Goal: Obtain resource: Download file/media

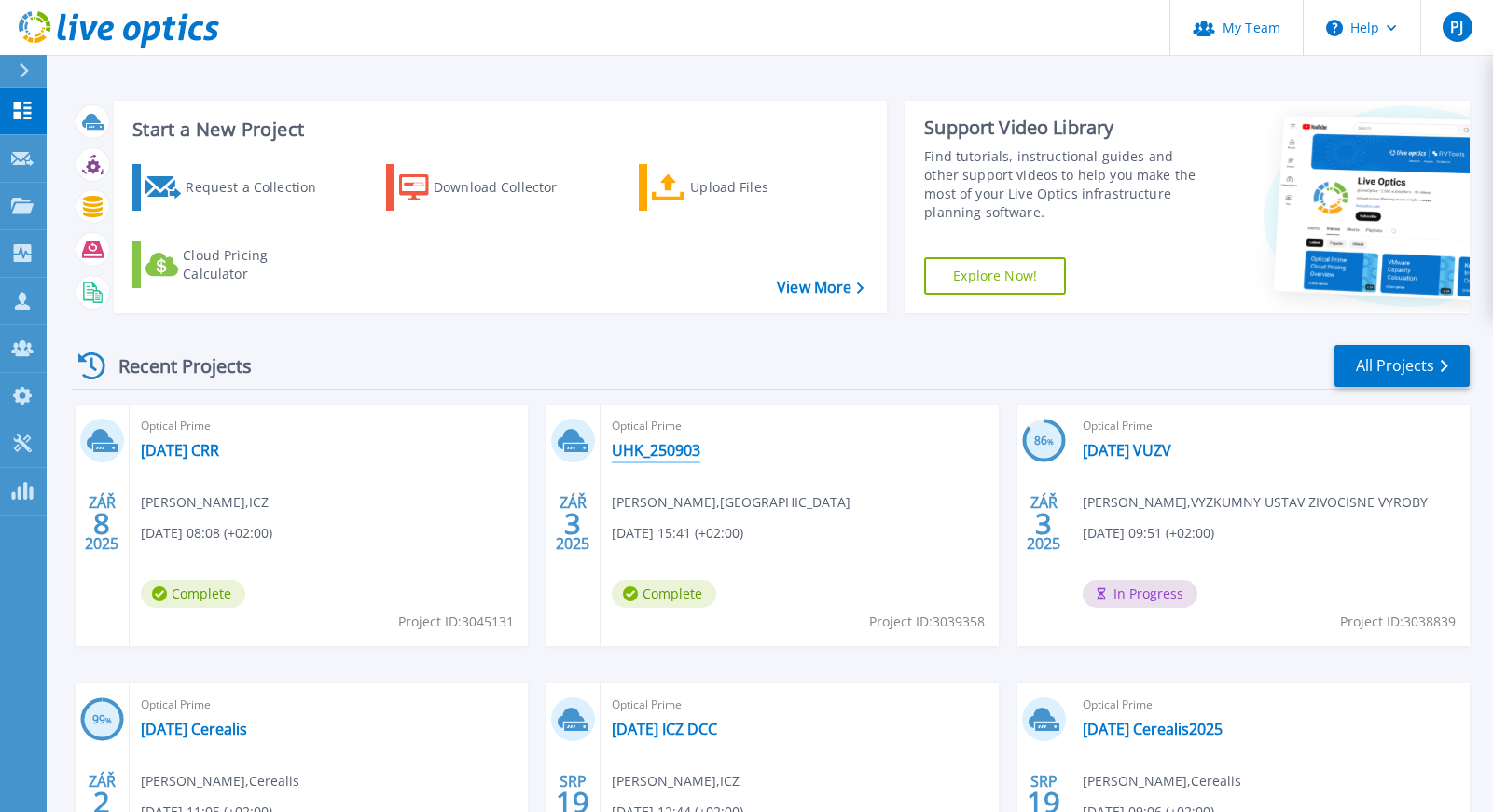
click at [660, 448] on link "UHK_250903" at bounding box center [656, 449] width 89 height 18
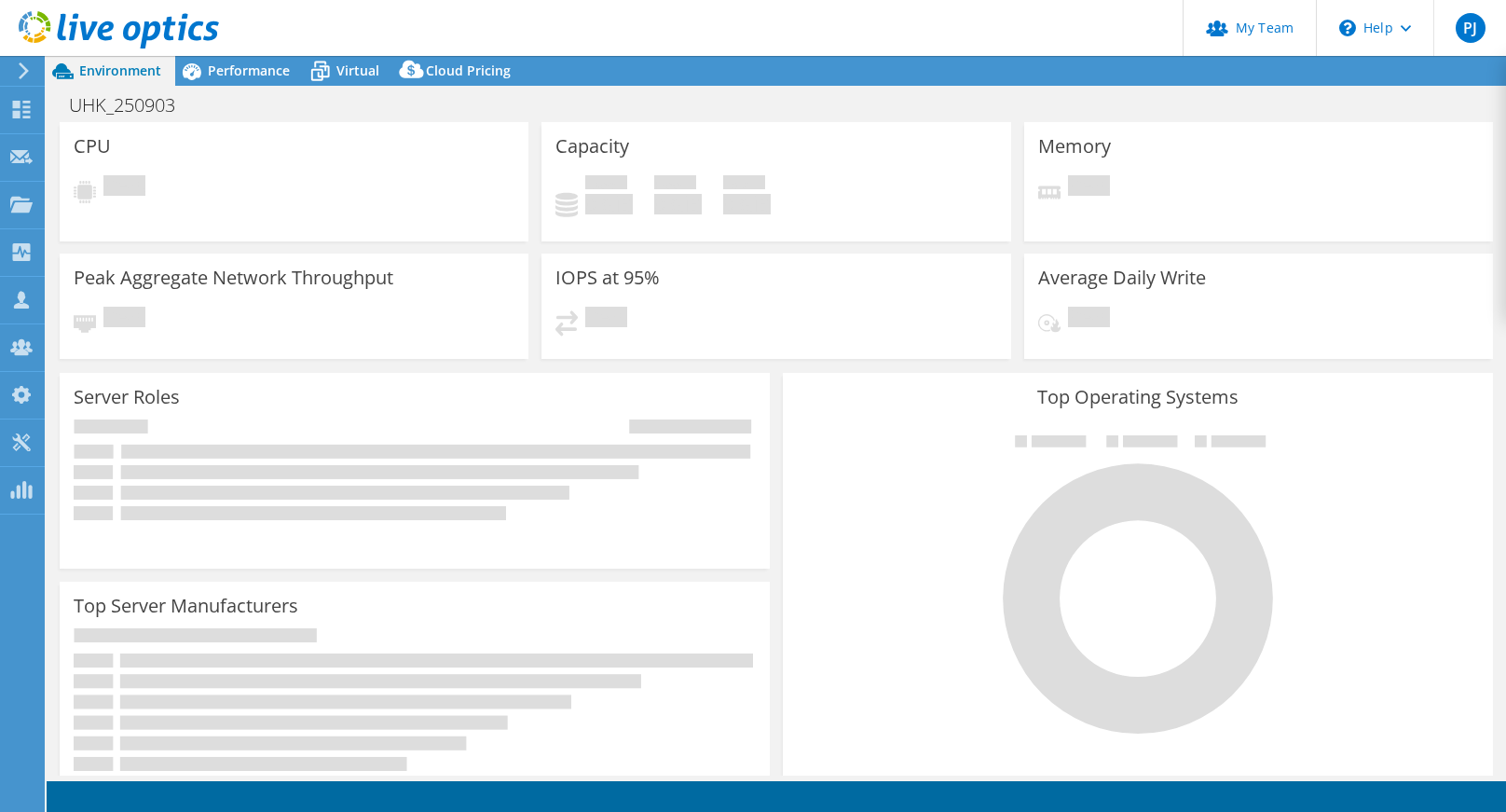
select select "USD"
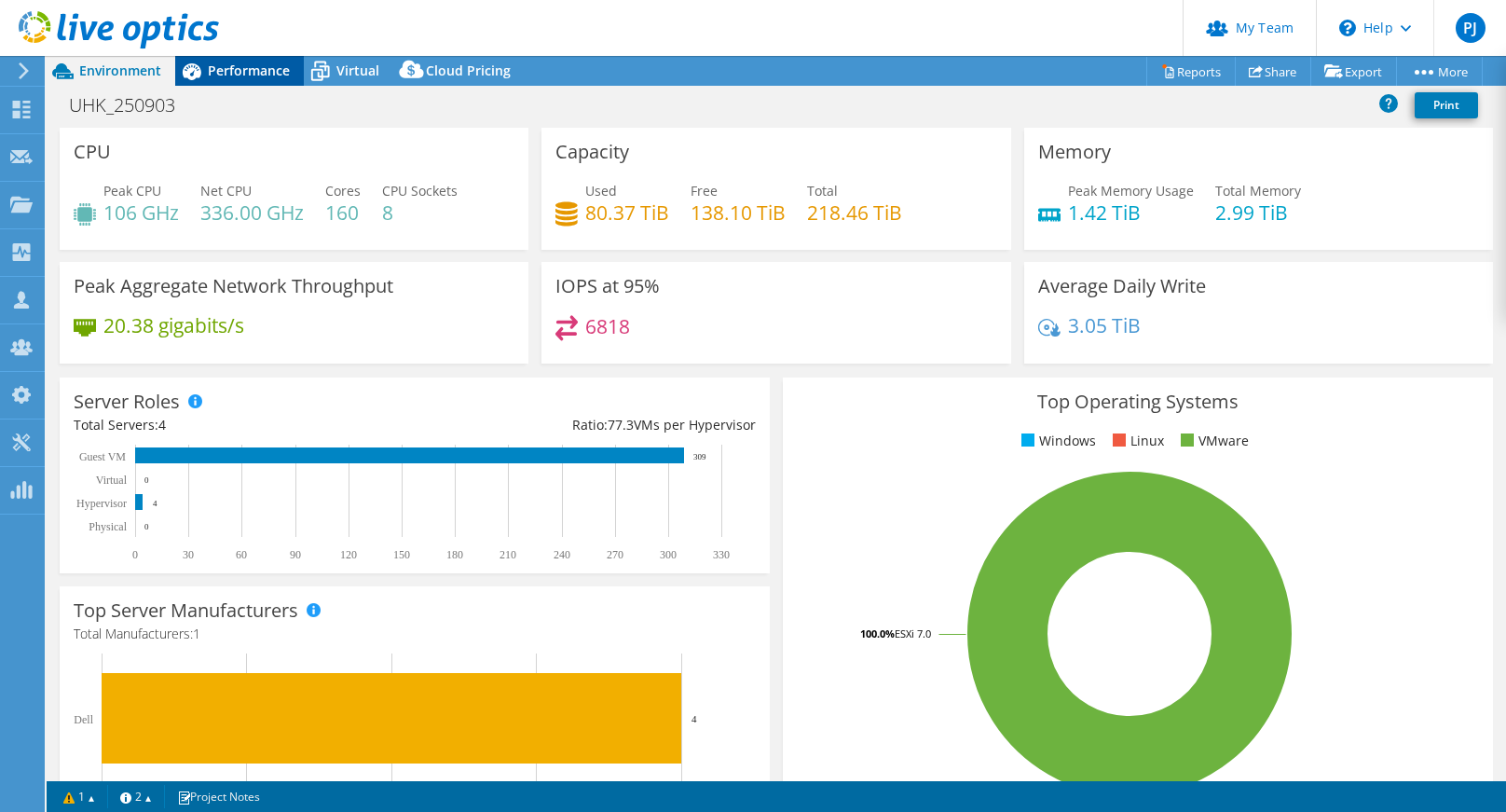
click at [212, 77] on span "Performance" at bounding box center [248, 70] width 82 height 17
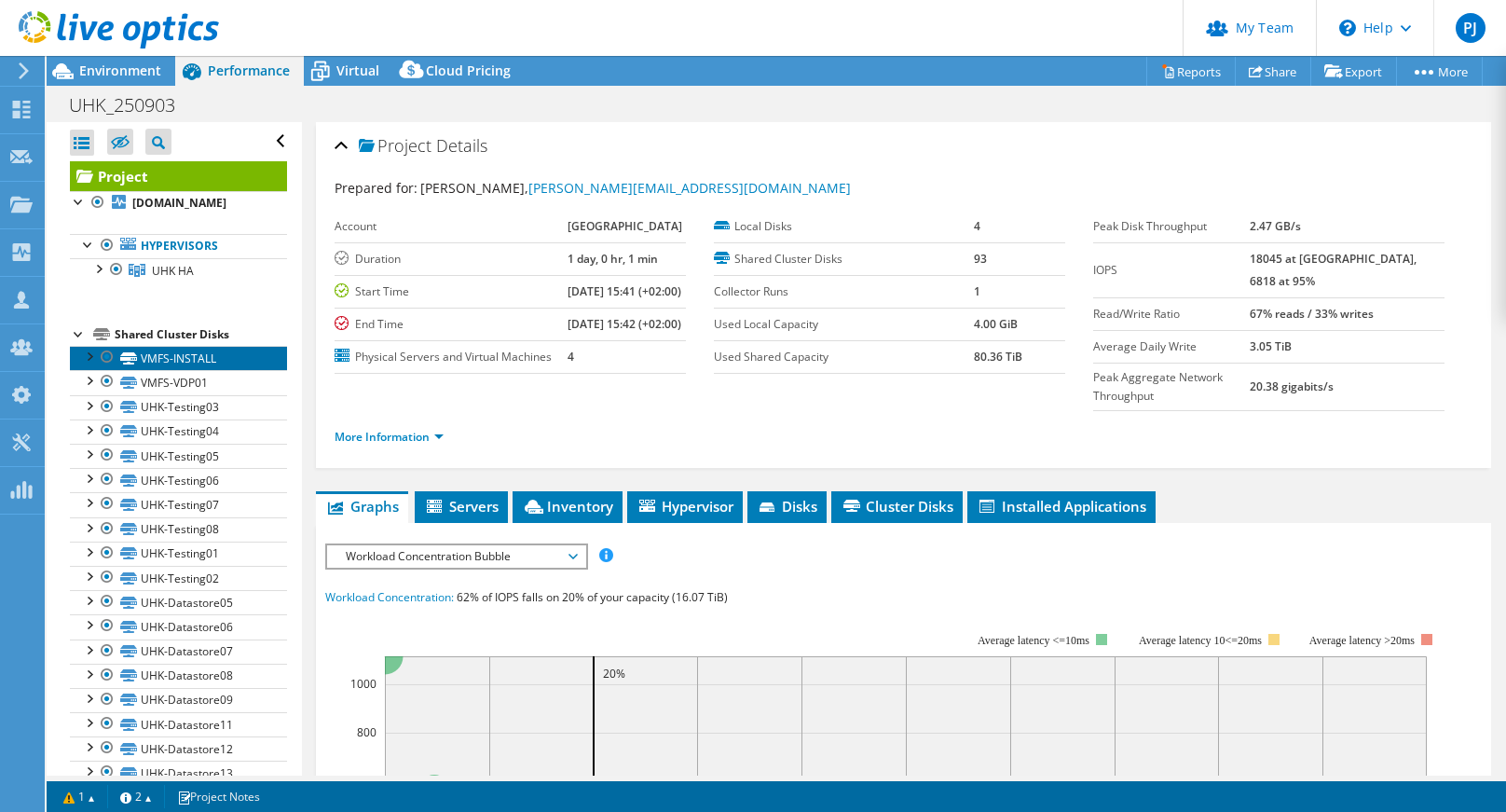
click at [172, 364] on link "VMFS-INSTALL" at bounding box center [179, 357] width 217 height 24
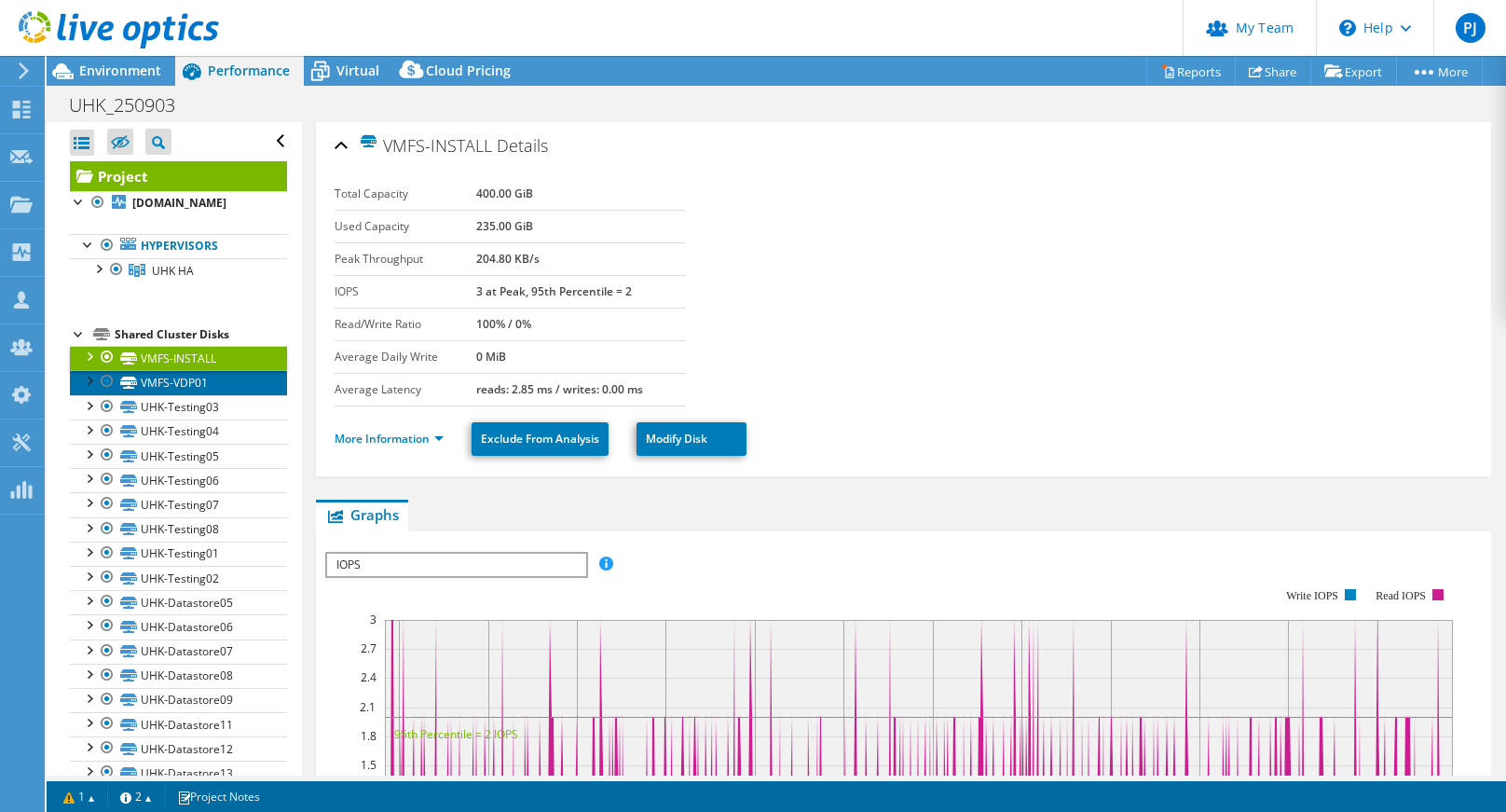
click at [171, 393] on link "VMFS-VDP01" at bounding box center [179, 382] width 217 height 24
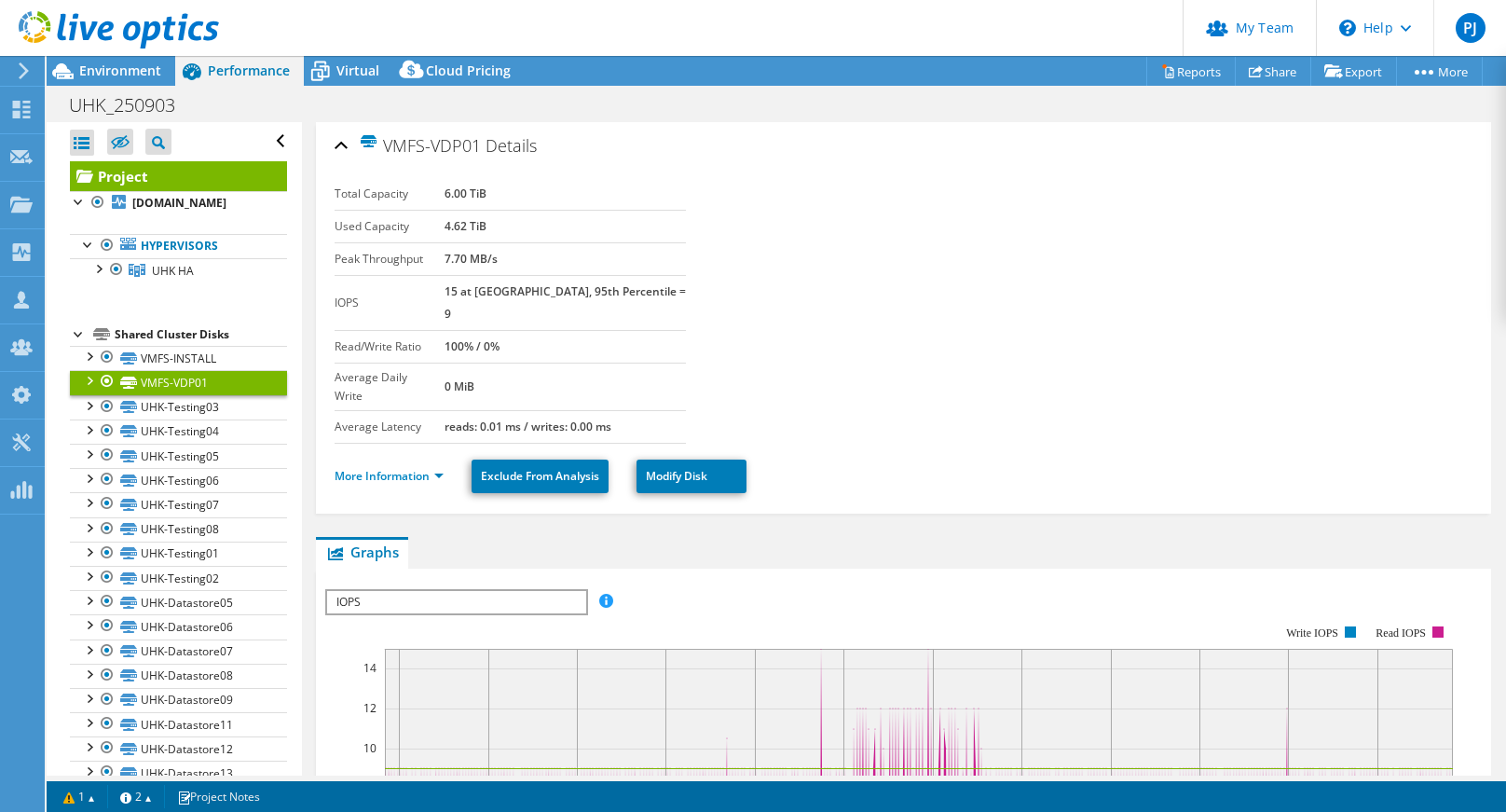
scroll to position [38, 0]
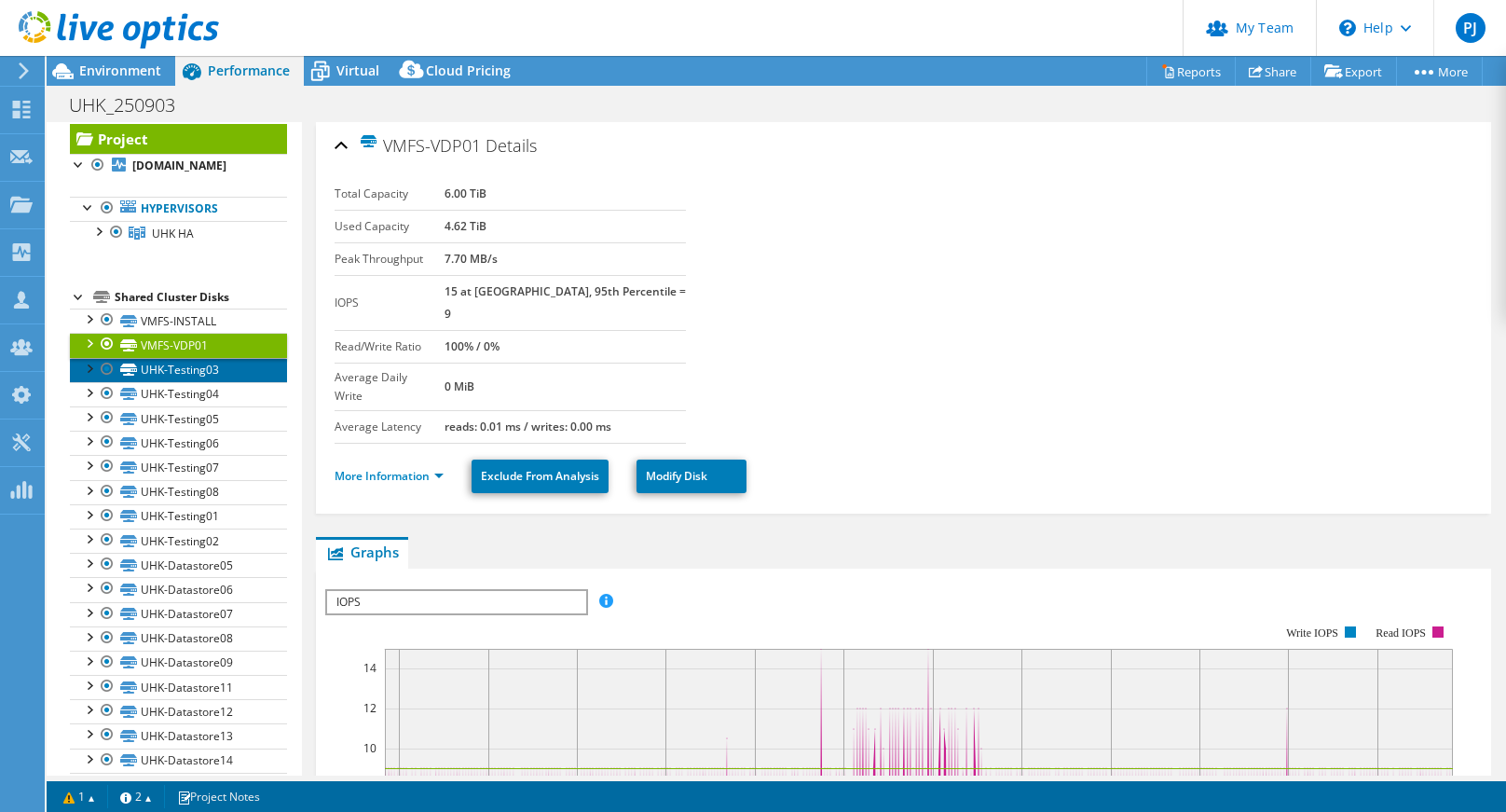
click at [176, 374] on link "UHK-Testing03" at bounding box center [179, 369] width 217 height 24
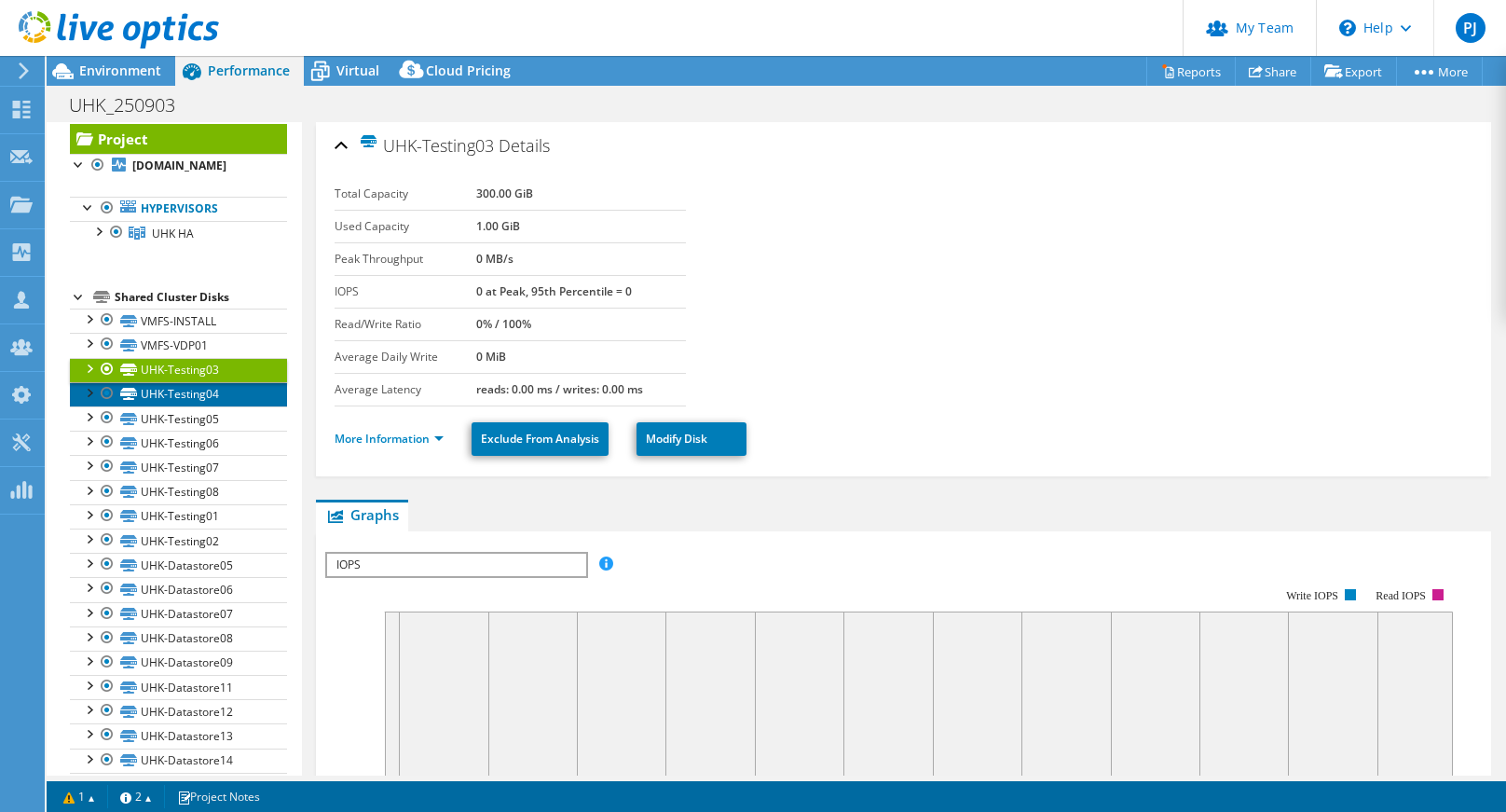
click at [185, 393] on link "UHK-Testing04" at bounding box center [179, 393] width 217 height 24
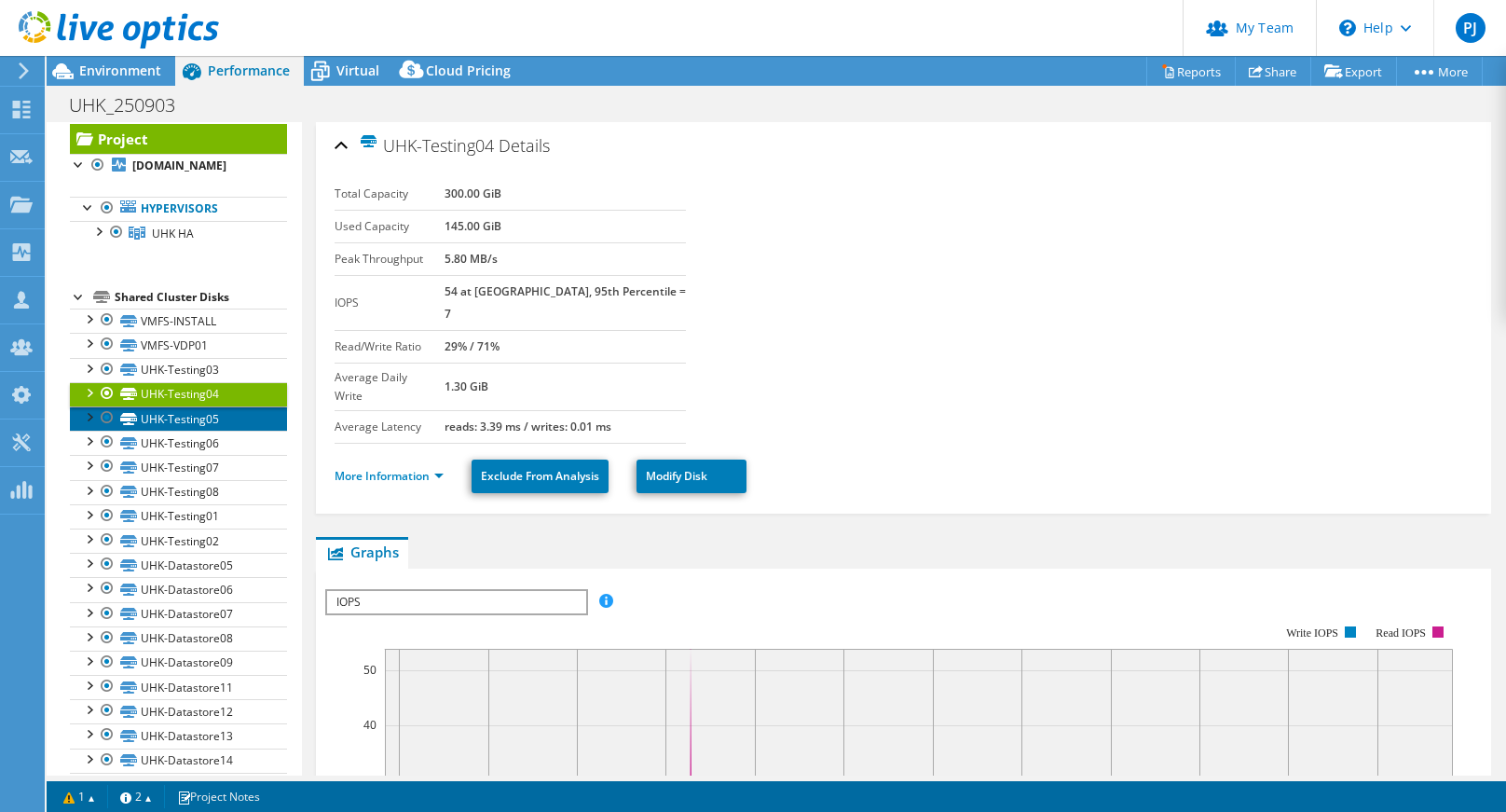
click at [193, 416] on link "UHK-Testing05" at bounding box center [179, 418] width 217 height 24
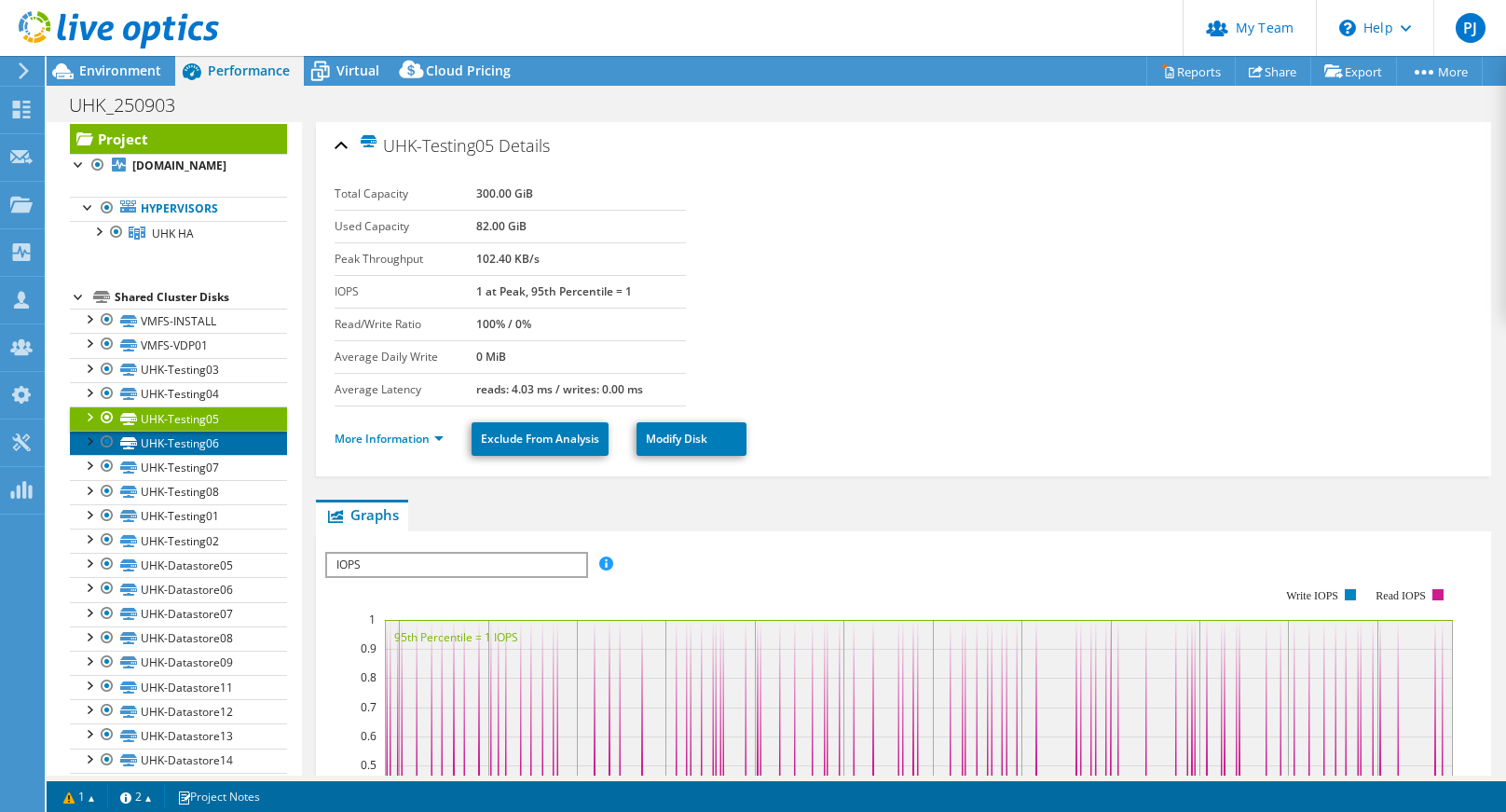
click at [194, 441] on link "UHK-Testing06" at bounding box center [179, 443] width 217 height 24
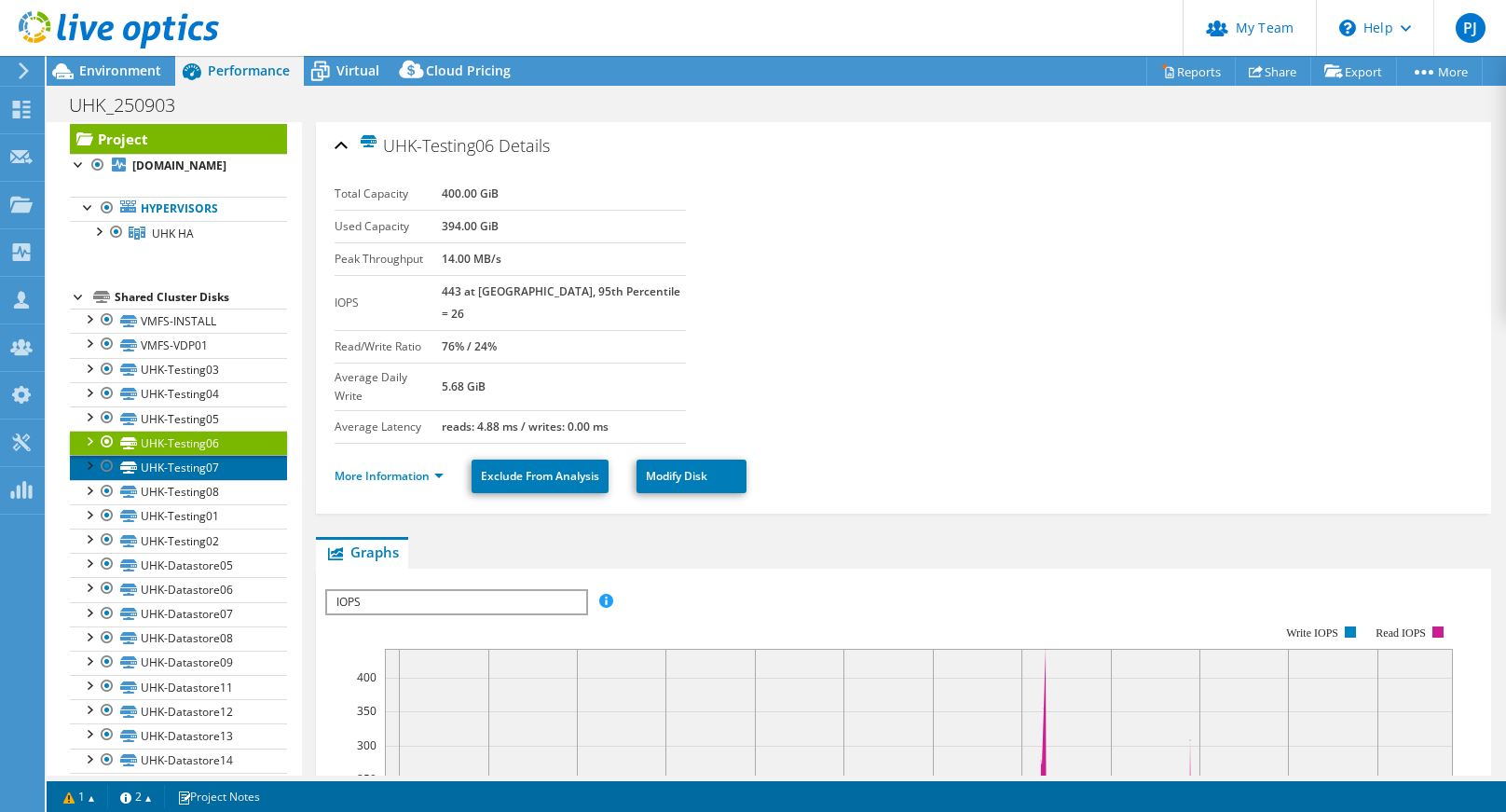
click at [192, 466] on link "UHK-Testing07" at bounding box center [179, 467] width 217 height 24
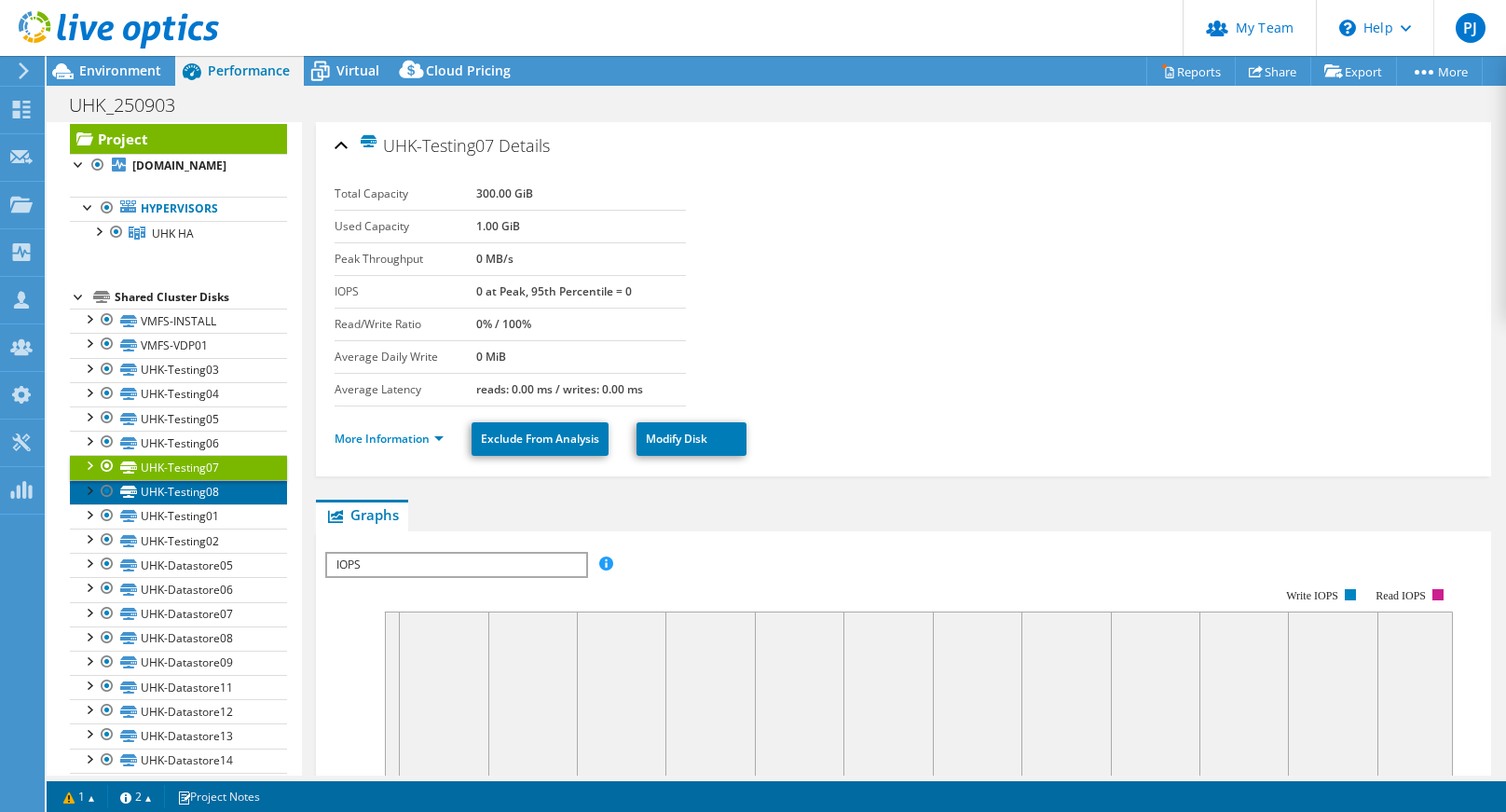
click at [181, 491] on link "UHK-Testing08" at bounding box center [179, 492] width 217 height 24
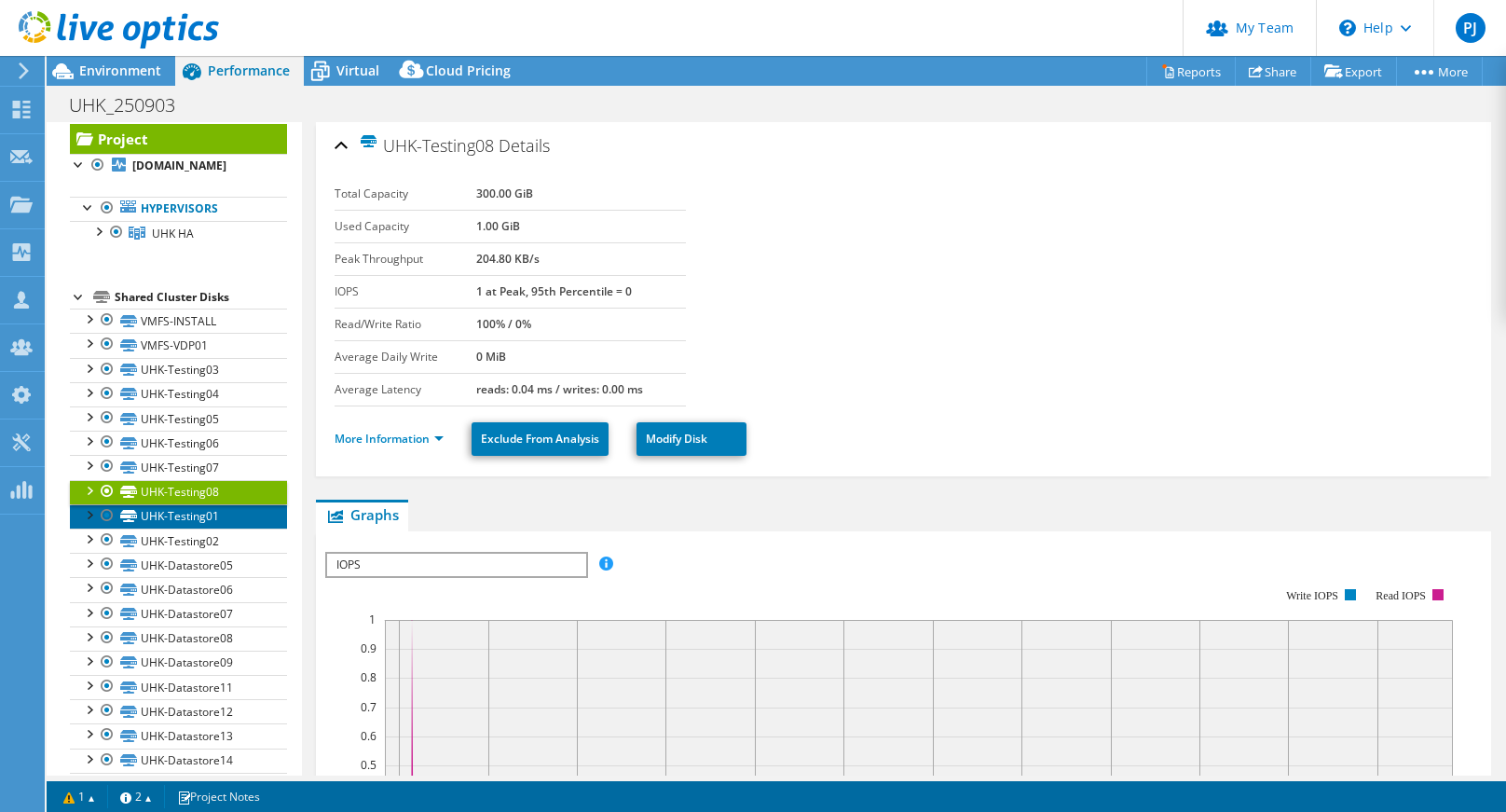
click at [181, 514] on link "UHK-Testing01" at bounding box center [179, 516] width 217 height 24
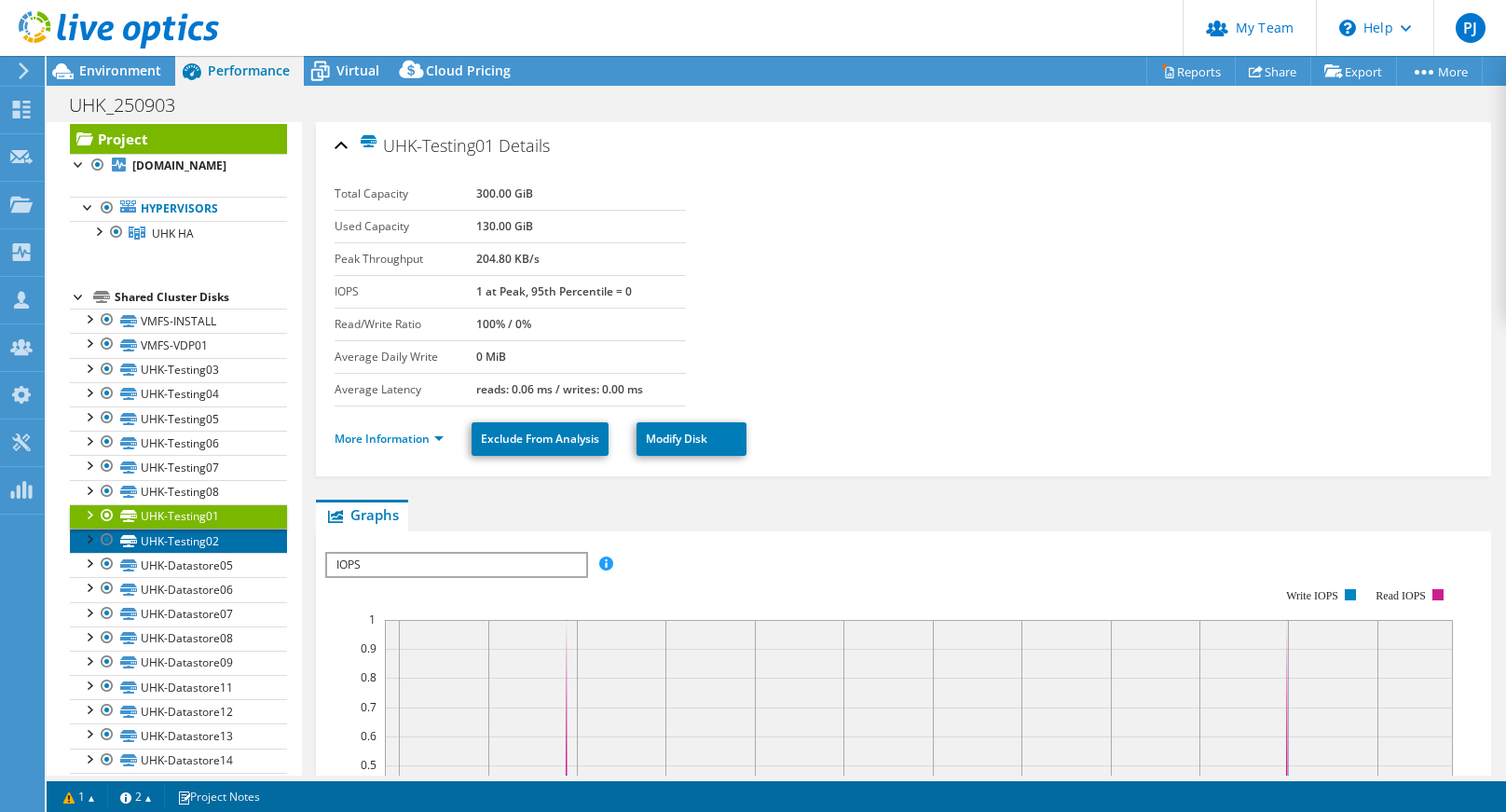
click at [183, 548] on link "UHK-Testing02" at bounding box center [179, 540] width 217 height 24
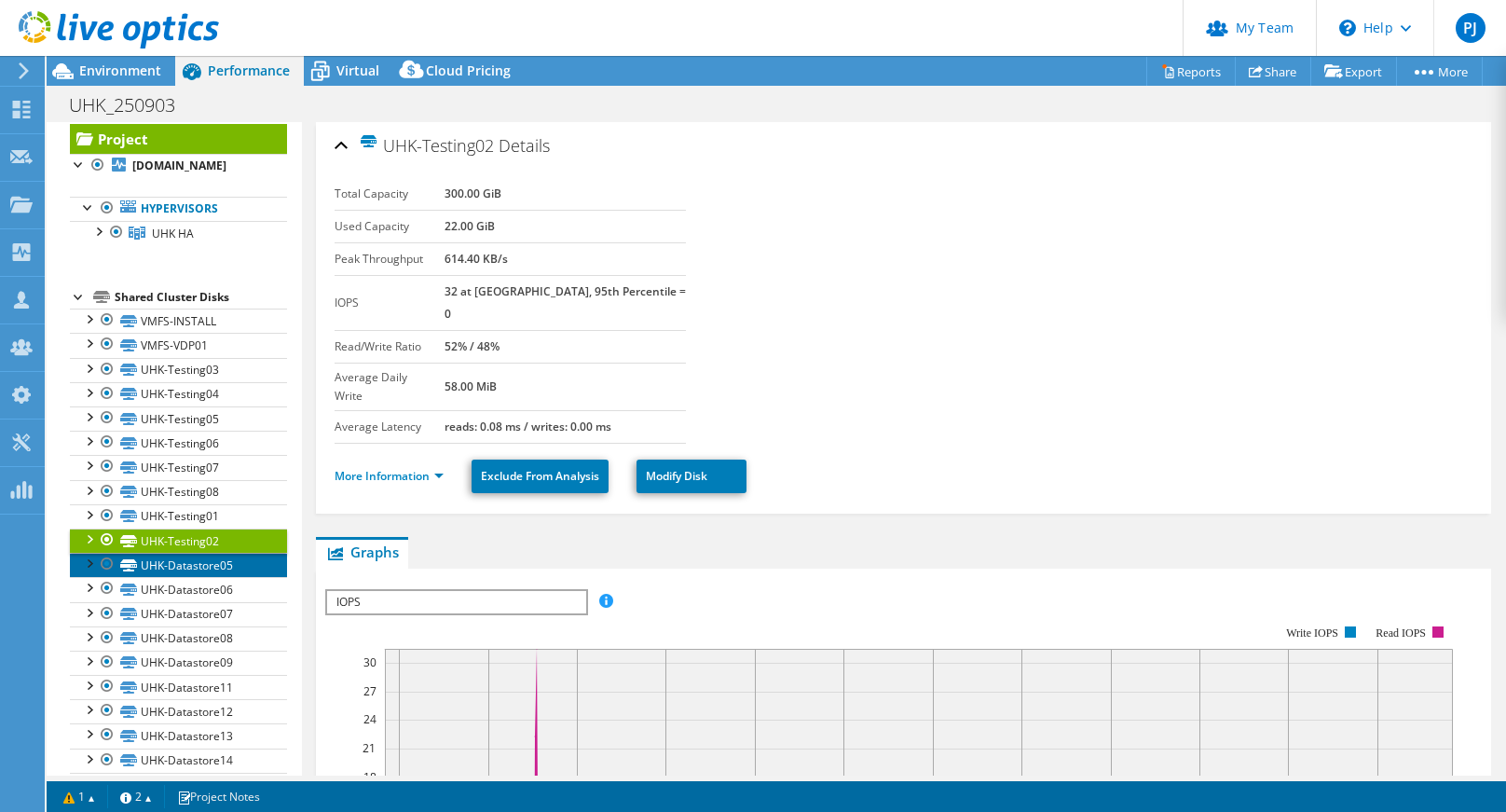
click at [190, 564] on link "UHK-Datastore05" at bounding box center [179, 564] width 217 height 24
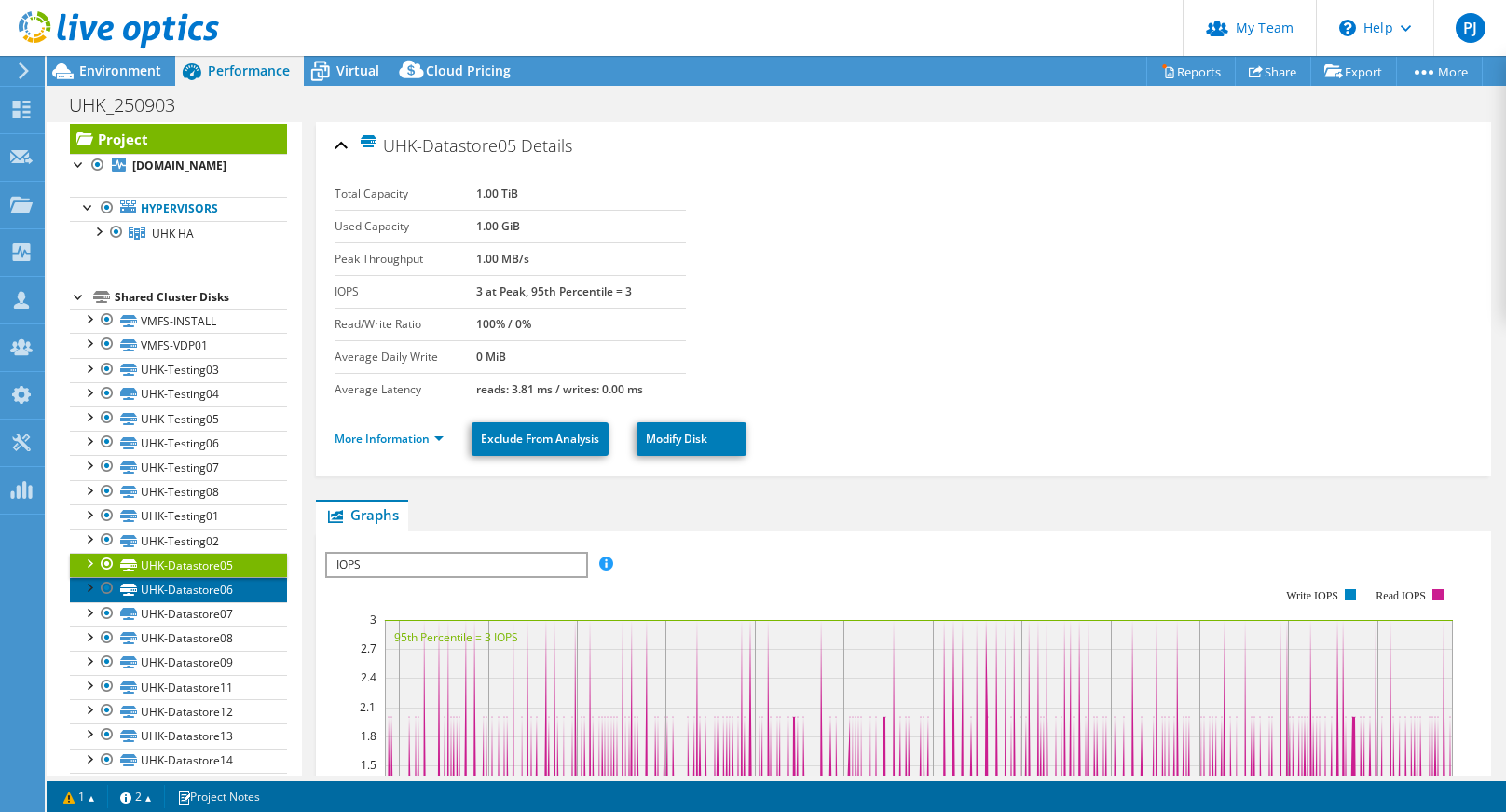
click at [191, 591] on link "UHK-Datastore06" at bounding box center [179, 589] width 217 height 24
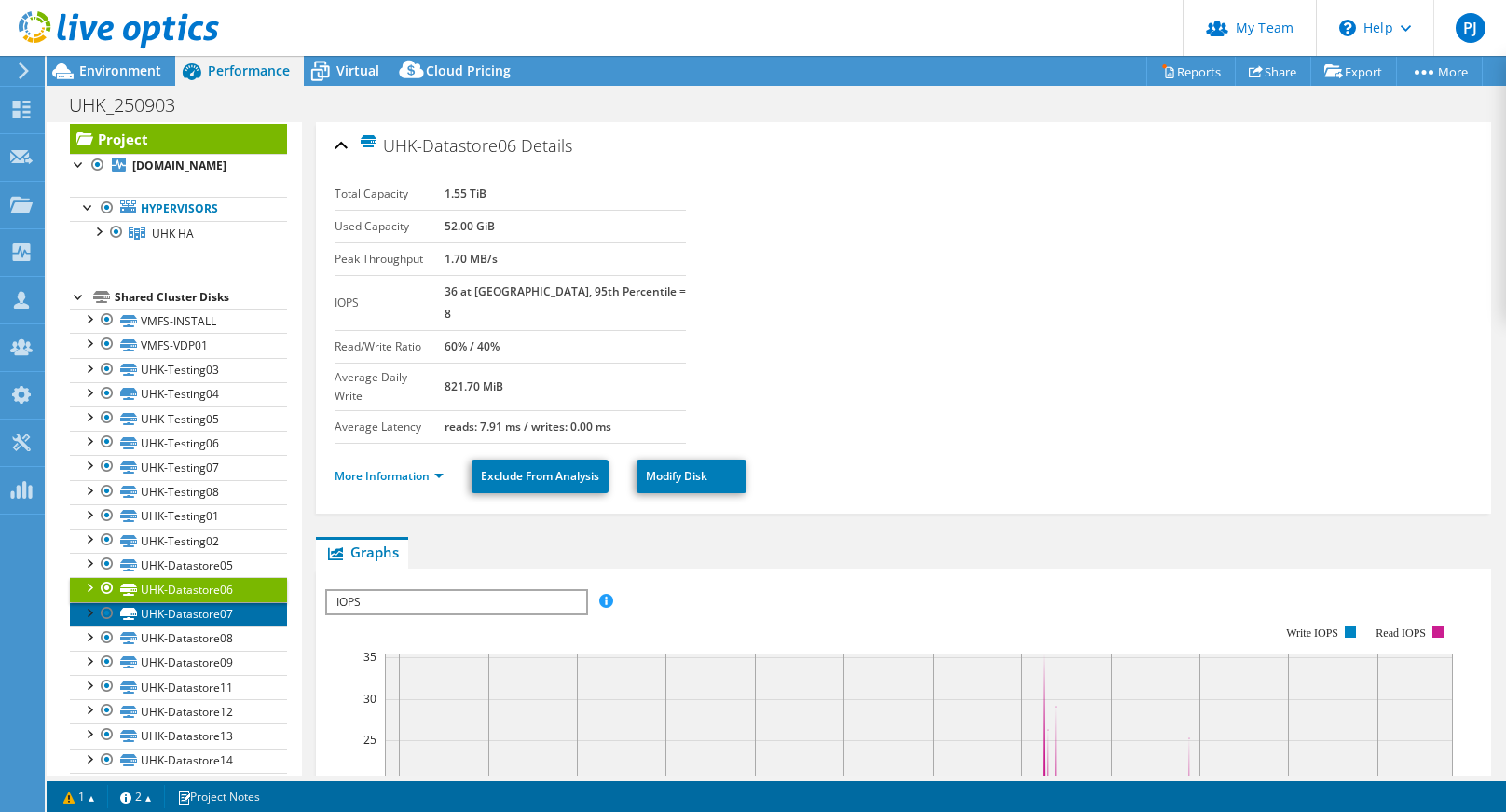
click at [193, 622] on link "UHK-Datastore07" at bounding box center [179, 614] width 217 height 24
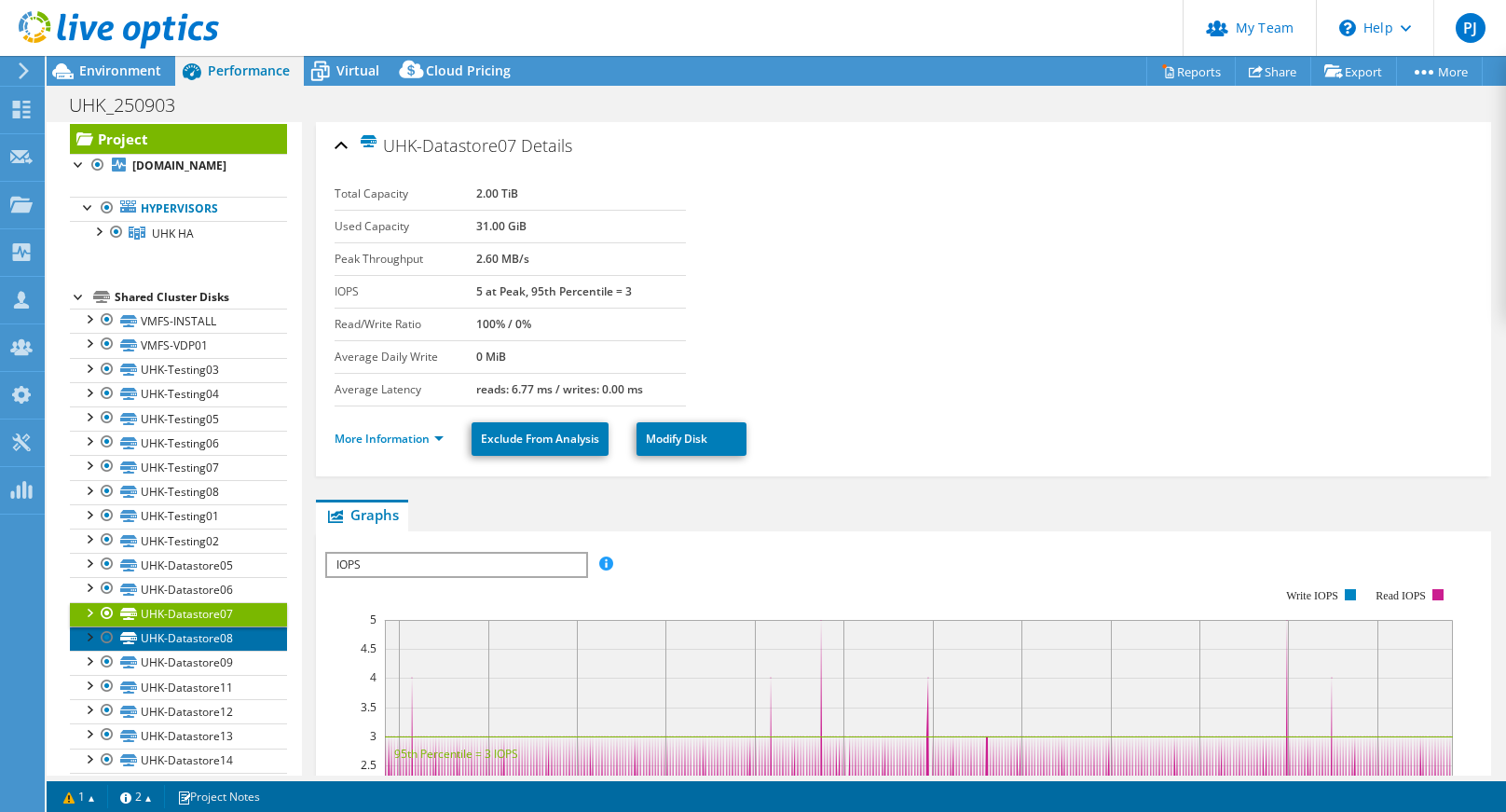
click at [199, 643] on link "UHK-Datastore08" at bounding box center [179, 638] width 217 height 24
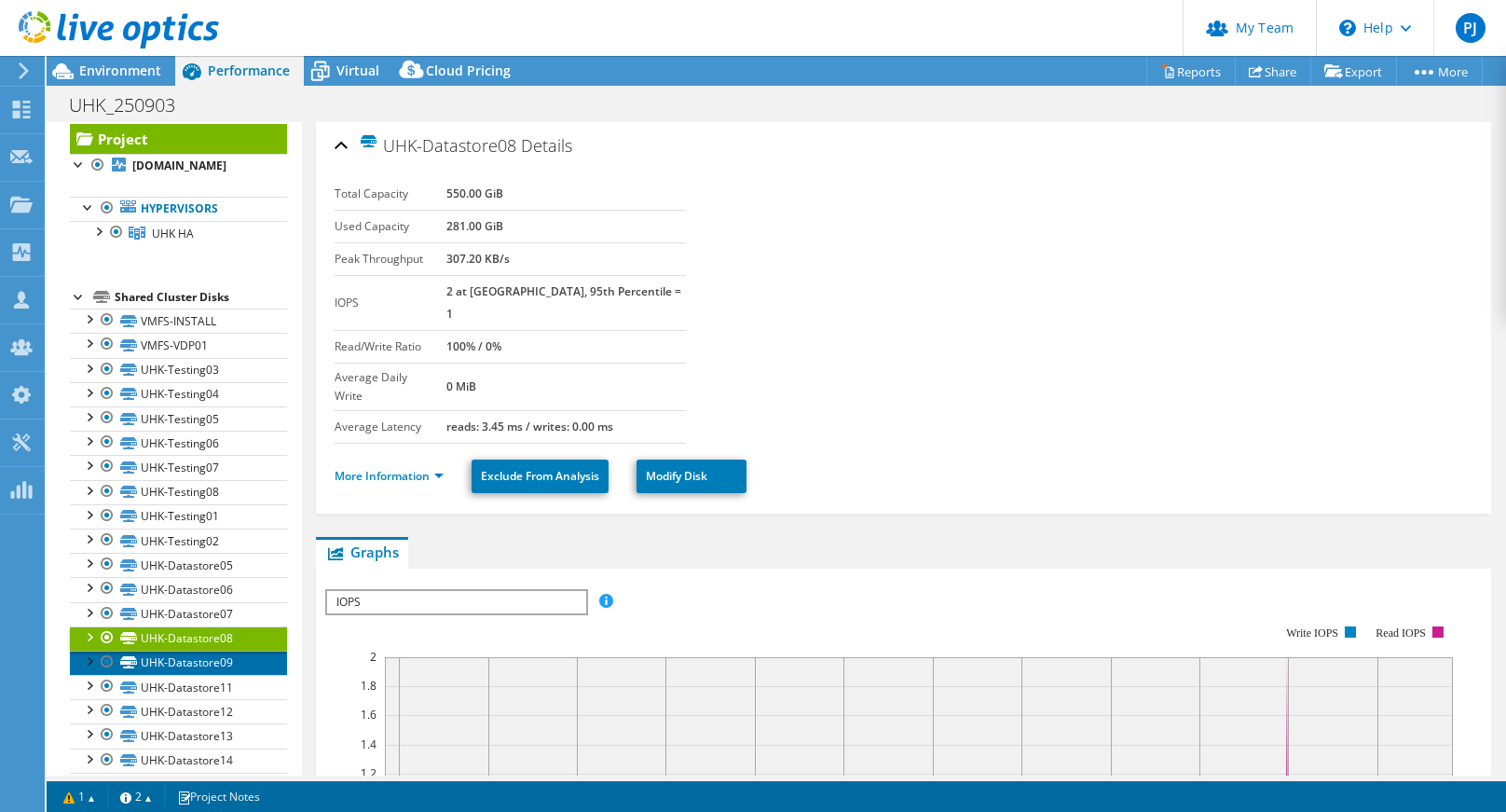
click at [199, 660] on link "UHK-Datastore09" at bounding box center [179, 662] width 217 height 24
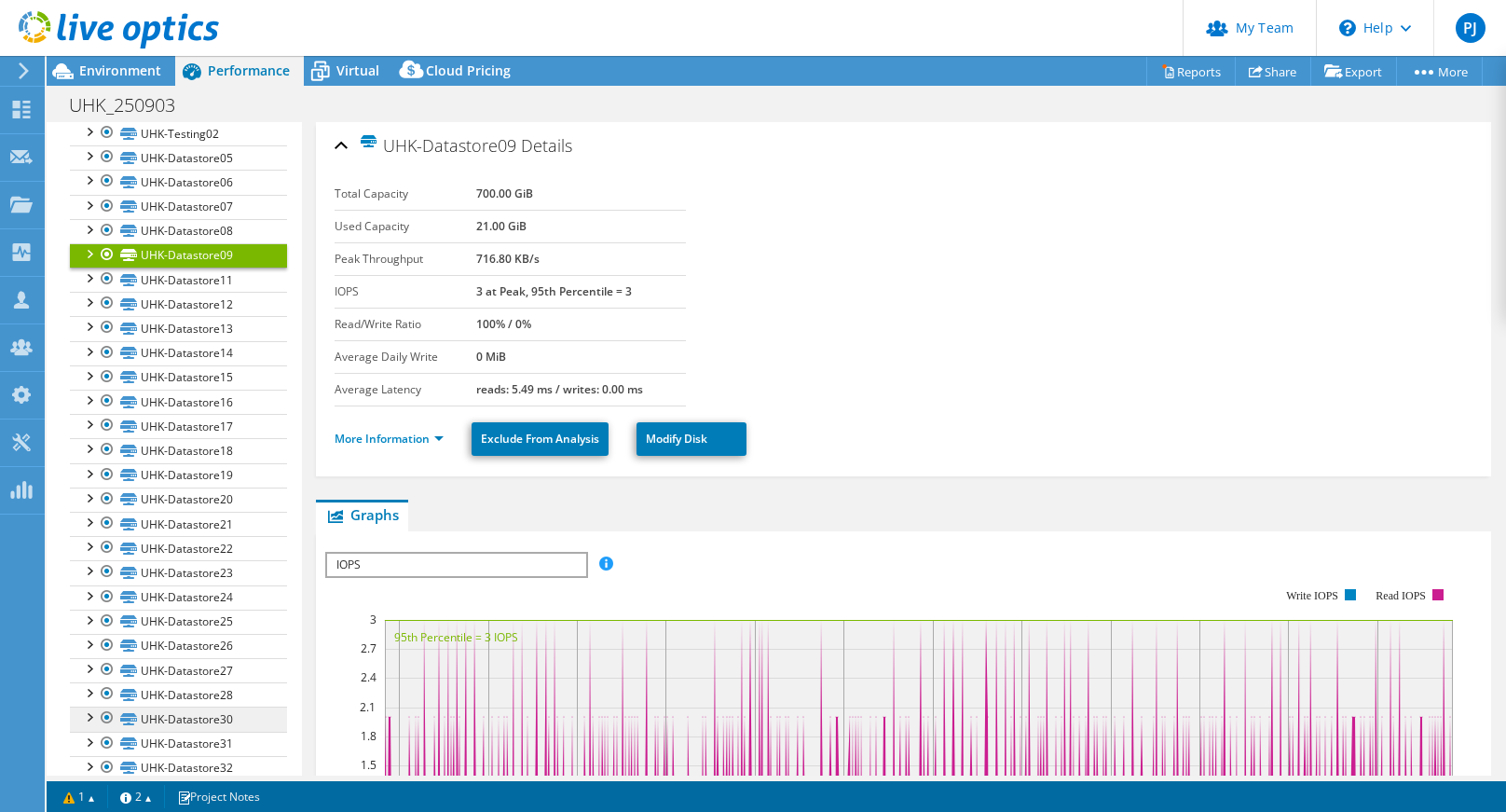
scroll to position [503, 0]
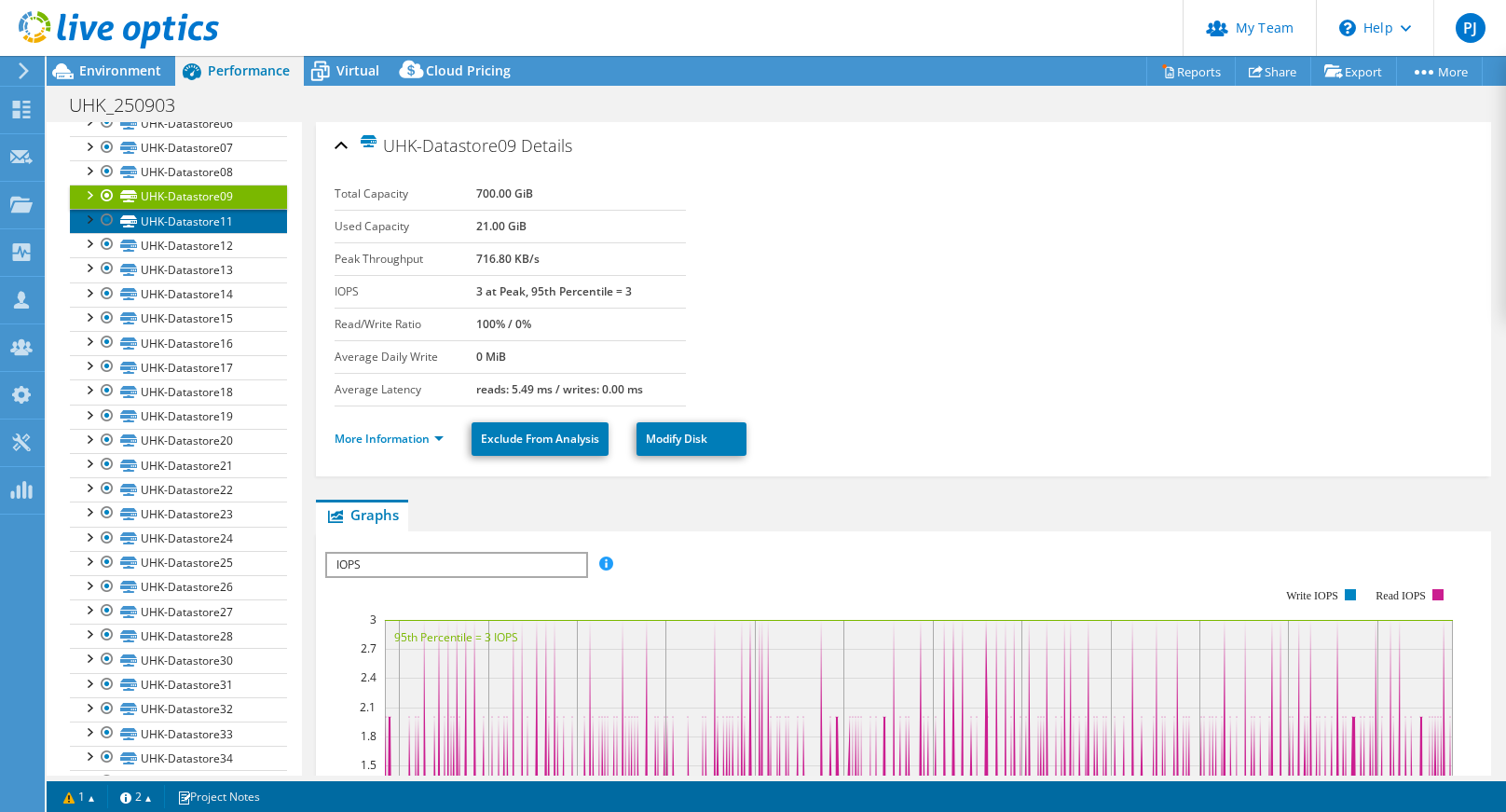
click at [210, 223] on link "UHK-Datastore11" at bounding box center [179, 220] width 217 height 24
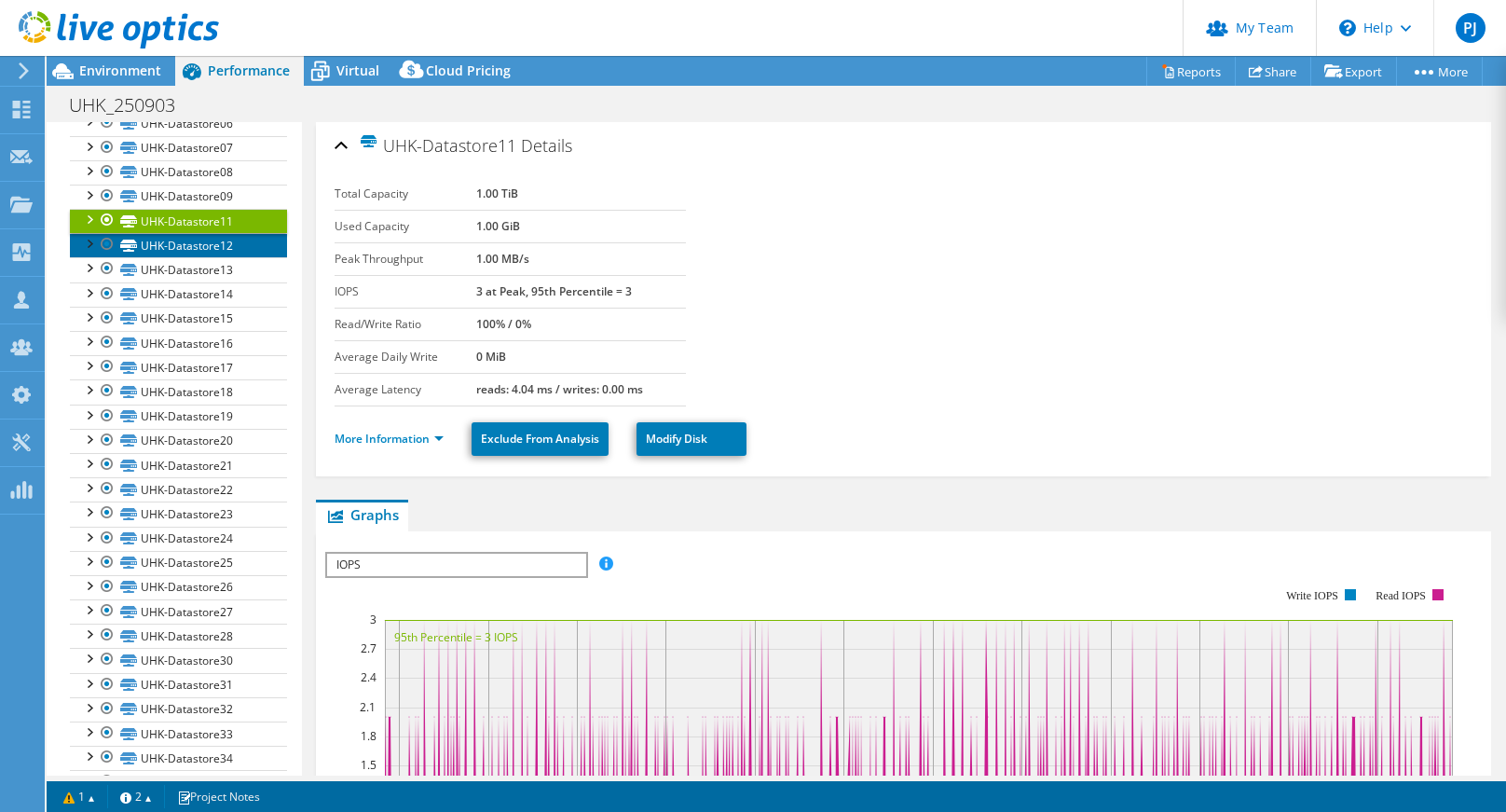
click at [212, 240] on link "UHK-Datastore12" at bounding box center [179, 244] width 217 height 24
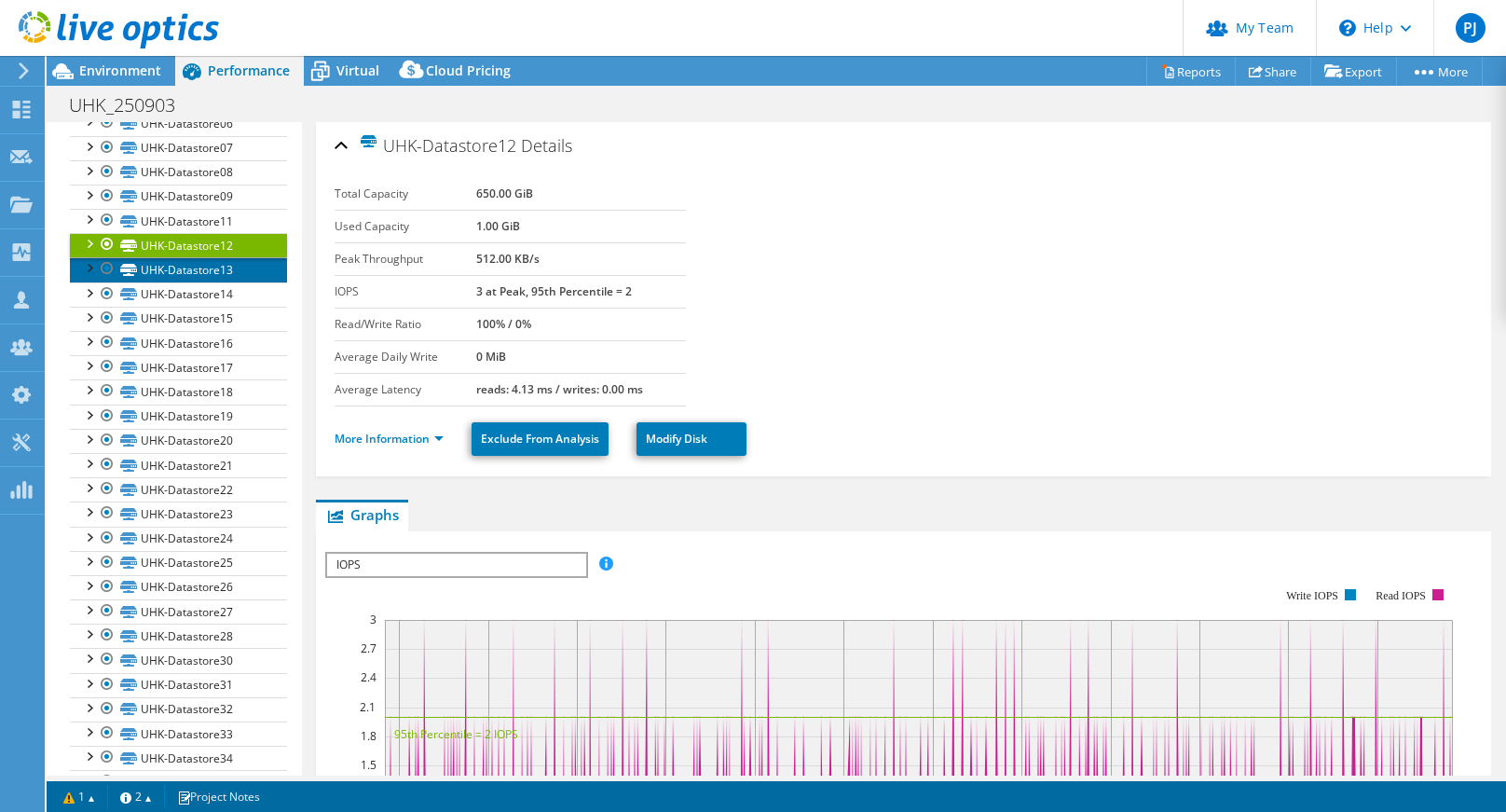
click at [211, 261] on link "UHK-Datastore13" at bounding box center [179, 268] width 217 height 24
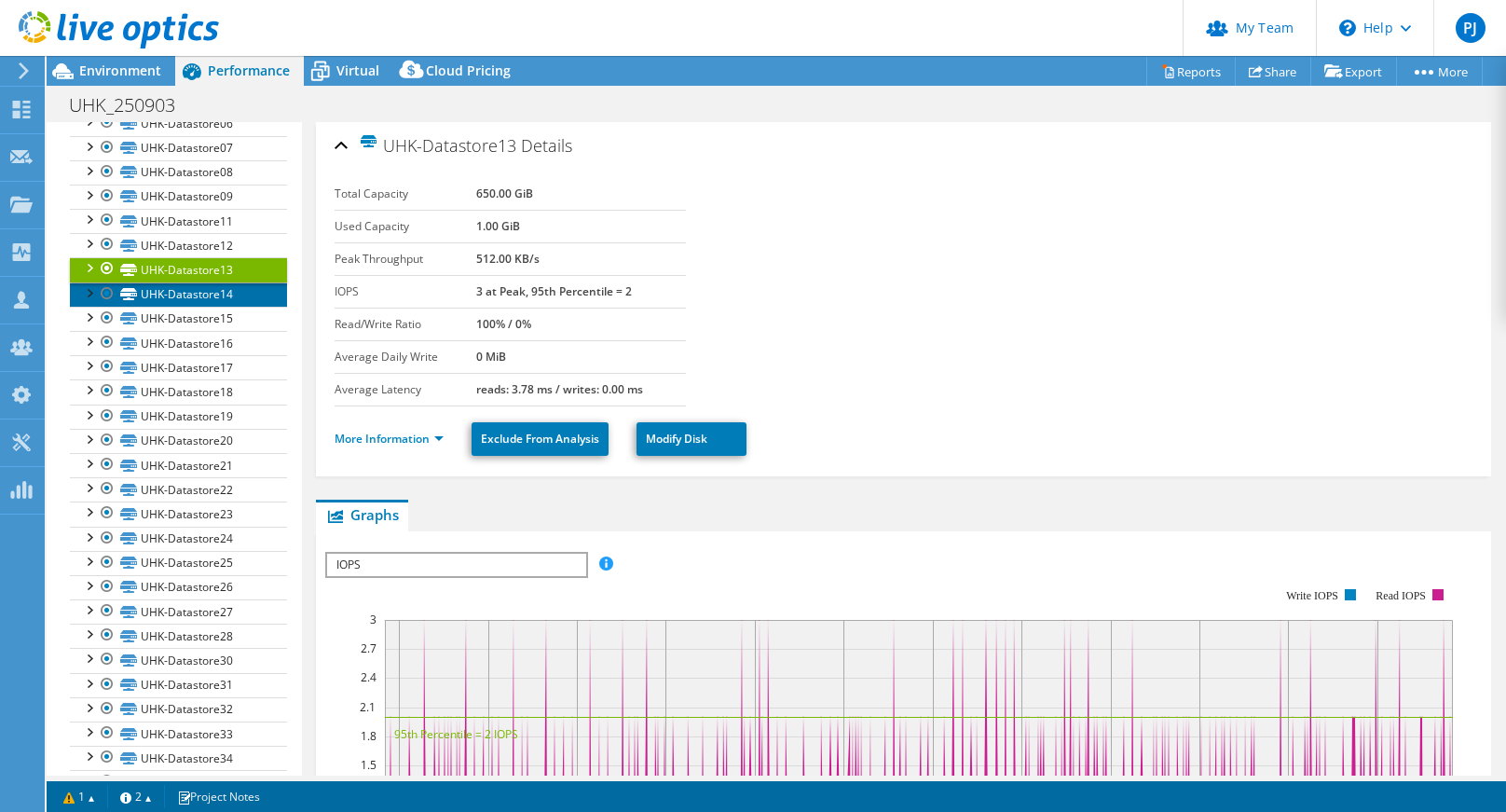
click at [205, 289] on link "UHK-Datastore14" at bounding box center [179, 293] width 217 height 24
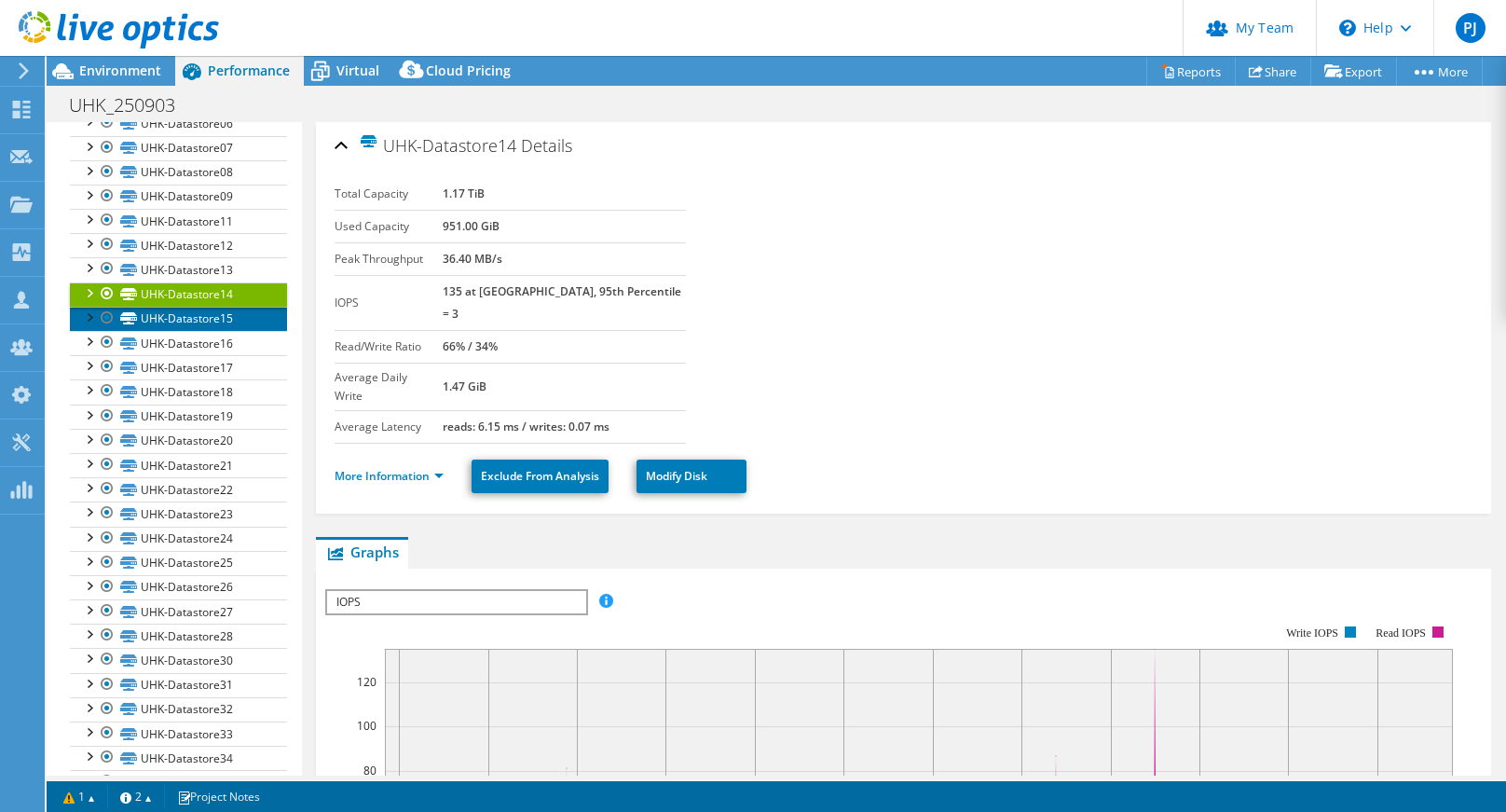
click at [194, 318] on link "UHK-Datastore15" at bounding box center [179, 318] width 217 height 24
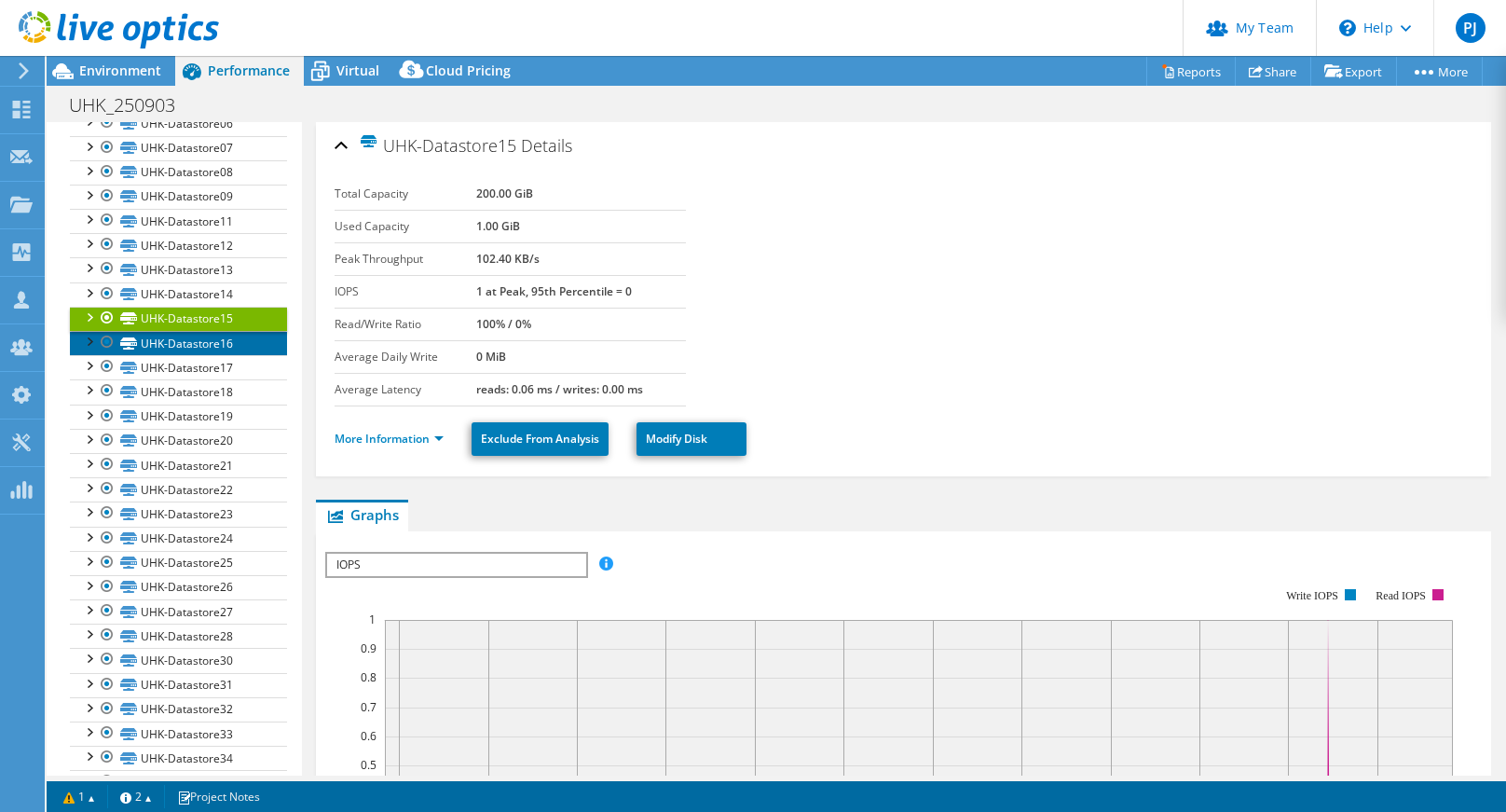
click at [194, 343] on link "UHK-Datastore16" at bounding box center [179, 343] width 217 height 24
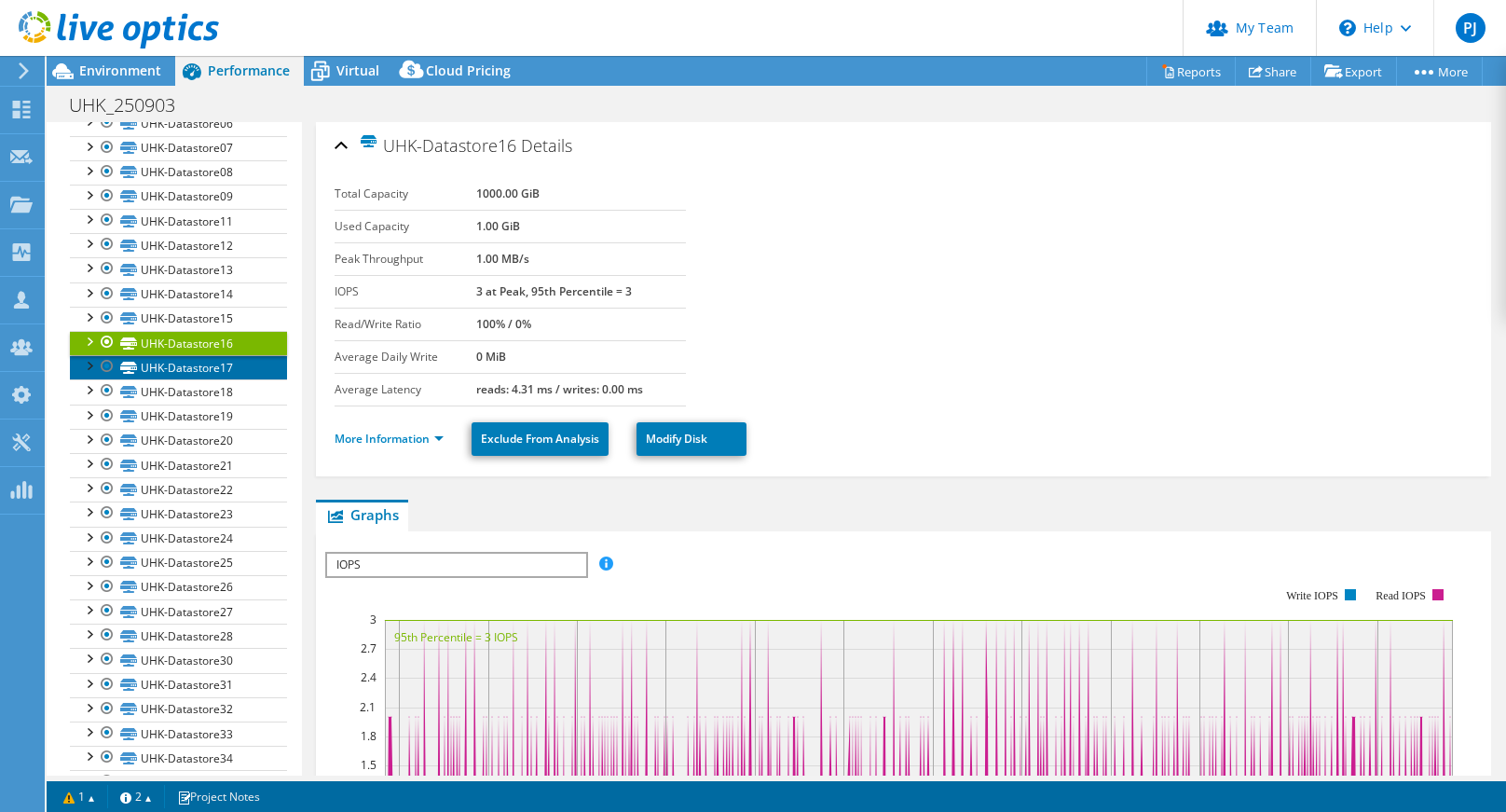
click at [203, 368] on link "UHK-Datastore17" at bounding box center [179, 367] width 217 height 24
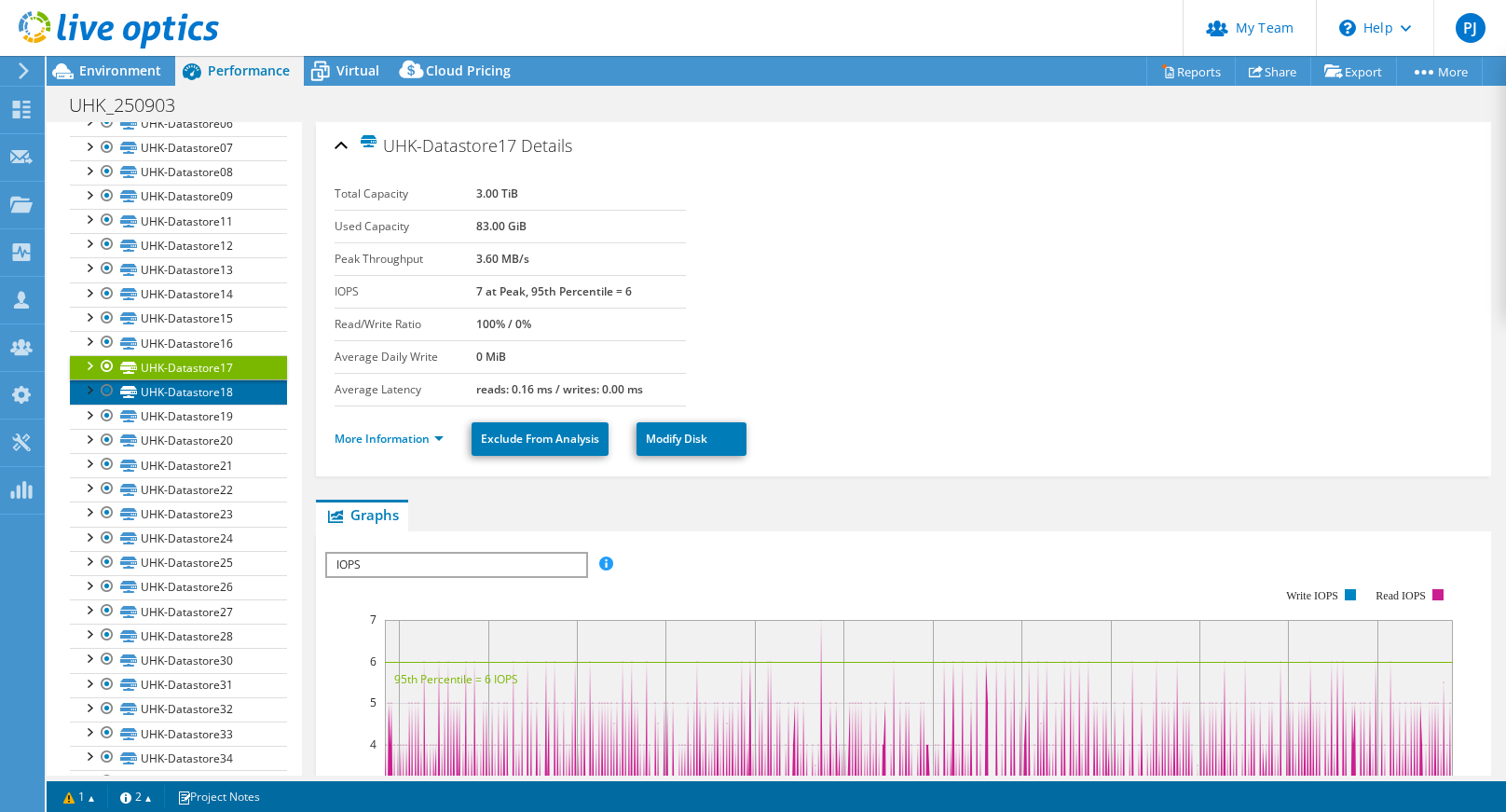
click at [204, 393] on link "UHK-Datastore18" at bounding box center [179, 391] width 217 height 24
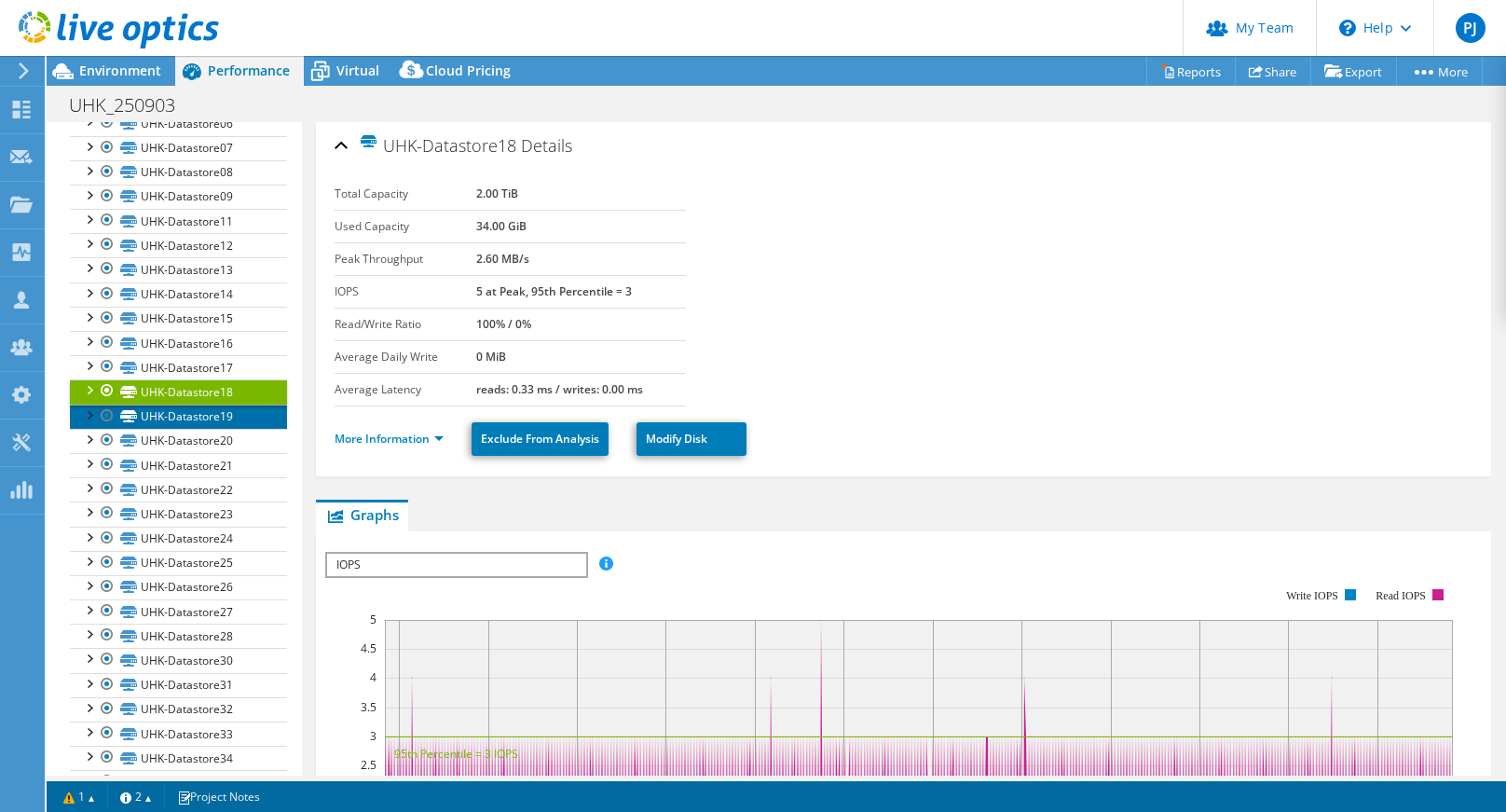
click at [205, 419] on link "UHK-Datastore19" at bounding box center [179, 416] width 217 height 24
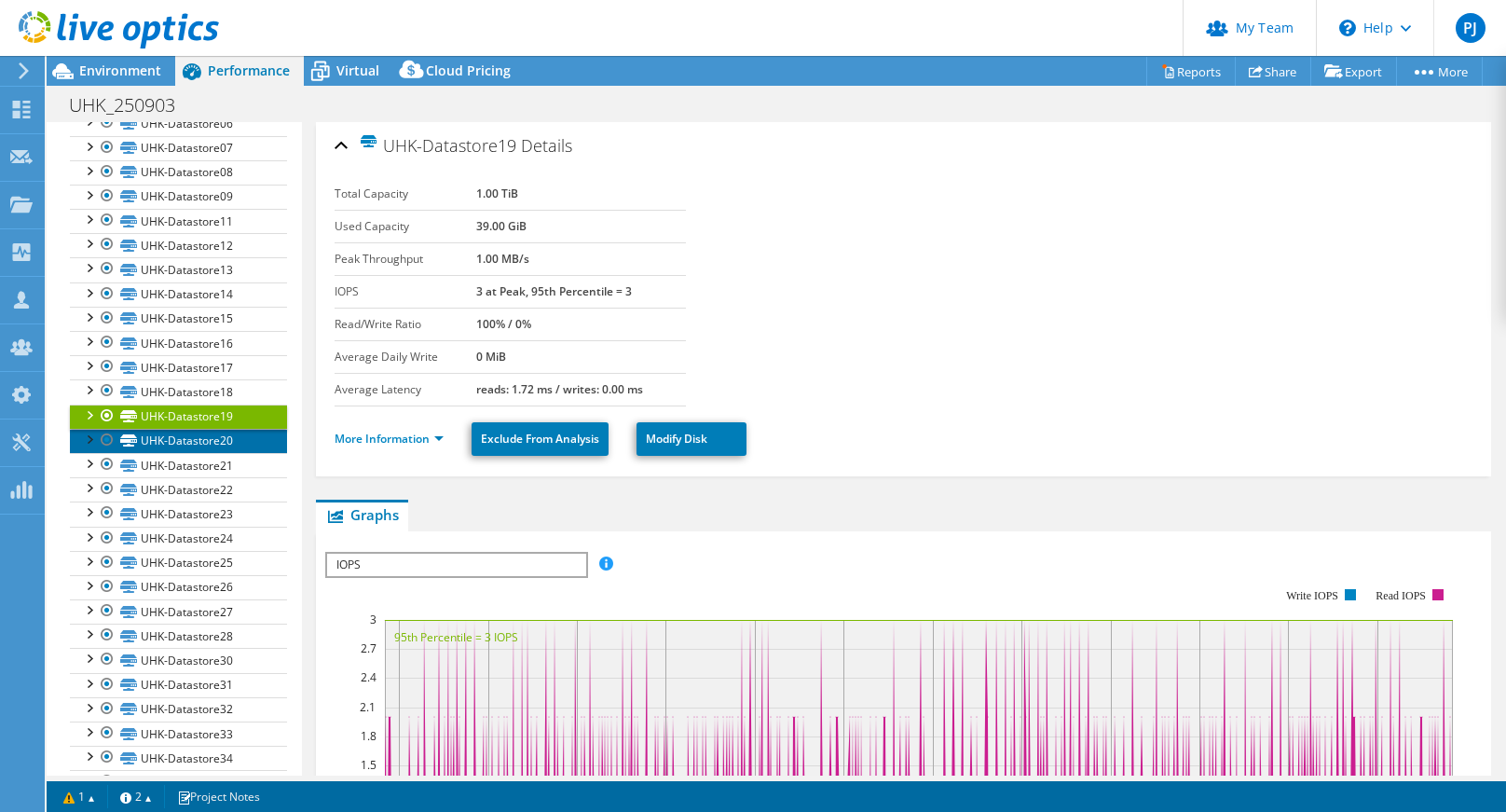
click at [207, 436] on link "UHK-Datastore20" at bounding box center [179, 441] width 217 height 24
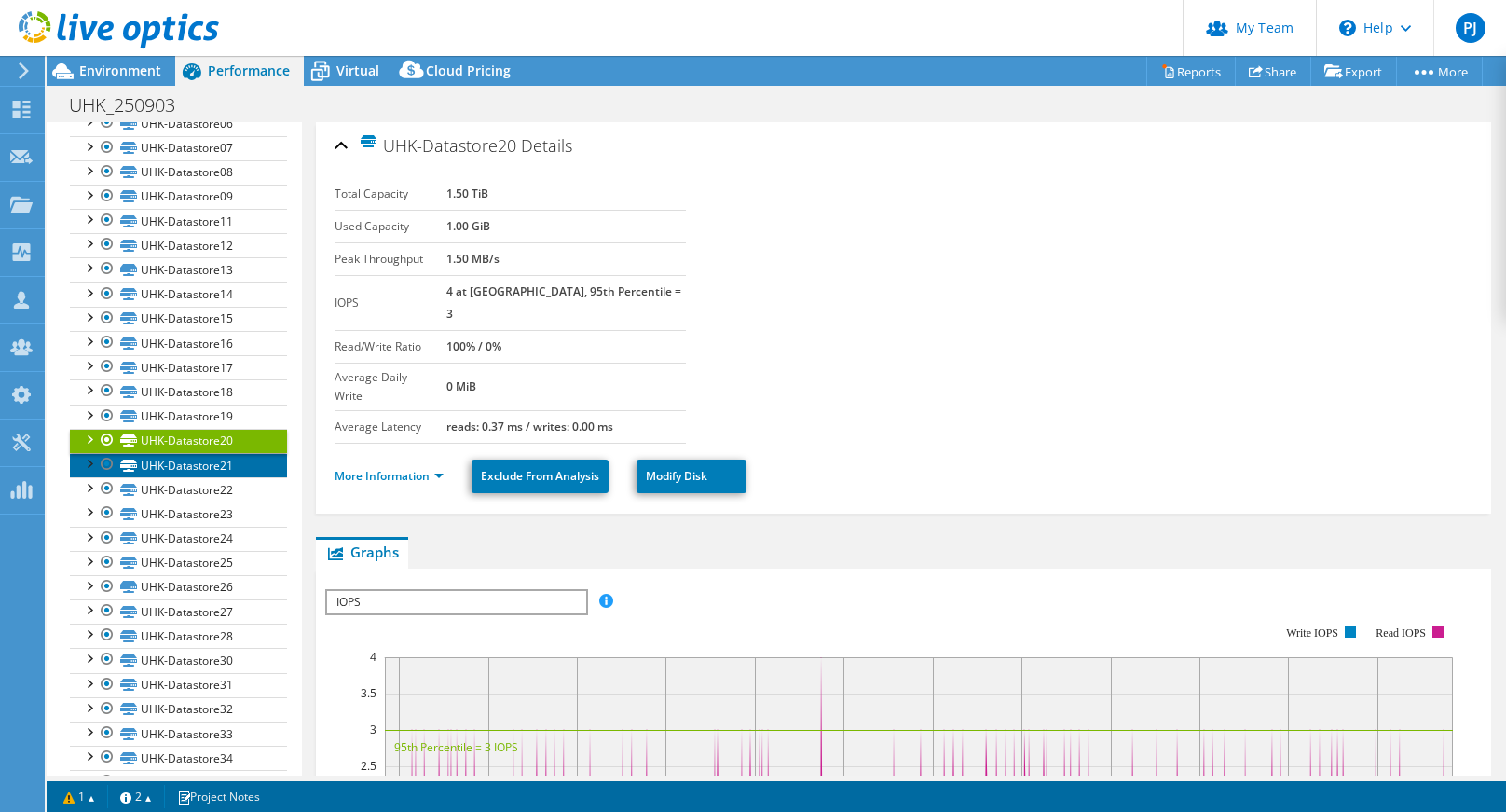
click at [207, 463] on link "UHK-Datastore21" at bounding box center [179, 465] width 217 height 24
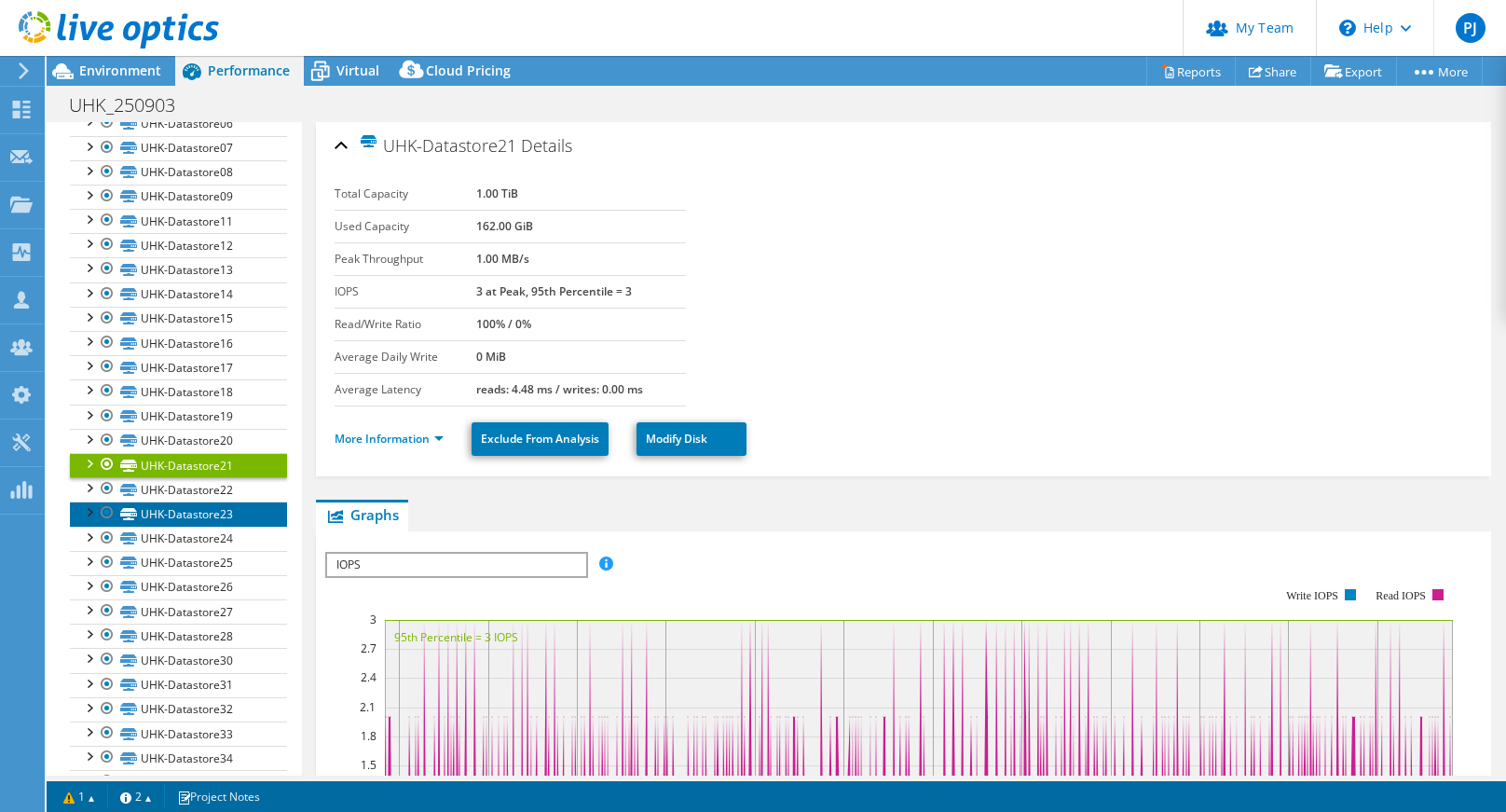
click at [230, 501] on link "UHK-Datastore23" at bounding box center [179, 513] width 217 height 24
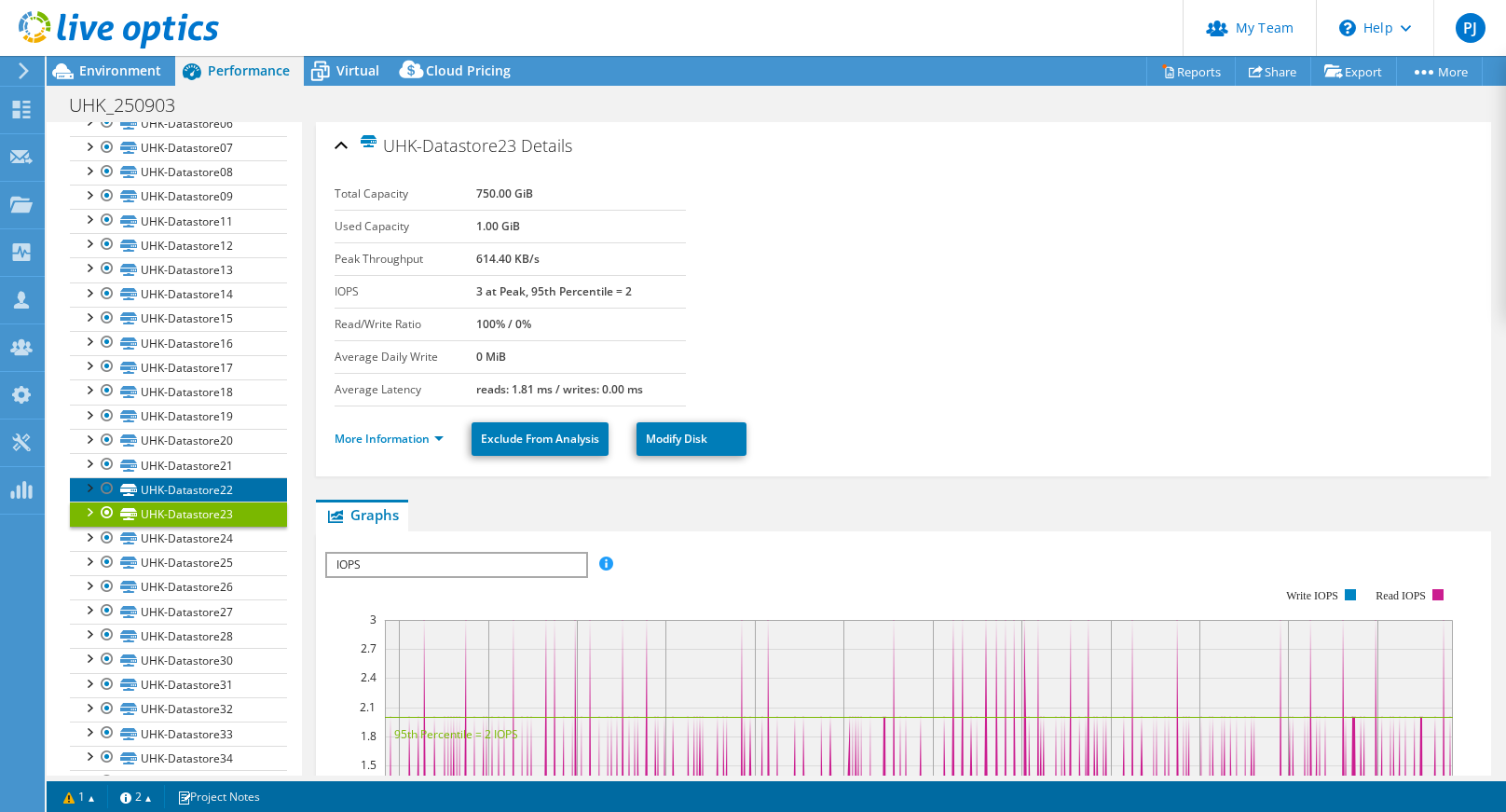
click at [232, 492] on link "UHK-Datastore22" at bounding box center [179, 489] width 217 height 24
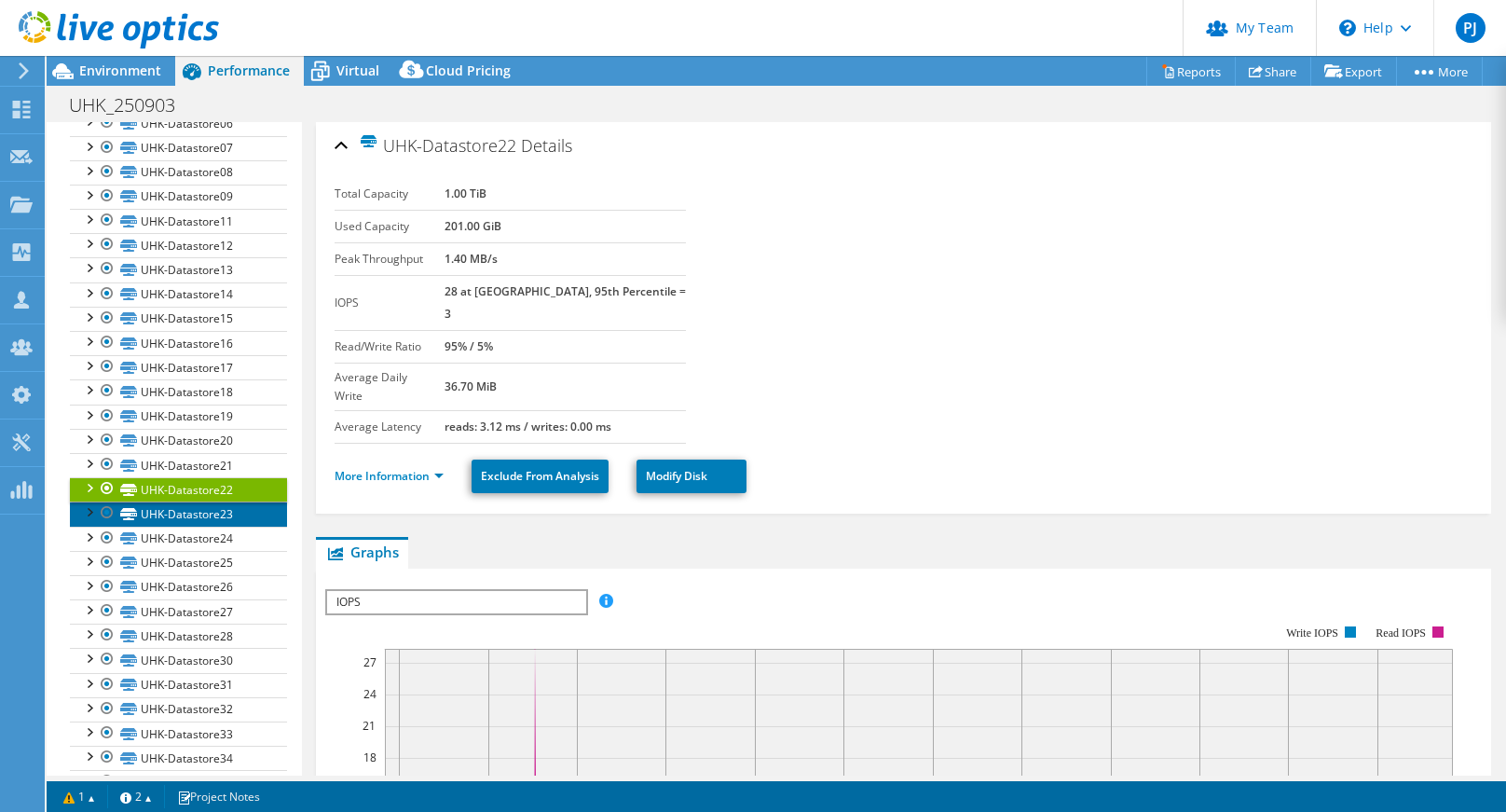
click at [227, 516] on link "UHK-Datastore23" at bounding box center [179, 513] width 217 height 24
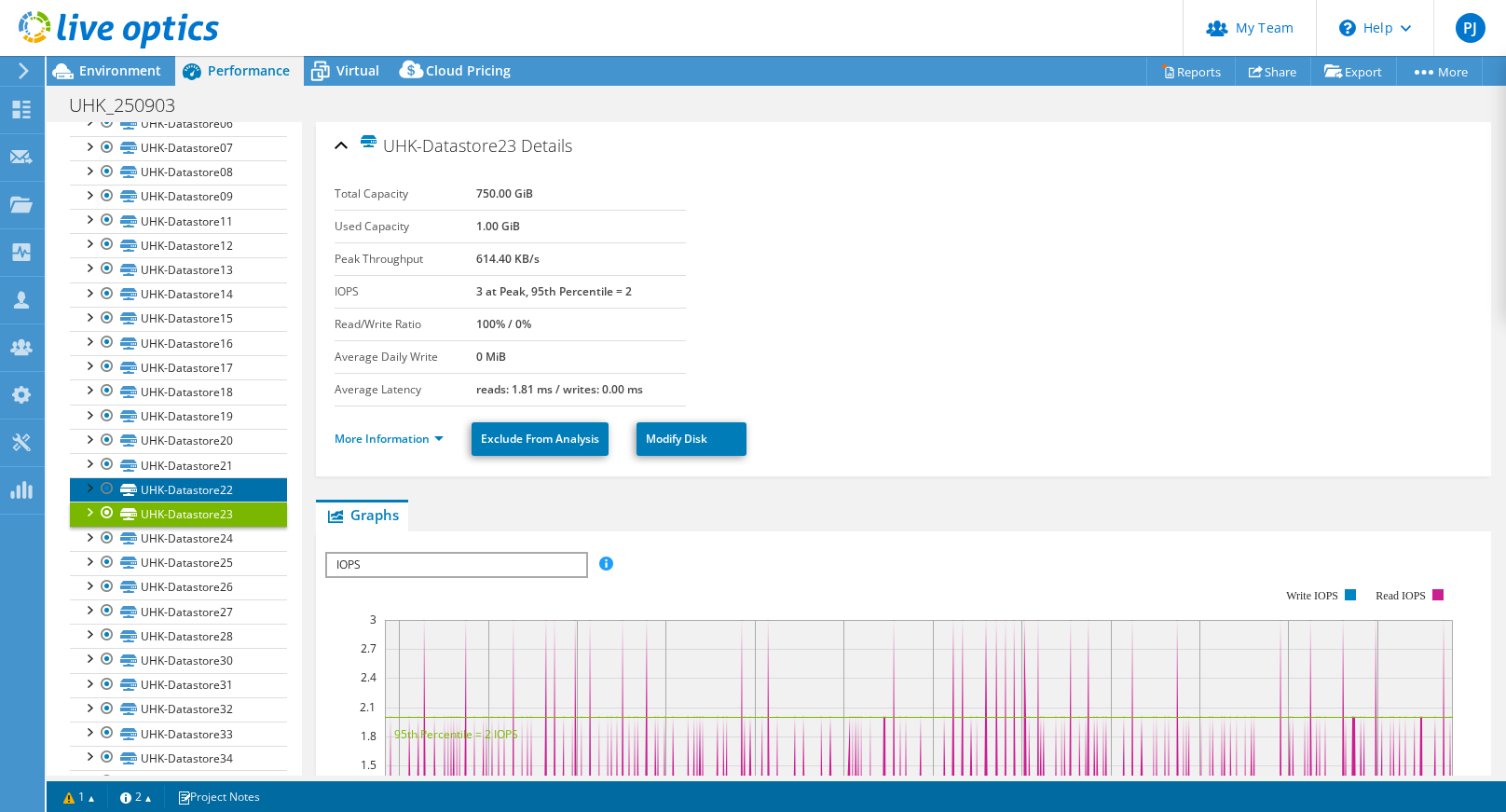
click at [227, 494] on link "UHK-Datastore22" at bounding box center [179, 489] width 217 height 24
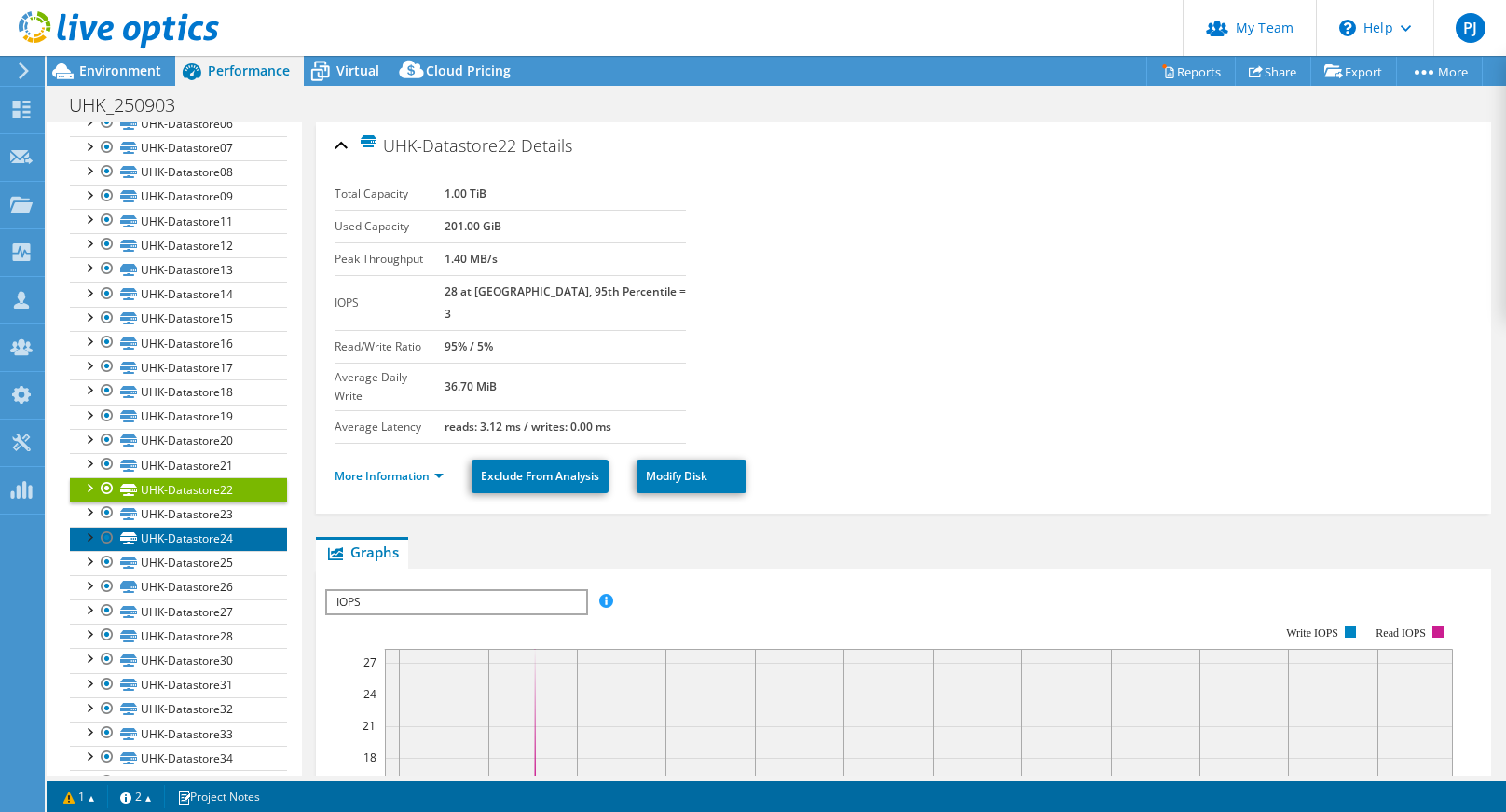
click at [226, 538] on link "UHK-Datastore24" at bounding box center [179, 538] width 217 height 24
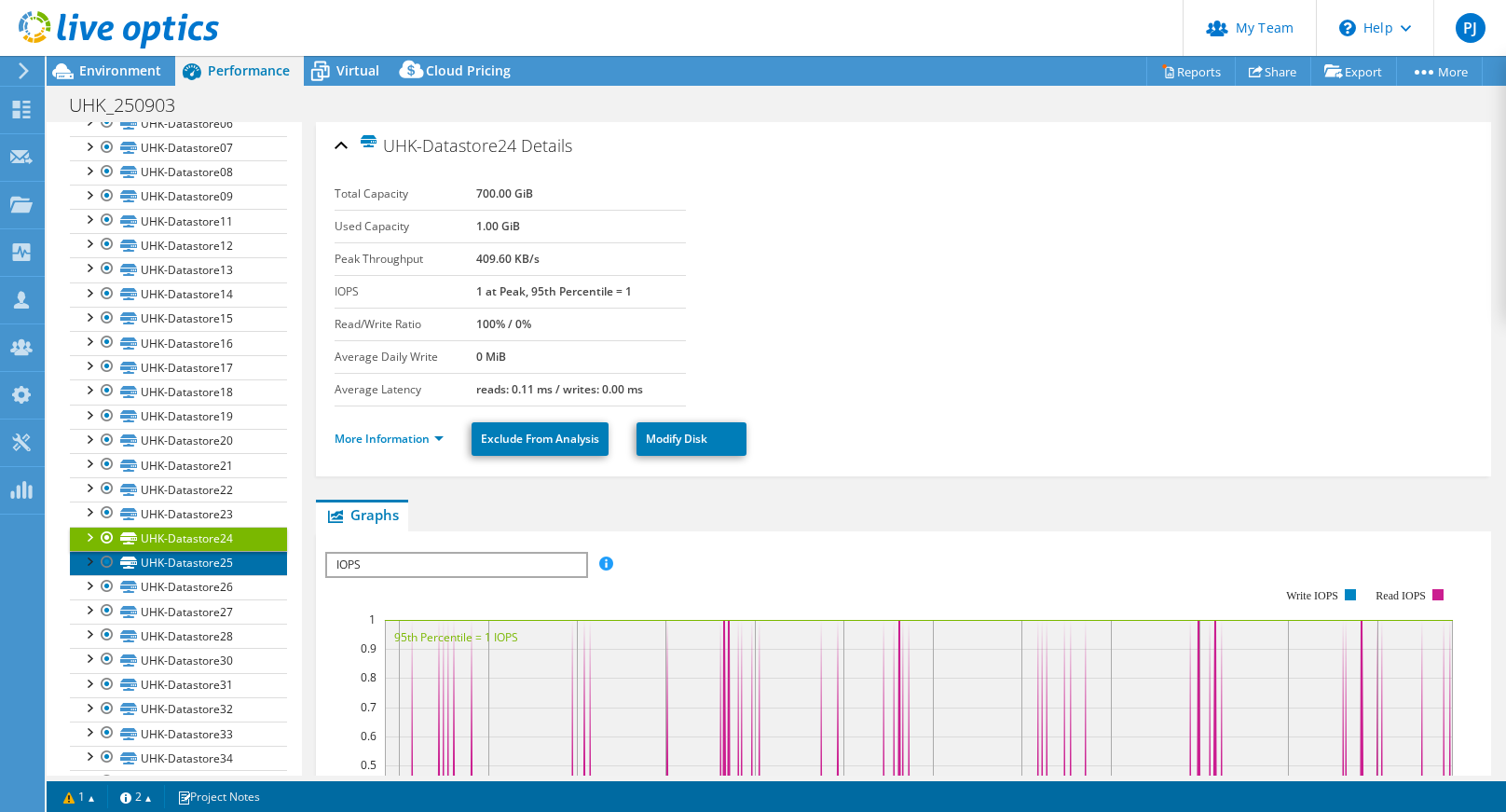
click at [225, 565] on link "UHK-Datastore25" at bounding box center [179, 562] width 217 height 24
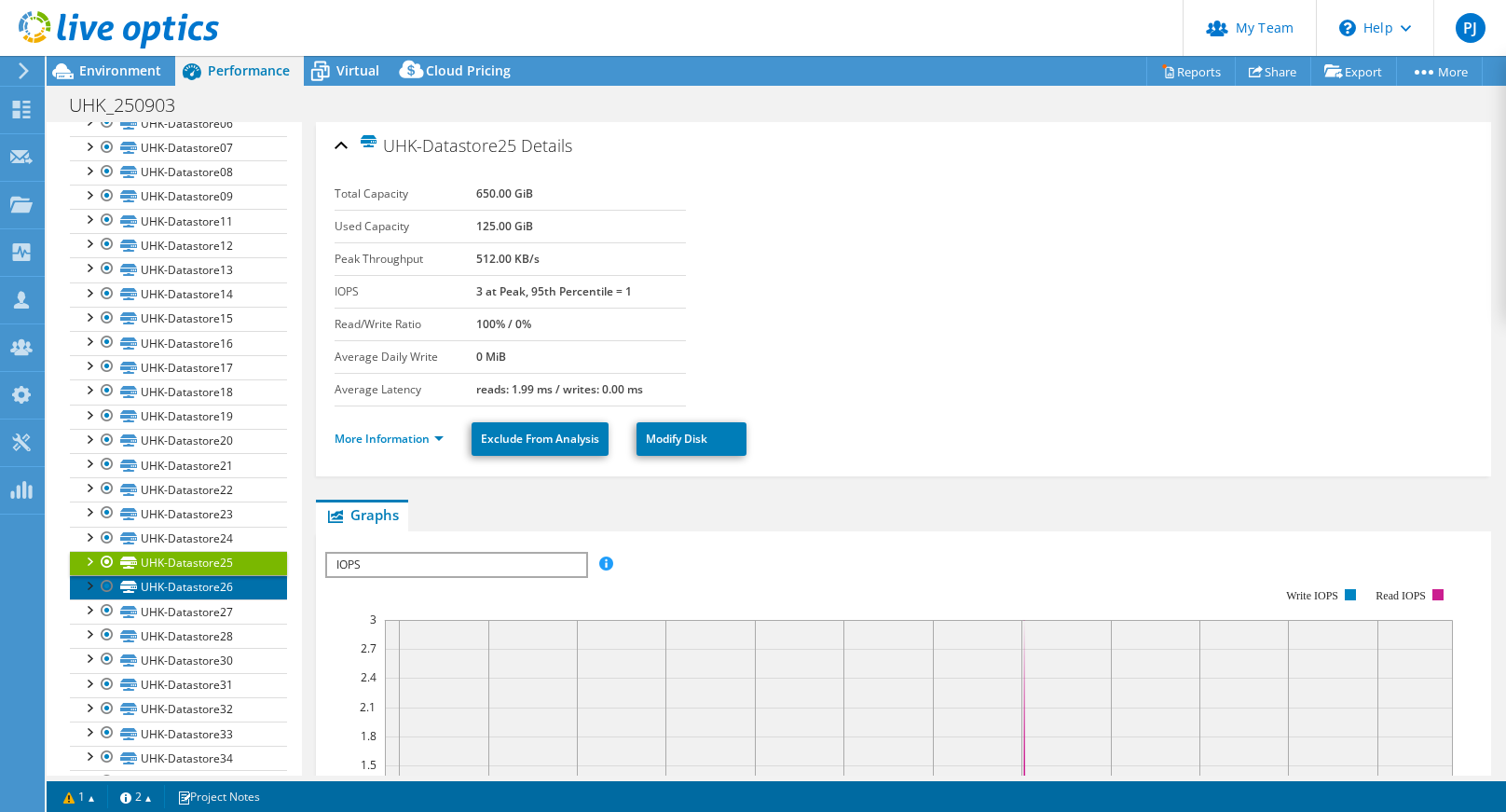
click at [224, 580] on link "UHK-Datastore26" at bounding box center [179, 587] width 217 height 24
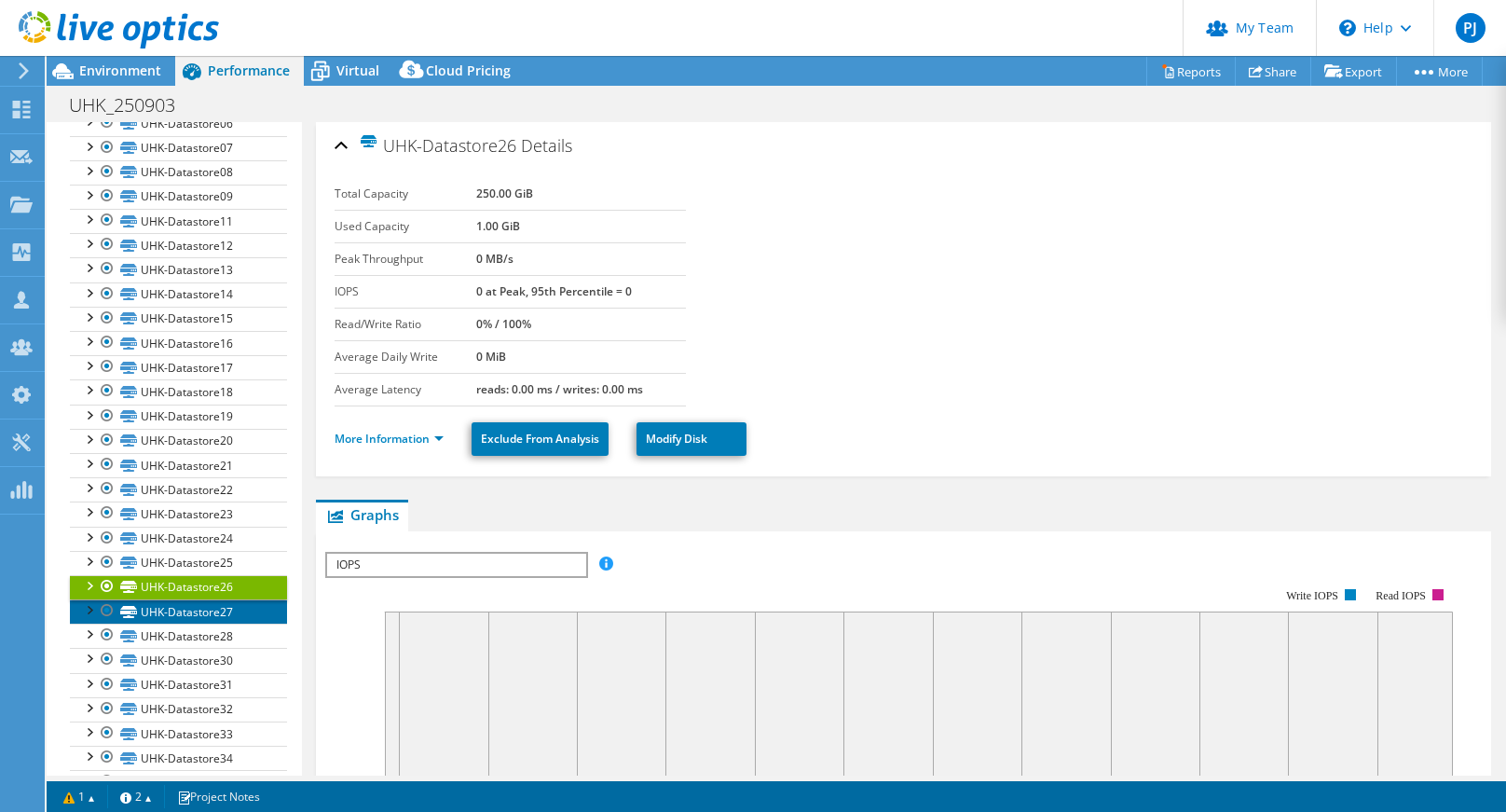
click at [223, 612] on link "UHK-Datastore27" at bounding box center [179, 611] width 217 height 24
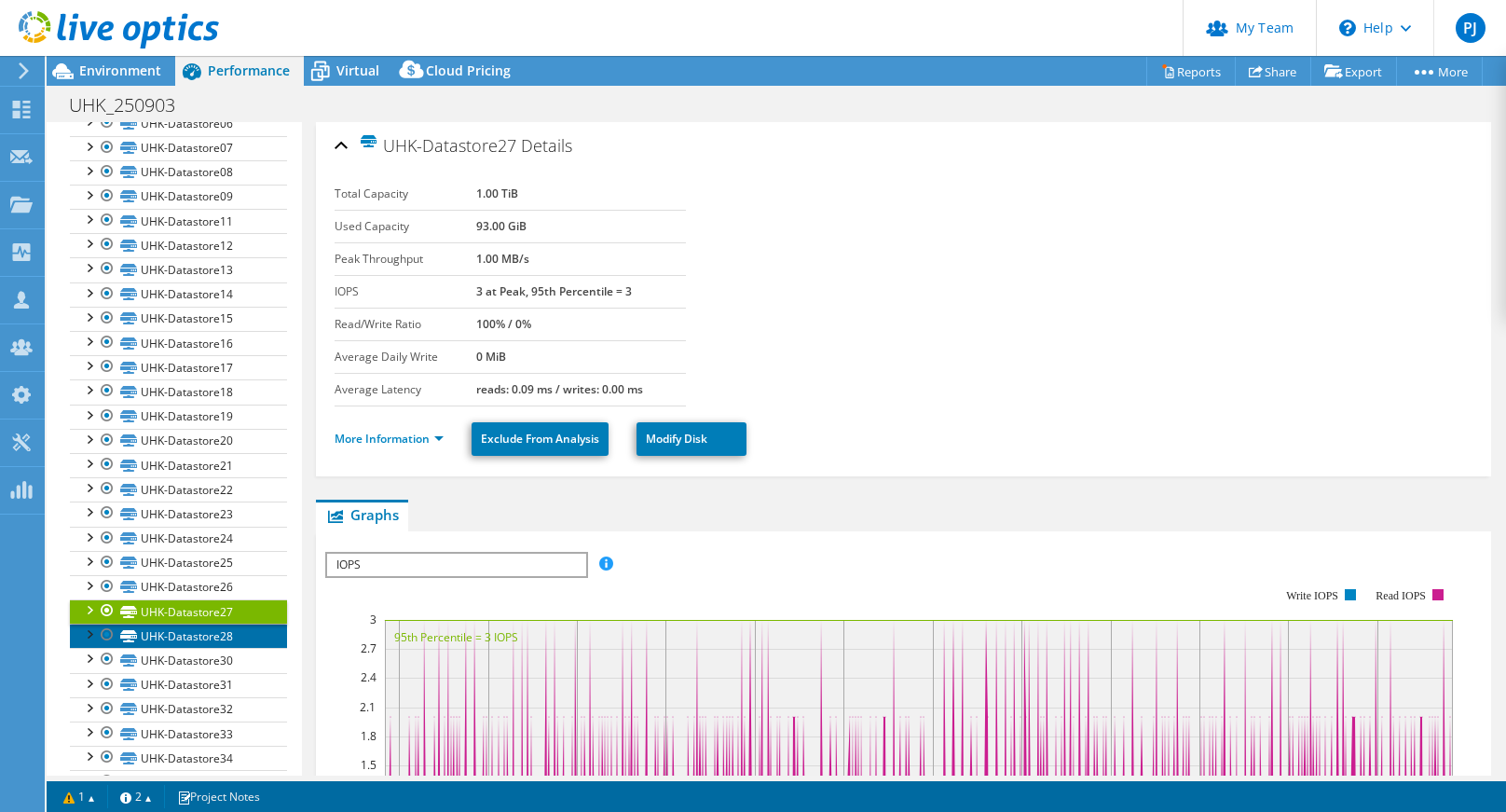
click at [217, 642] on link "UHK-Datastore28" at bounding box center [179, 635] width 217 height 24
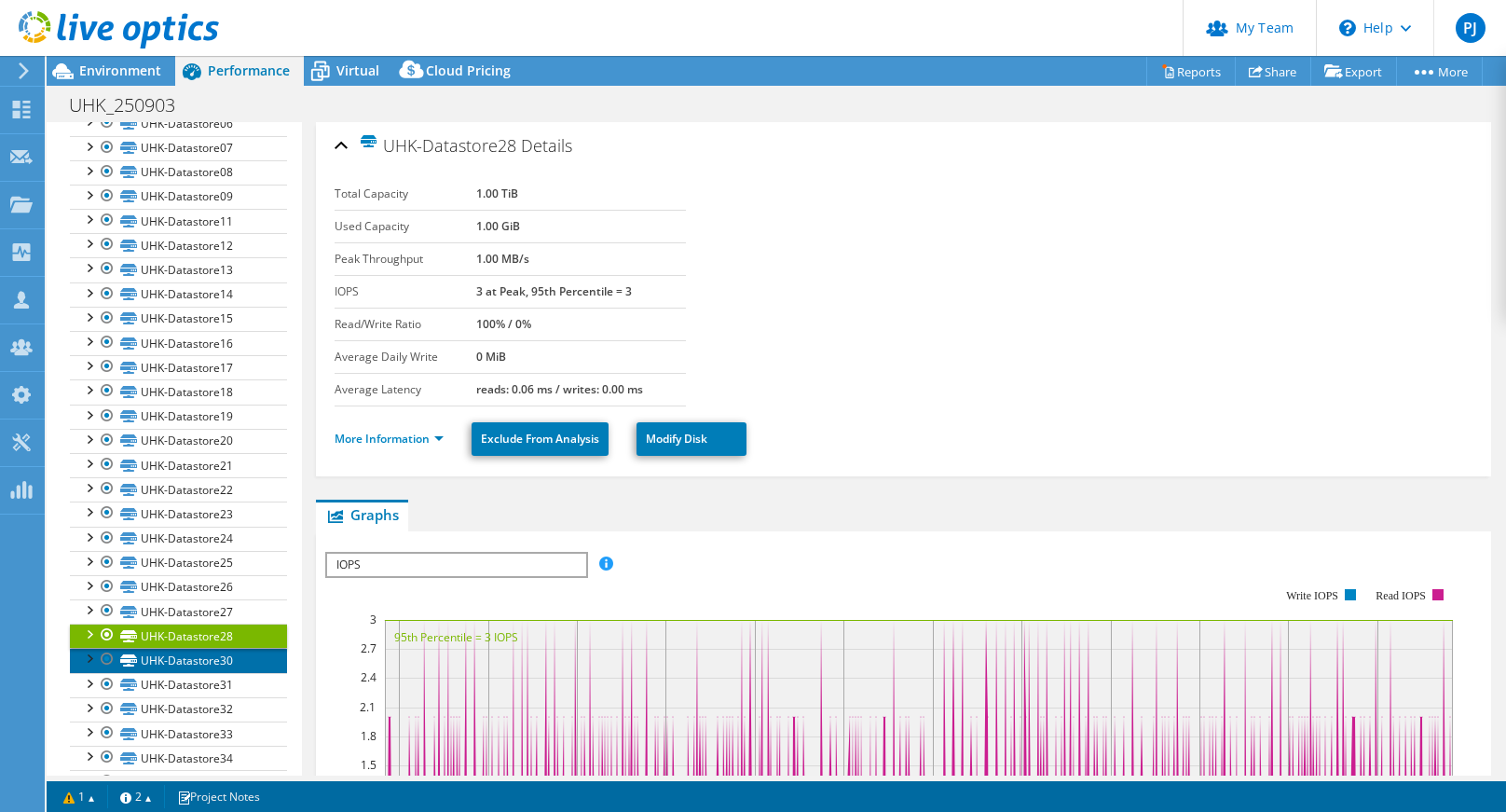
click at [217, 663] on link "UHK-Datastore30" at bounding box center [179, 659] width 217 height 24
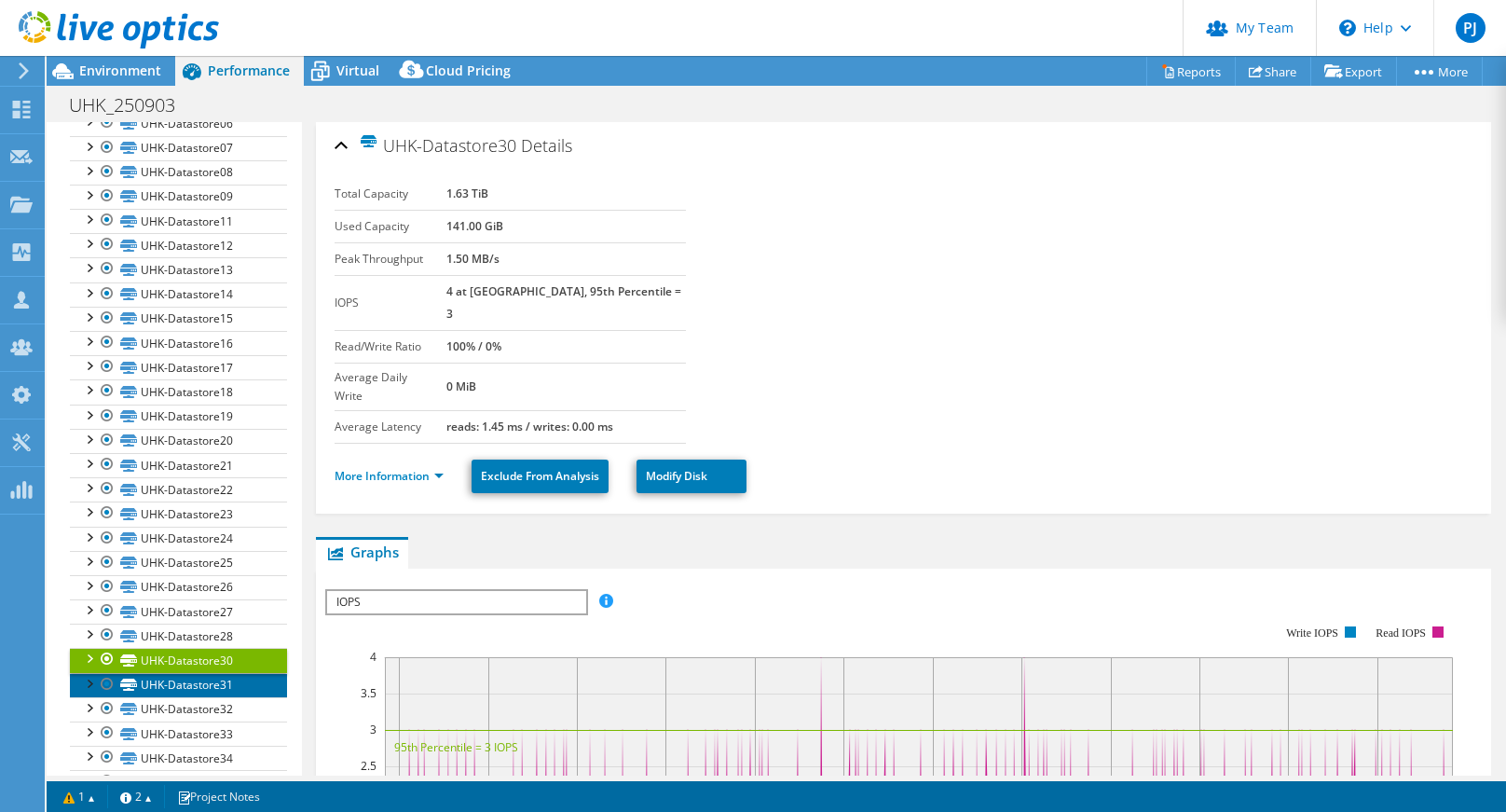
click at [217, 681] on link "UHK-Datastore31" at bounding box center [179, 684] width 217 height 24
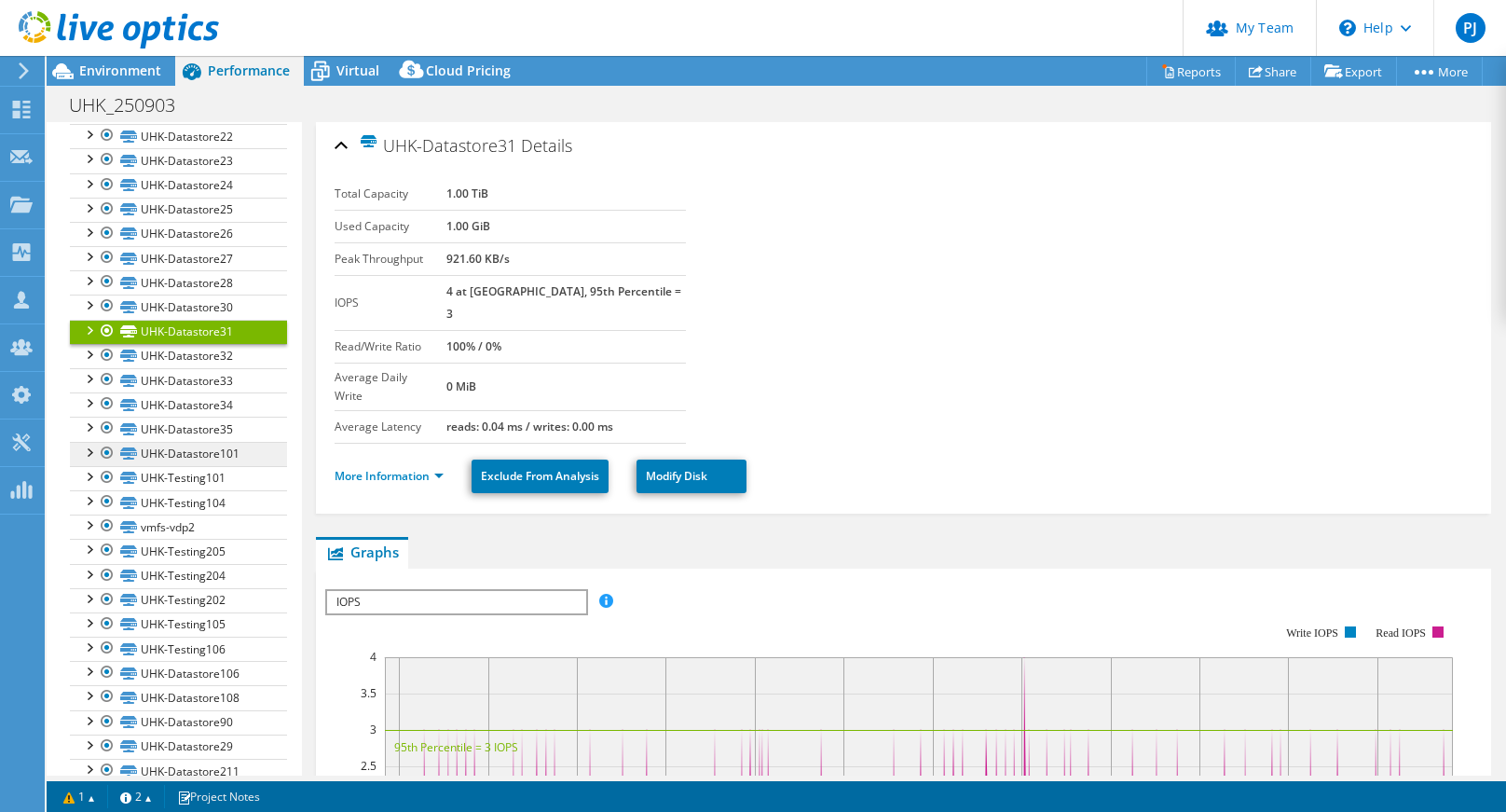
scroll to position [876, 0]
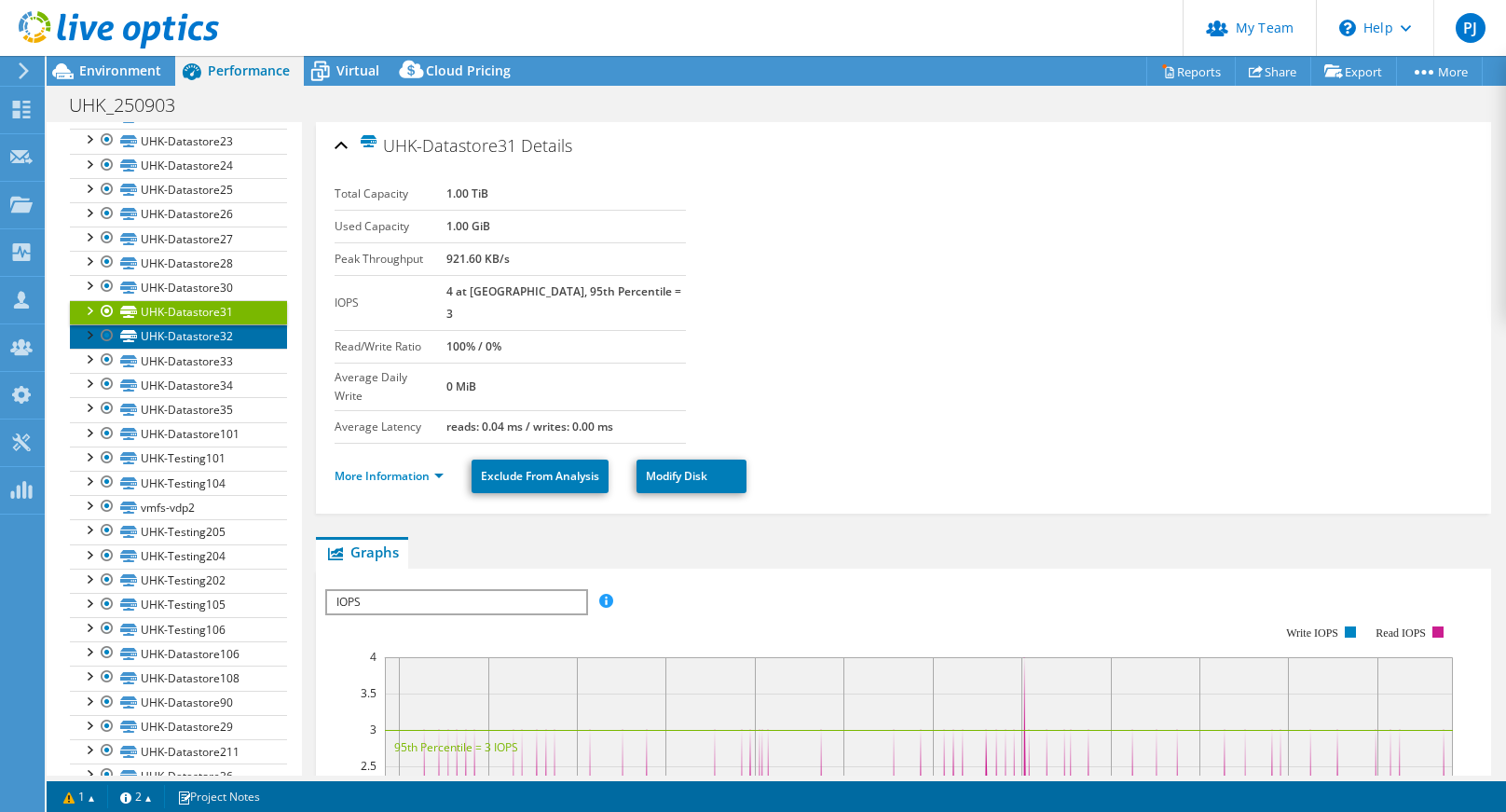
click at [219, 338] on link "UHK-Datastore32" at bounding box center [179, 336] width 217 height 24
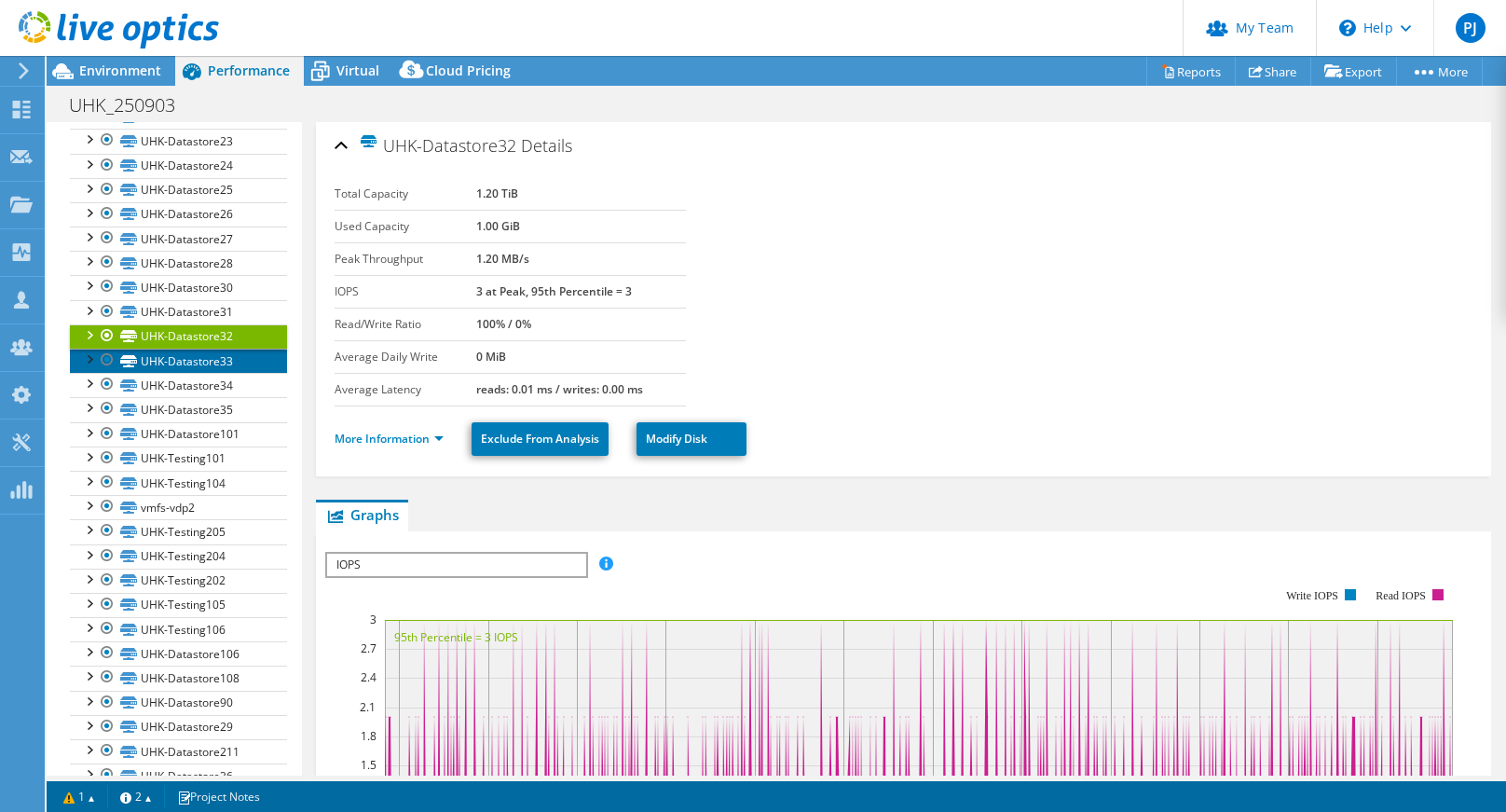
click at [222, 353] on link "UHK-Datastore33" at bounding box center [179, 360] width 217 height 24
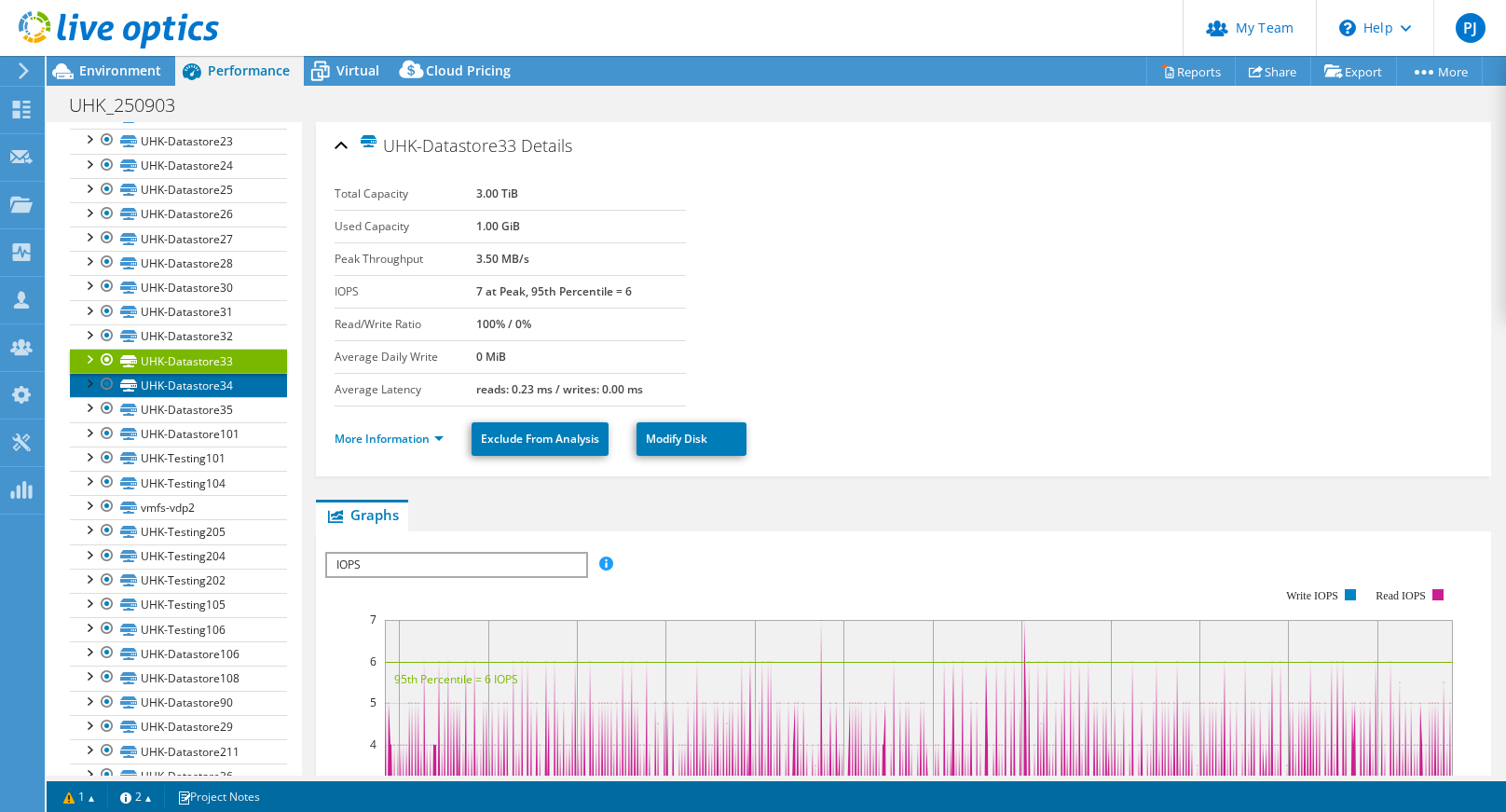
click at [221, 376] on link "UHK-Datastore34" at bounding box center [179, 384] width 217 height 24
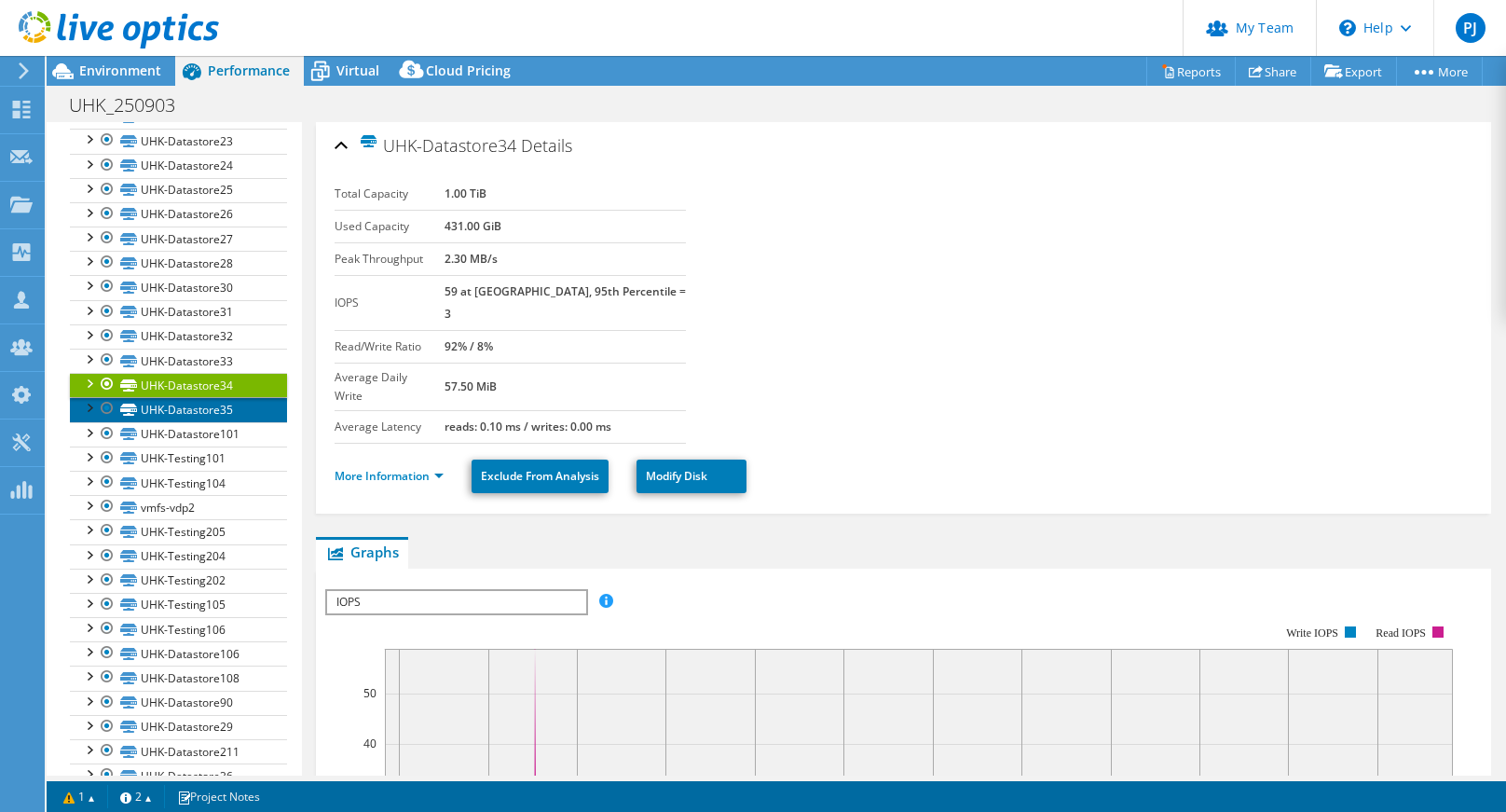
click at [218, 411] on link "UHK-Datastore35" at bounding box center [179, 409] width 217 height 24
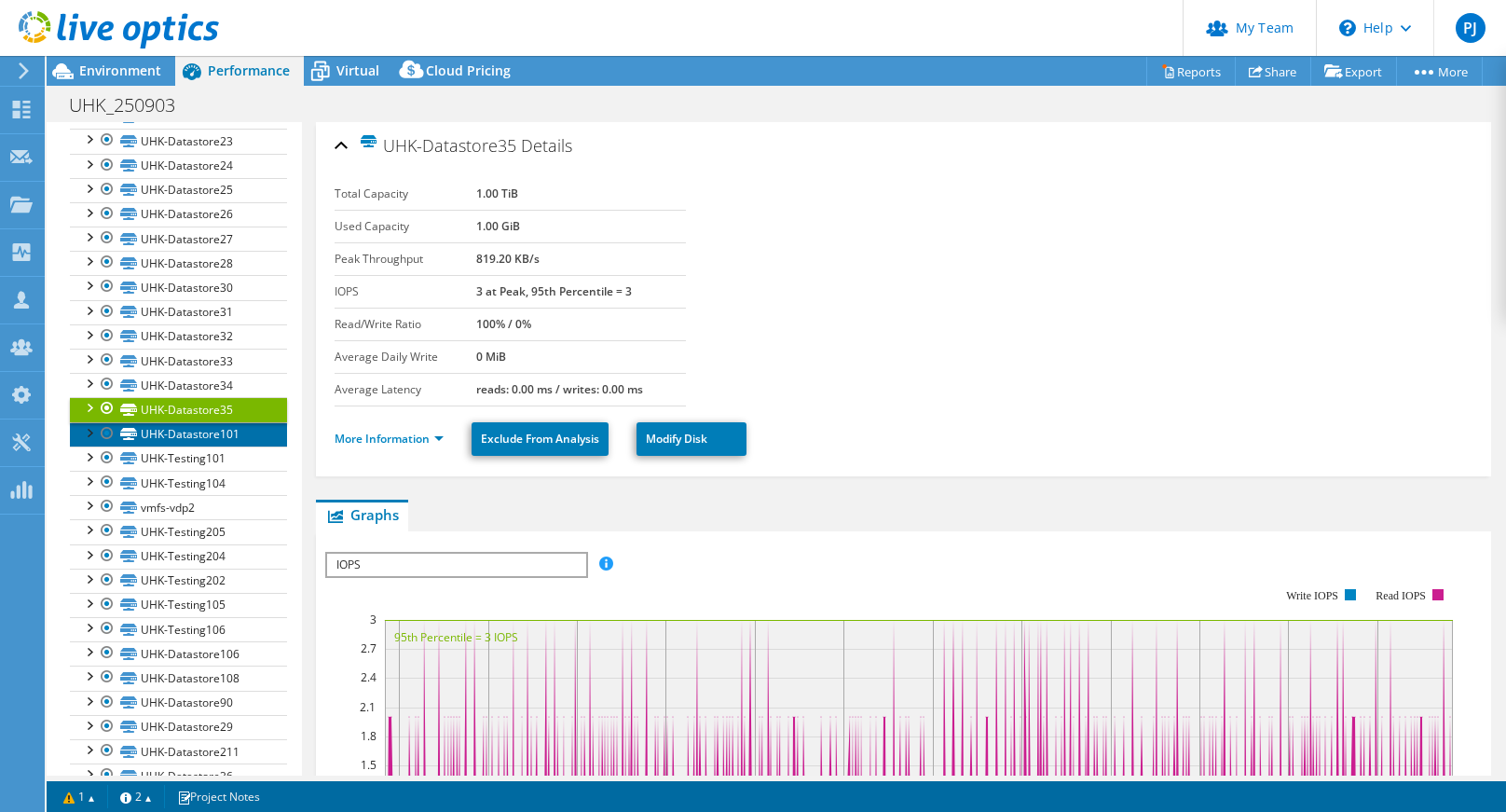
click at [211, 436] on link "UHK-Datastore101" at bounding box center [179, 434] width 217 height 24
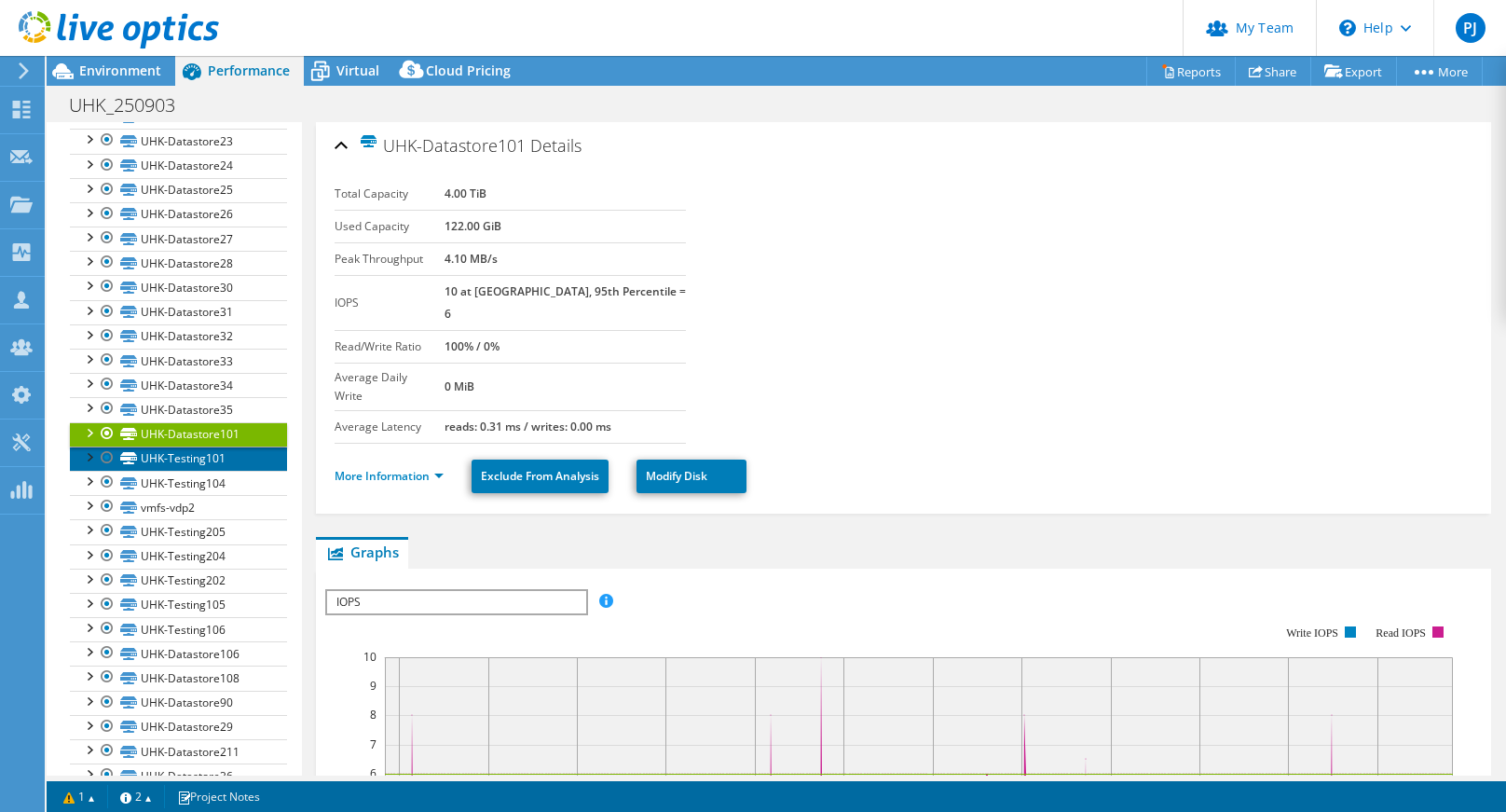
click at [209, 465] on link "UHK-Testing101" at bounding box center [179, 458] width 217 height 24
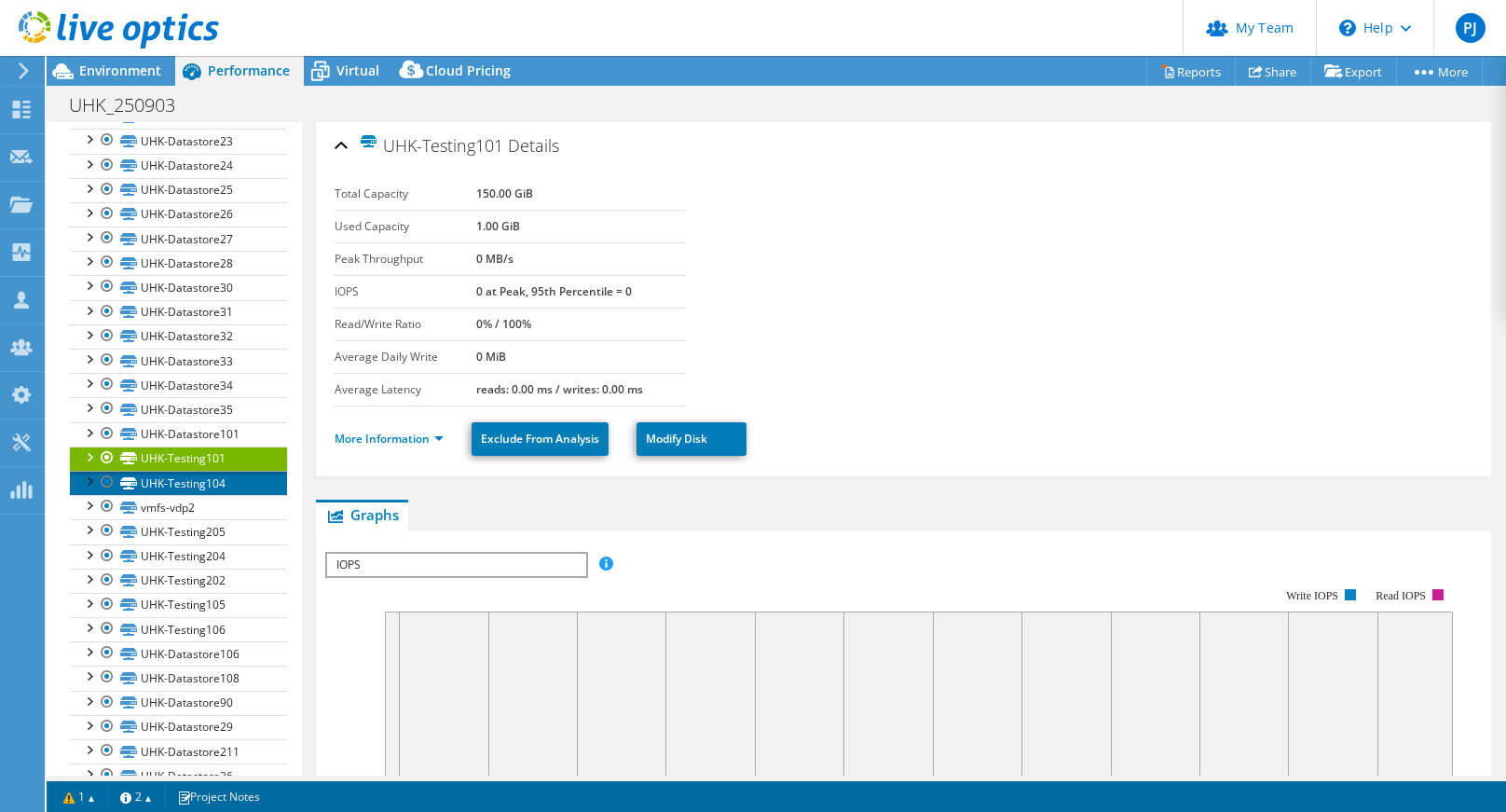
click at [213, 484] on link "UHK-Testing104" at bounding box center [179, 482] width 217 height 24
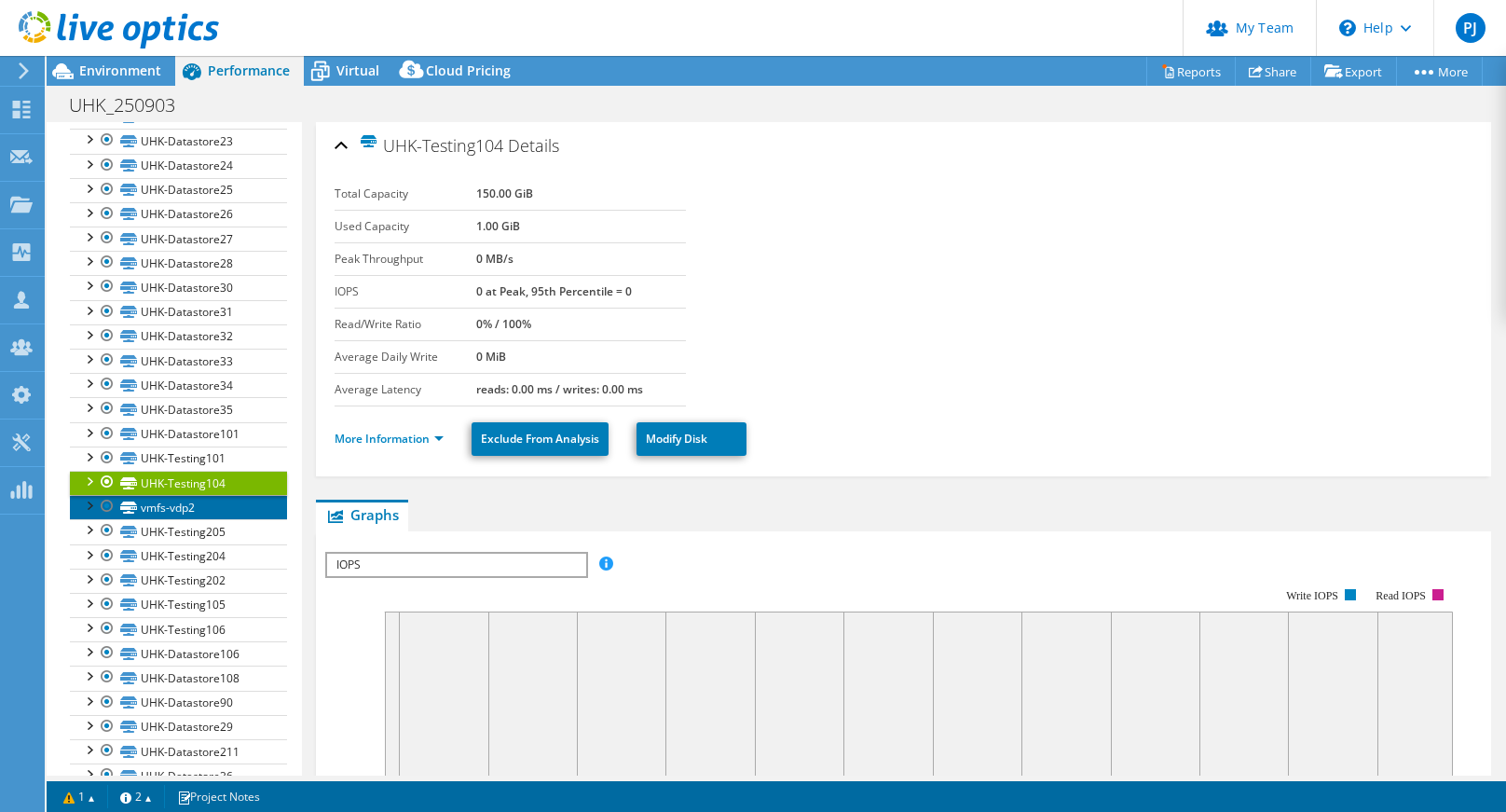
click at [216, 509] on link "vmfs-vdp2" at bounding box center [179, 506] width 217 height 24
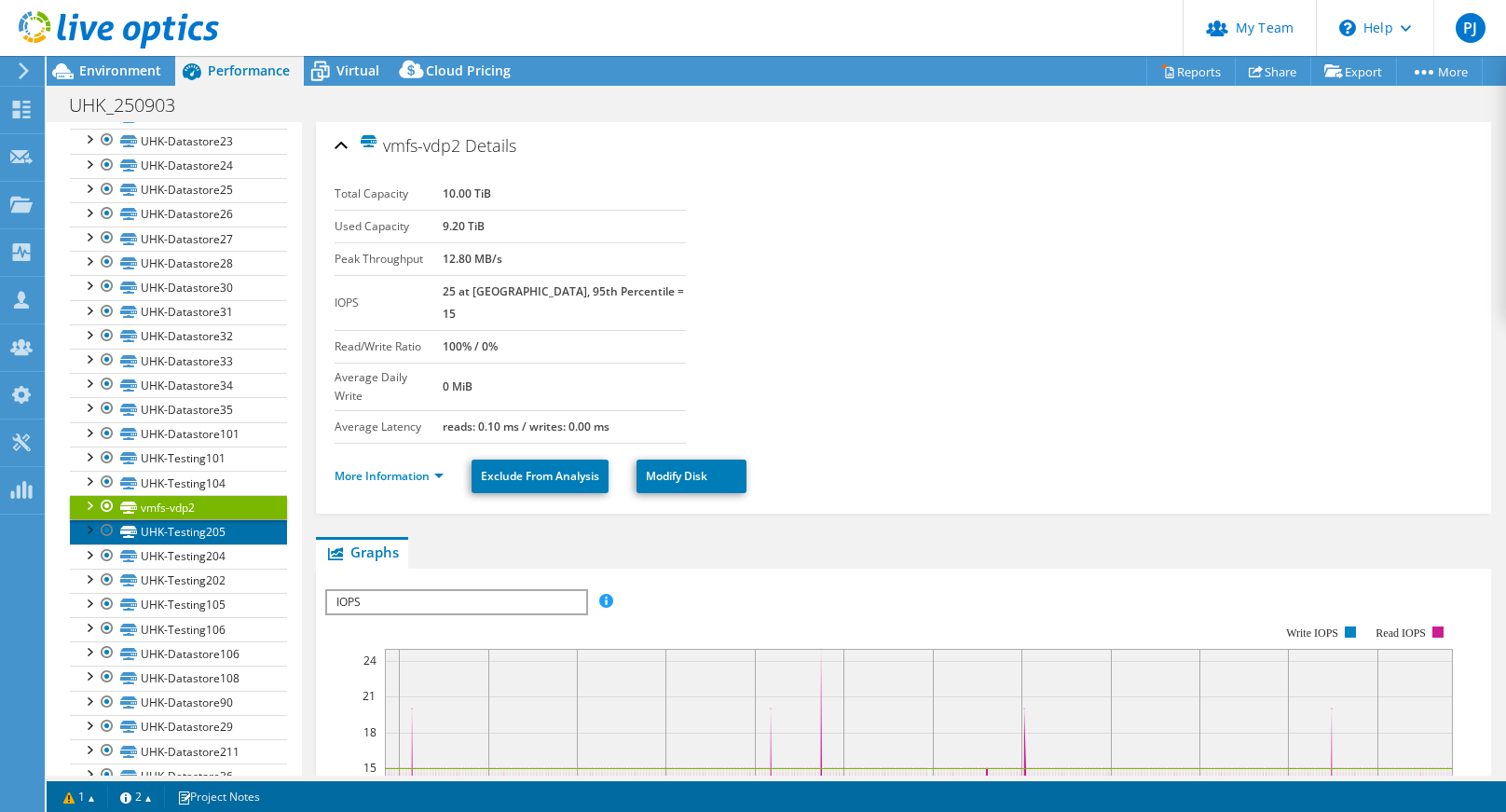
click at [217, 528] on link "UHK-Testing205" at bounding box center [179, 531] width 217 height 24
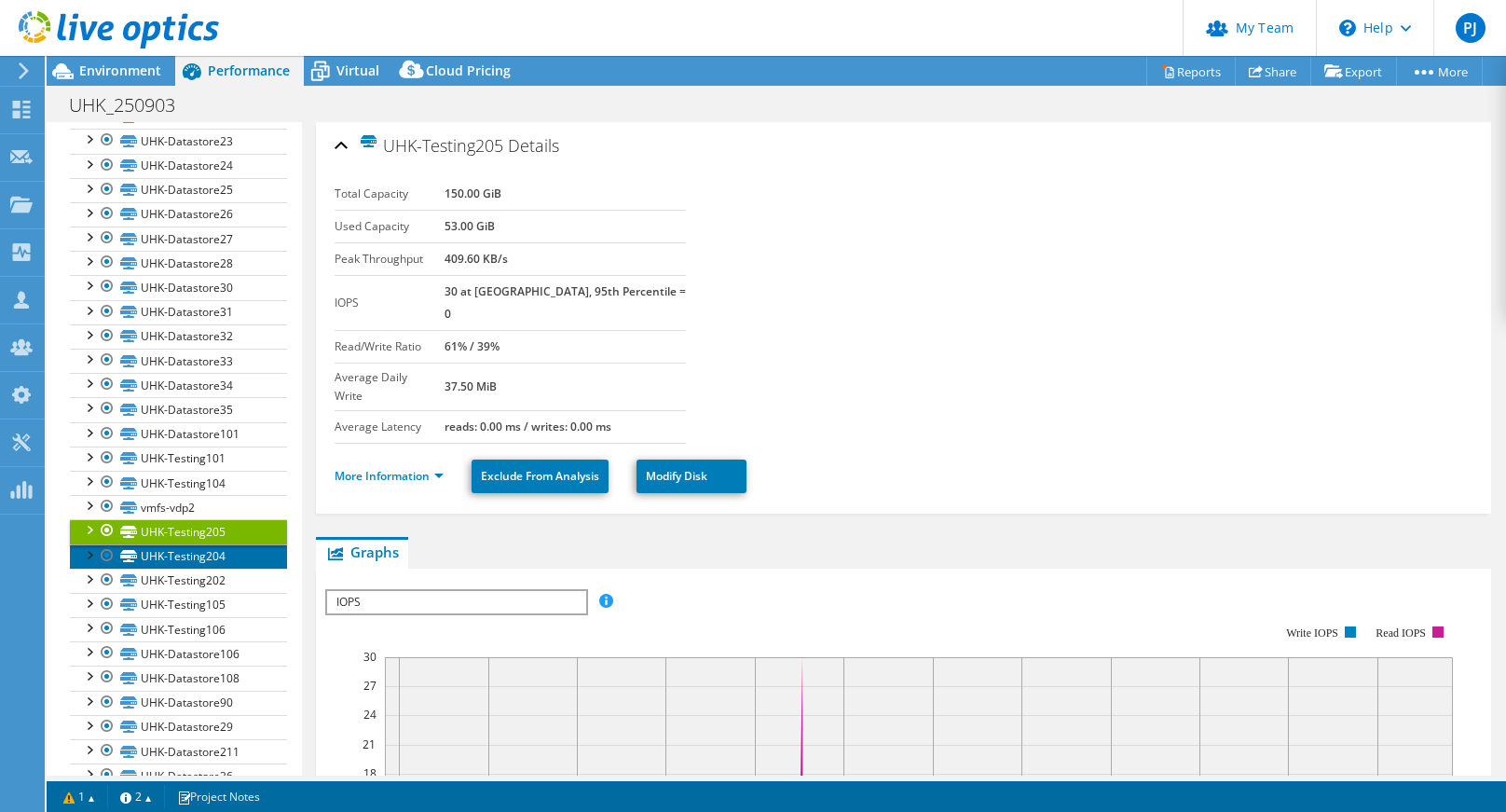
click at [215, 553] on link "UHK-Testing204" at bounding box center [179, 556] width 217 height 24
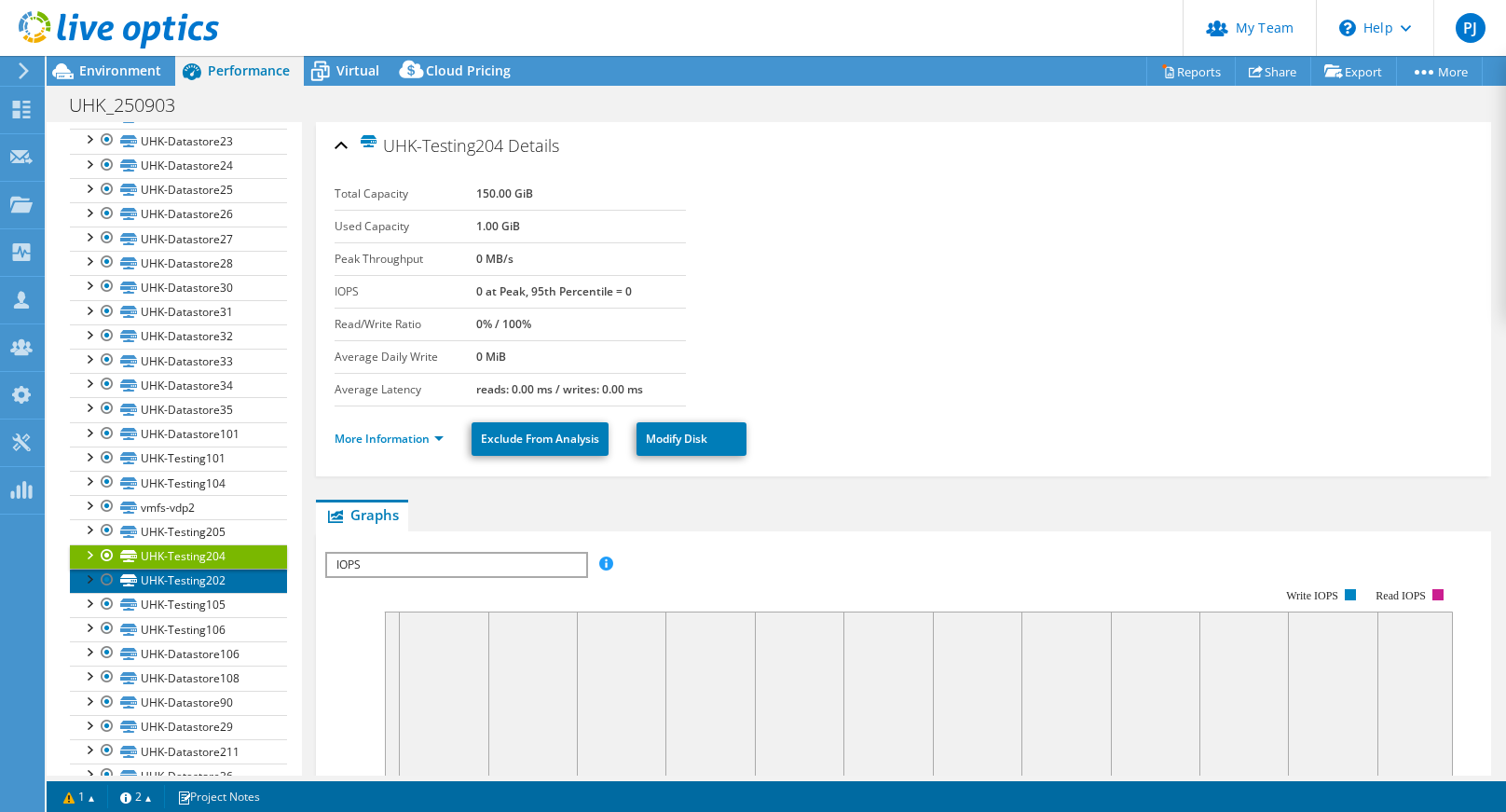
click at [212, 585] on link "UHK-Testing202" at bounding box center [179, 580] width 217 height 24
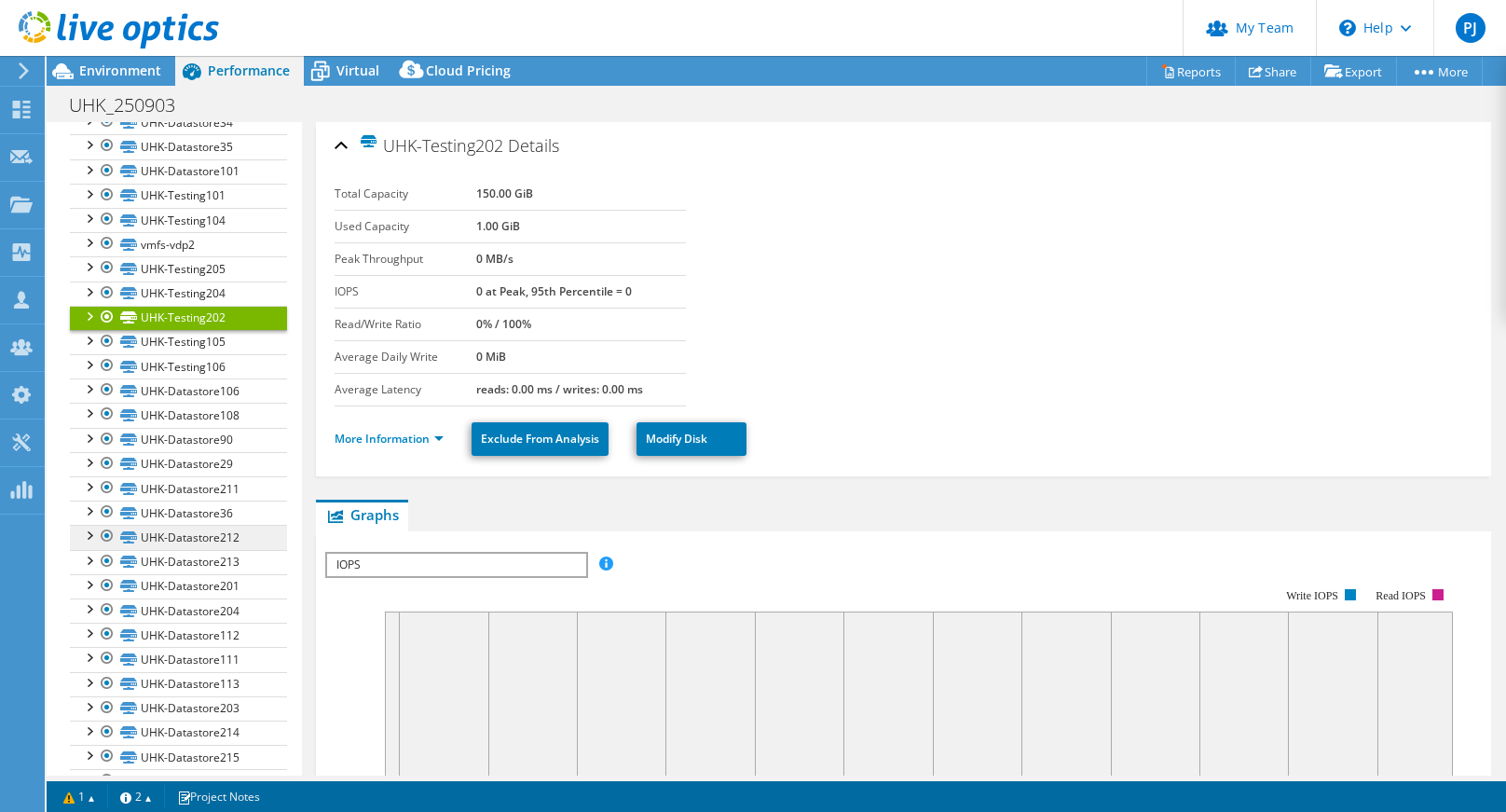
scroll to position [1155, 0]
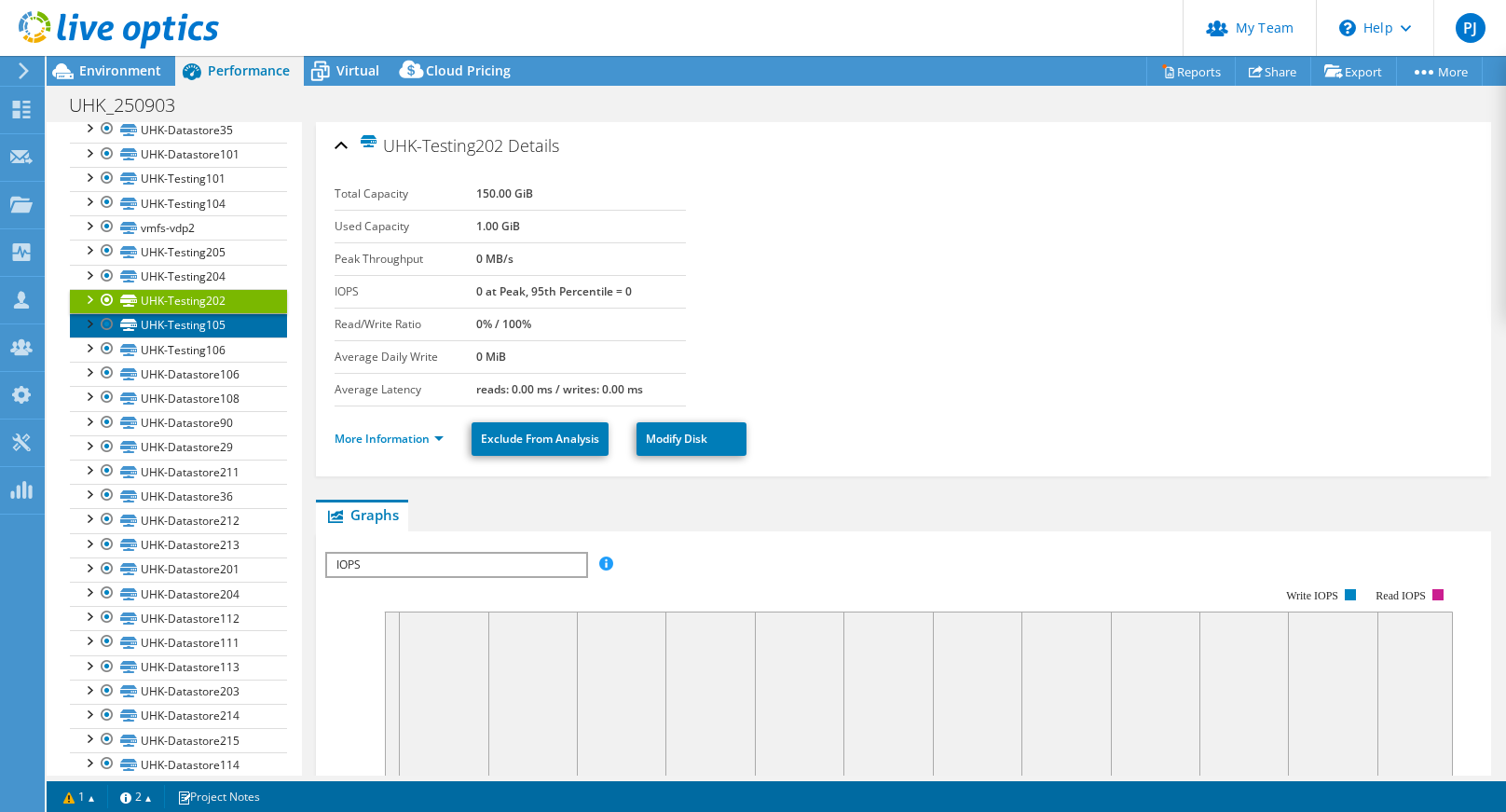
click at [229, 333] on link "UHK-Testing105" at bounding box center [179, 324] width 217 height 24
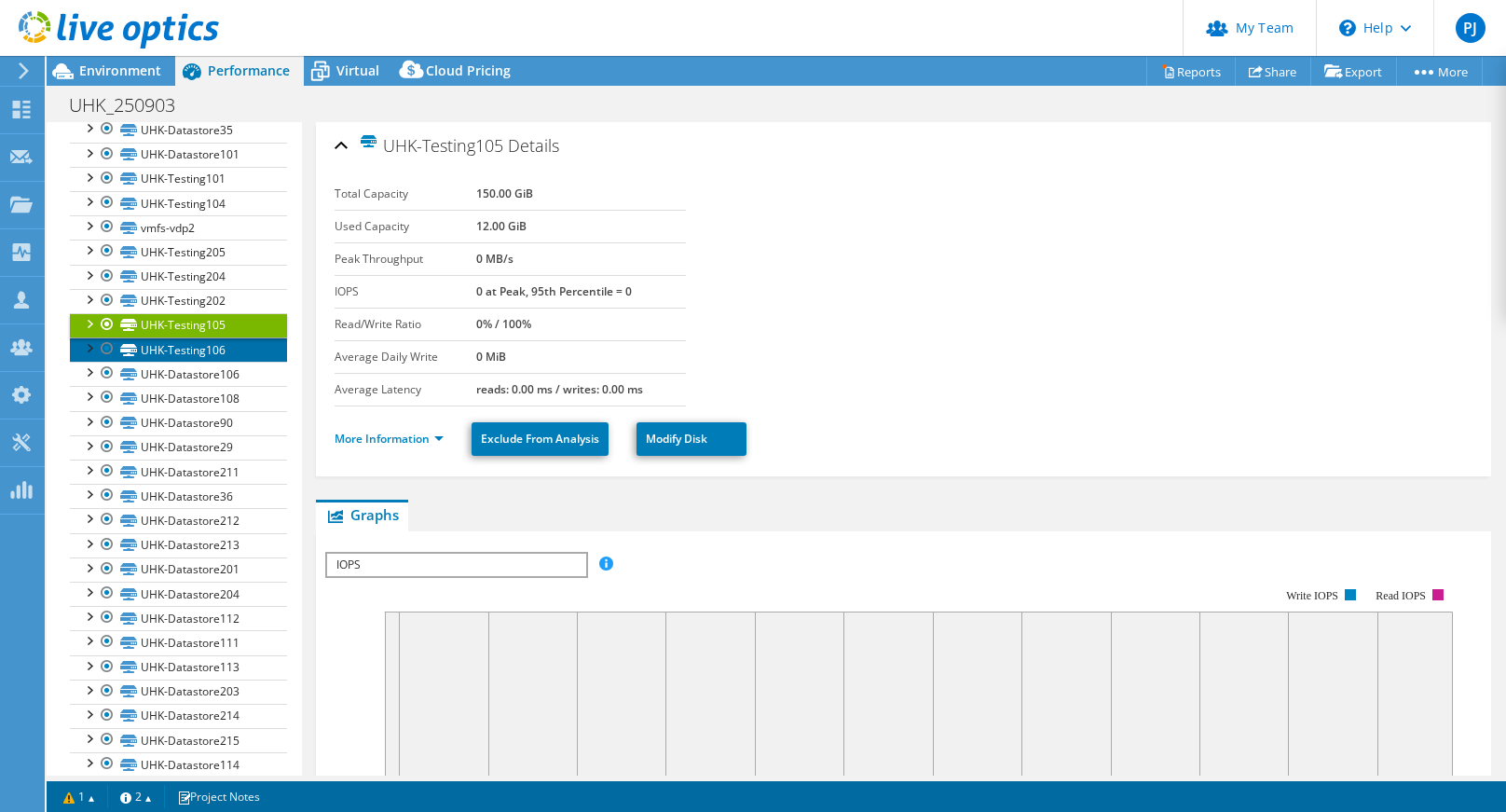
click at [230, 348] on link "UHK-Testing106" at bounding box center [179, 349] width 217 height 24
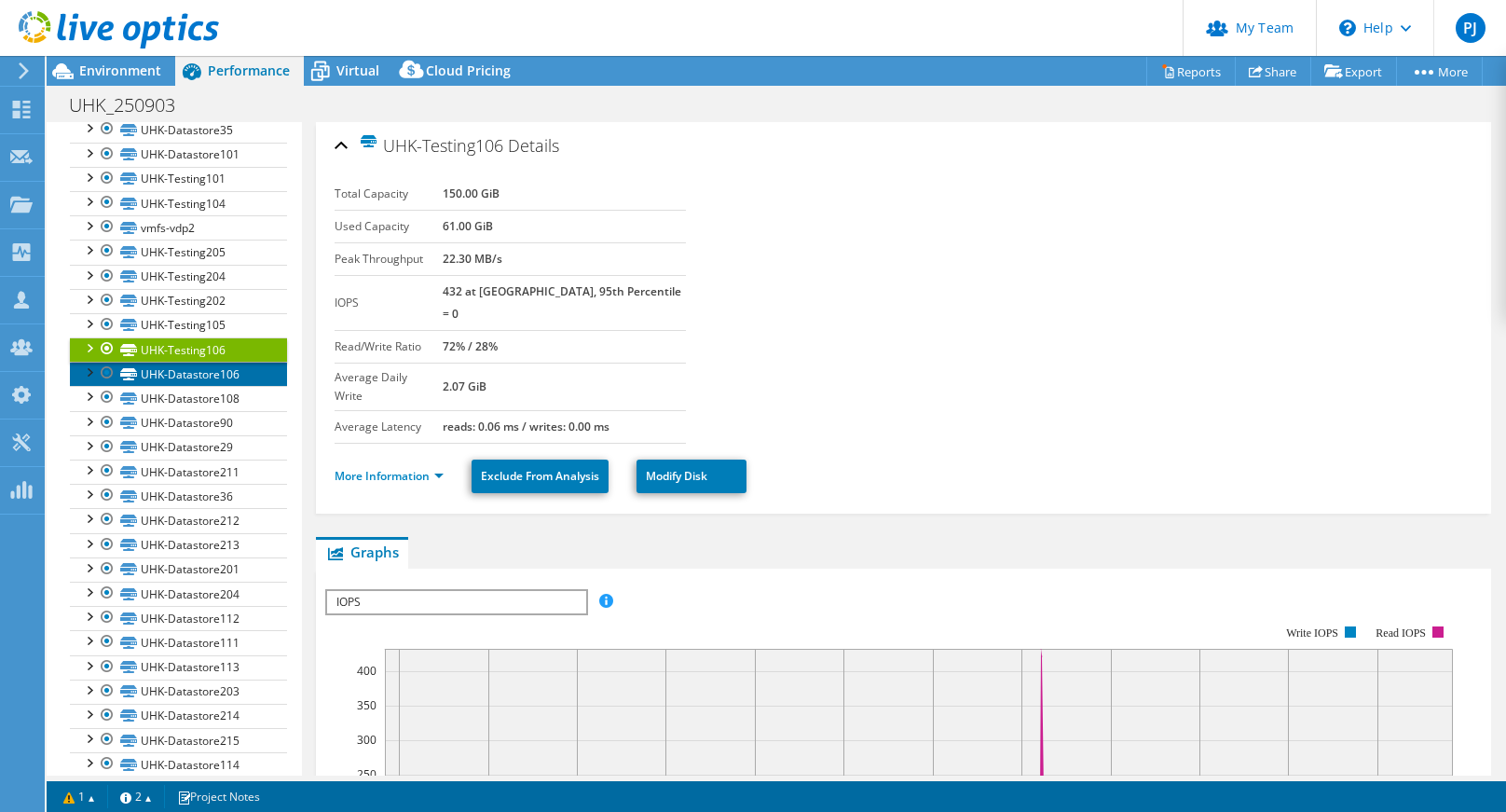
click at [232, 368] on link "UHK-Datastore106" at bounding box center [179, 373] width 217 height 24
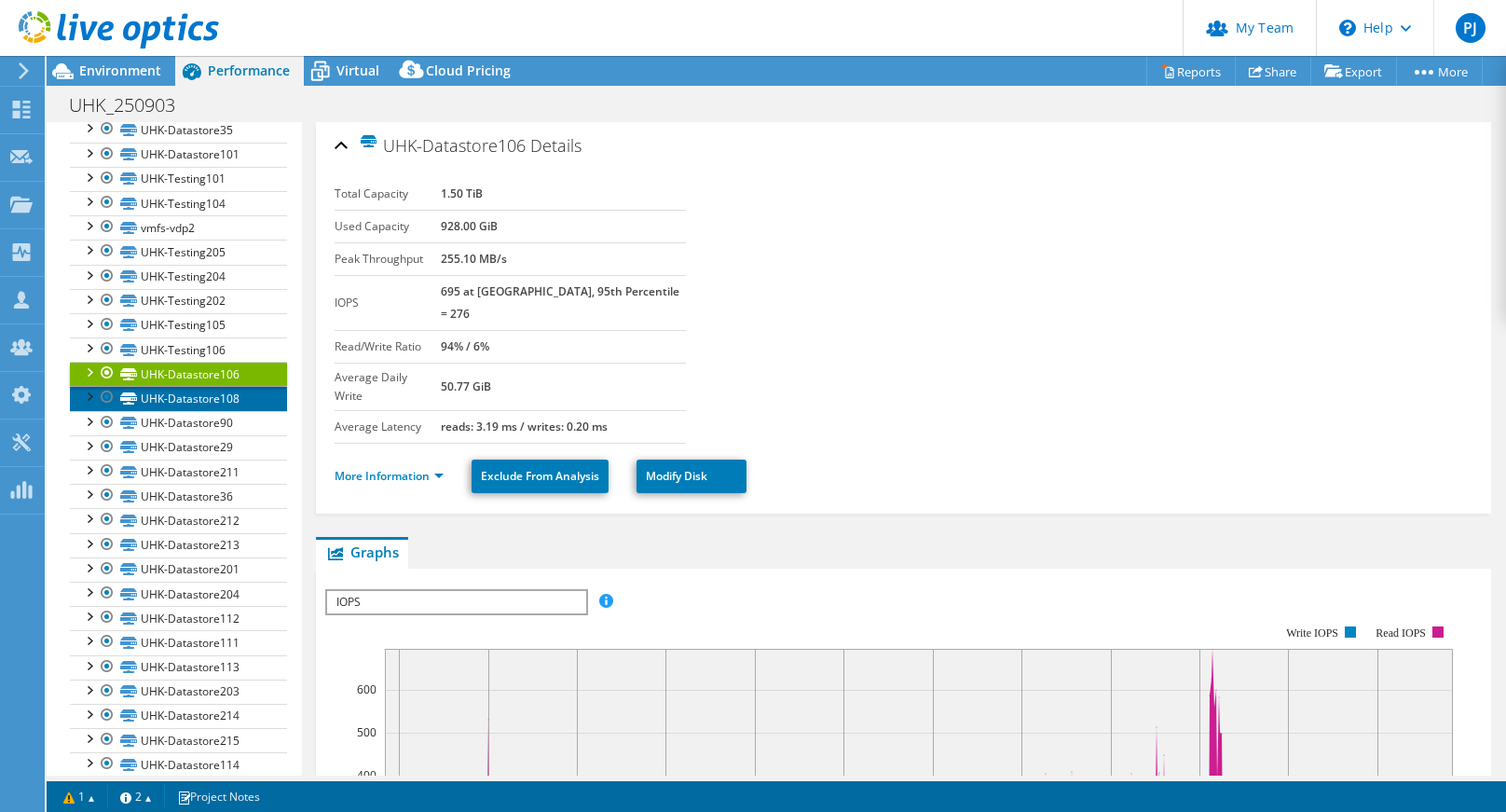
click at [235, 397] on link "UHK-Datastore108" at bounding box center [179, 397] width 217 height 24
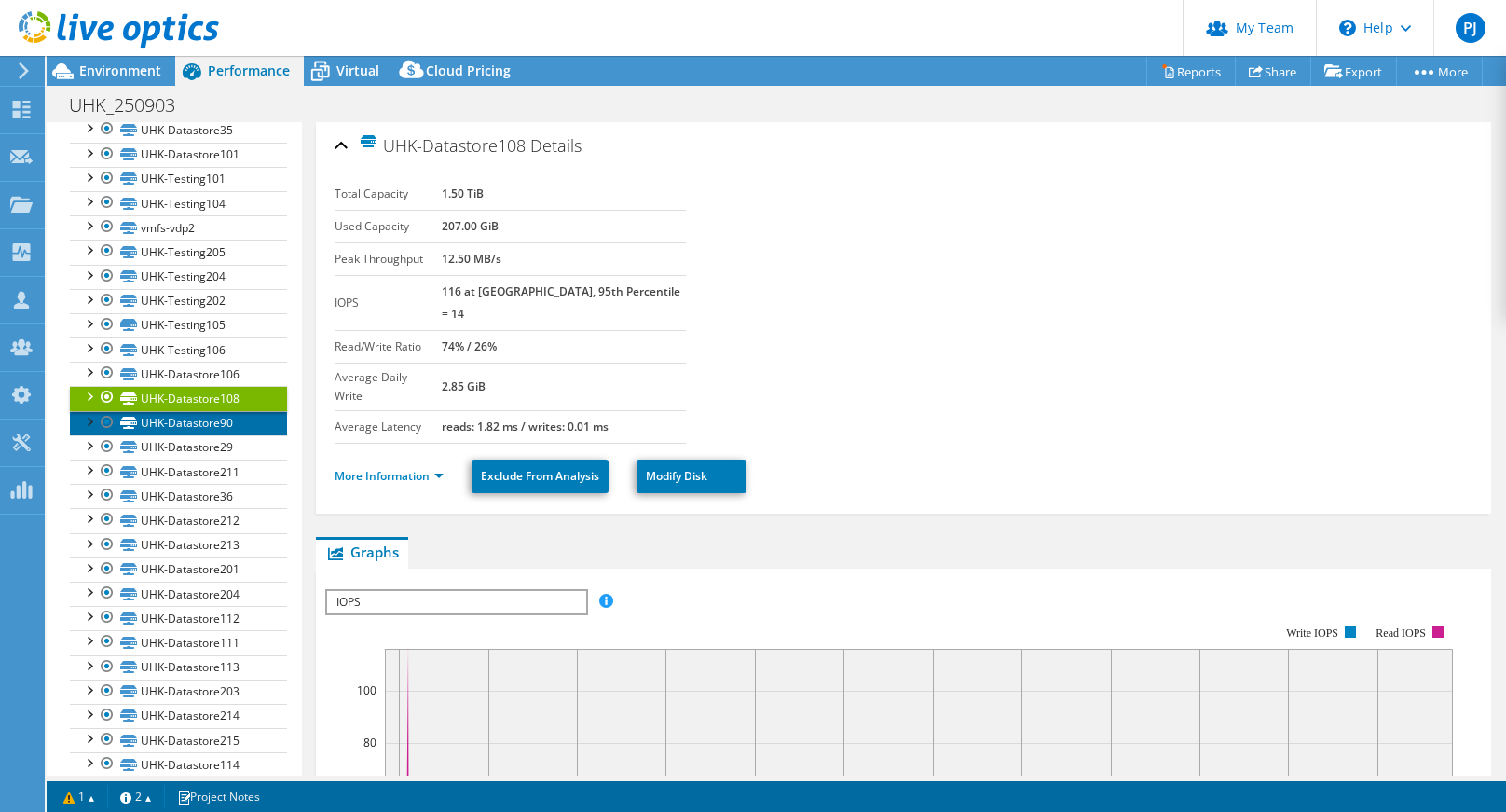
click at [242, 429] on link "UHK-Datastore90" at bounding box center [179, 422] width 217 height 24
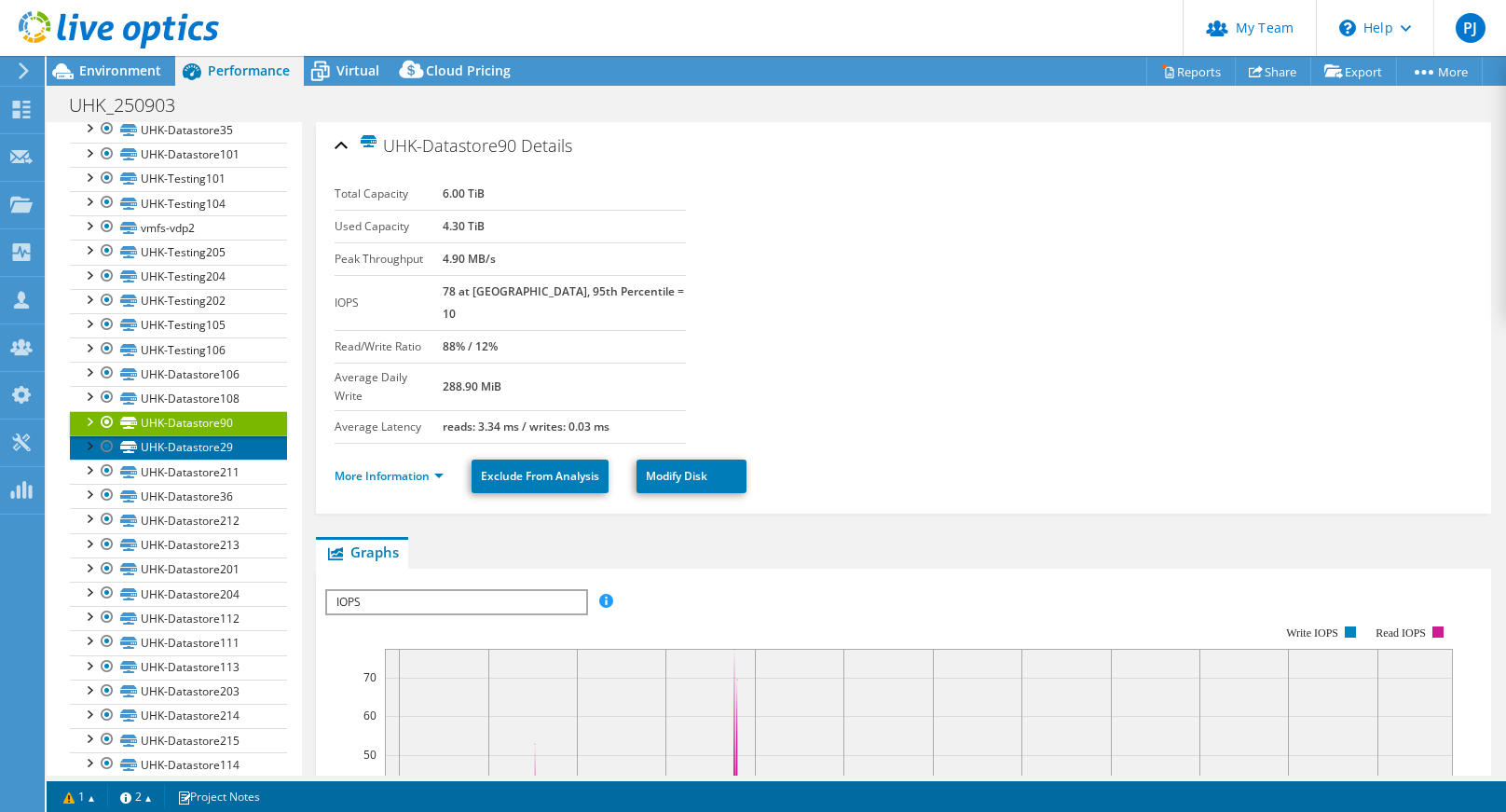
click at [242, 447] on link "UHK-Datastore29" at bounding box center [179, 446] width 217 height 24
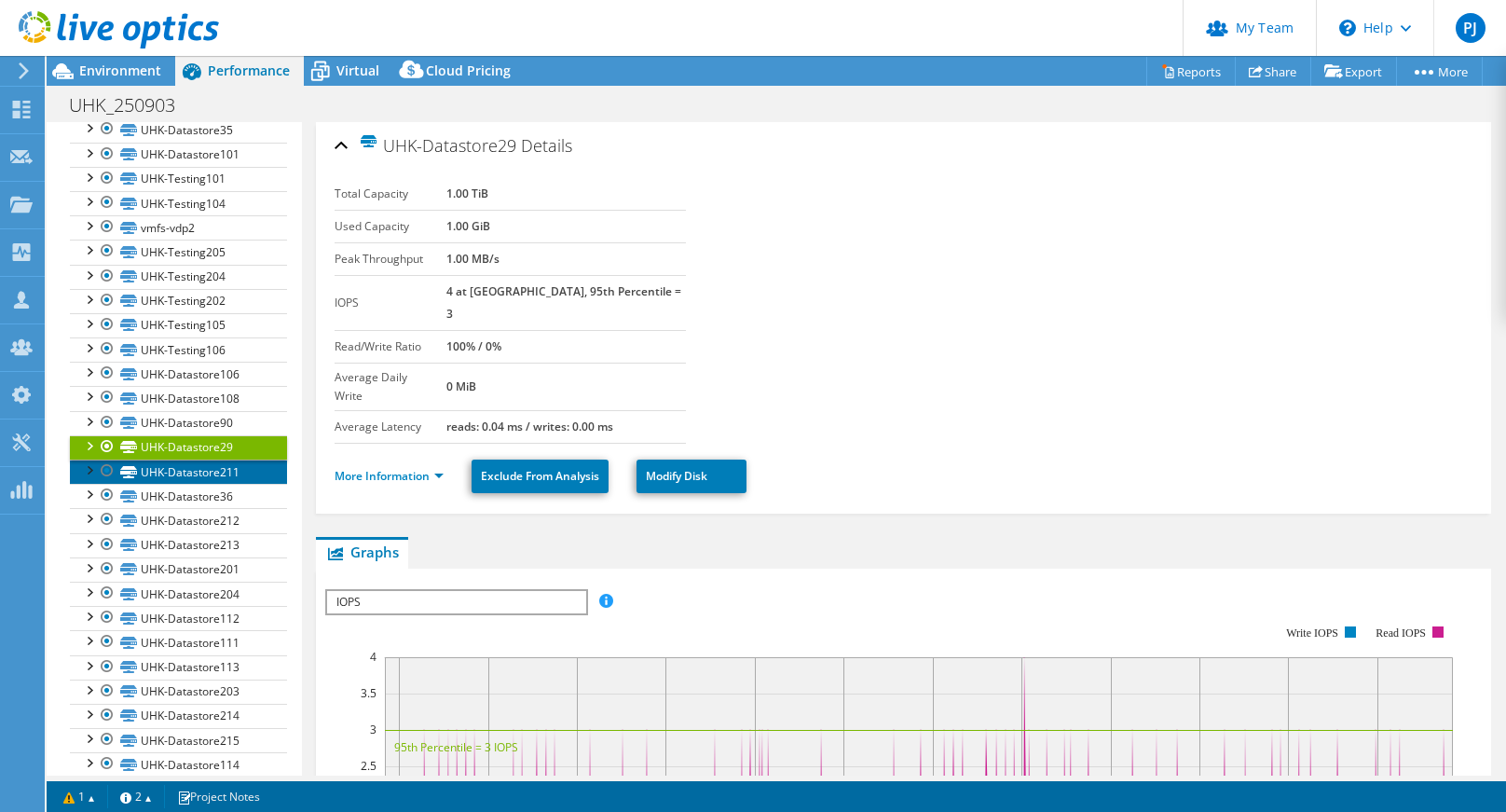
click at [242, 461] on link "UHK-Datastore211" at bounding box center [179, 471] width 217 height 24
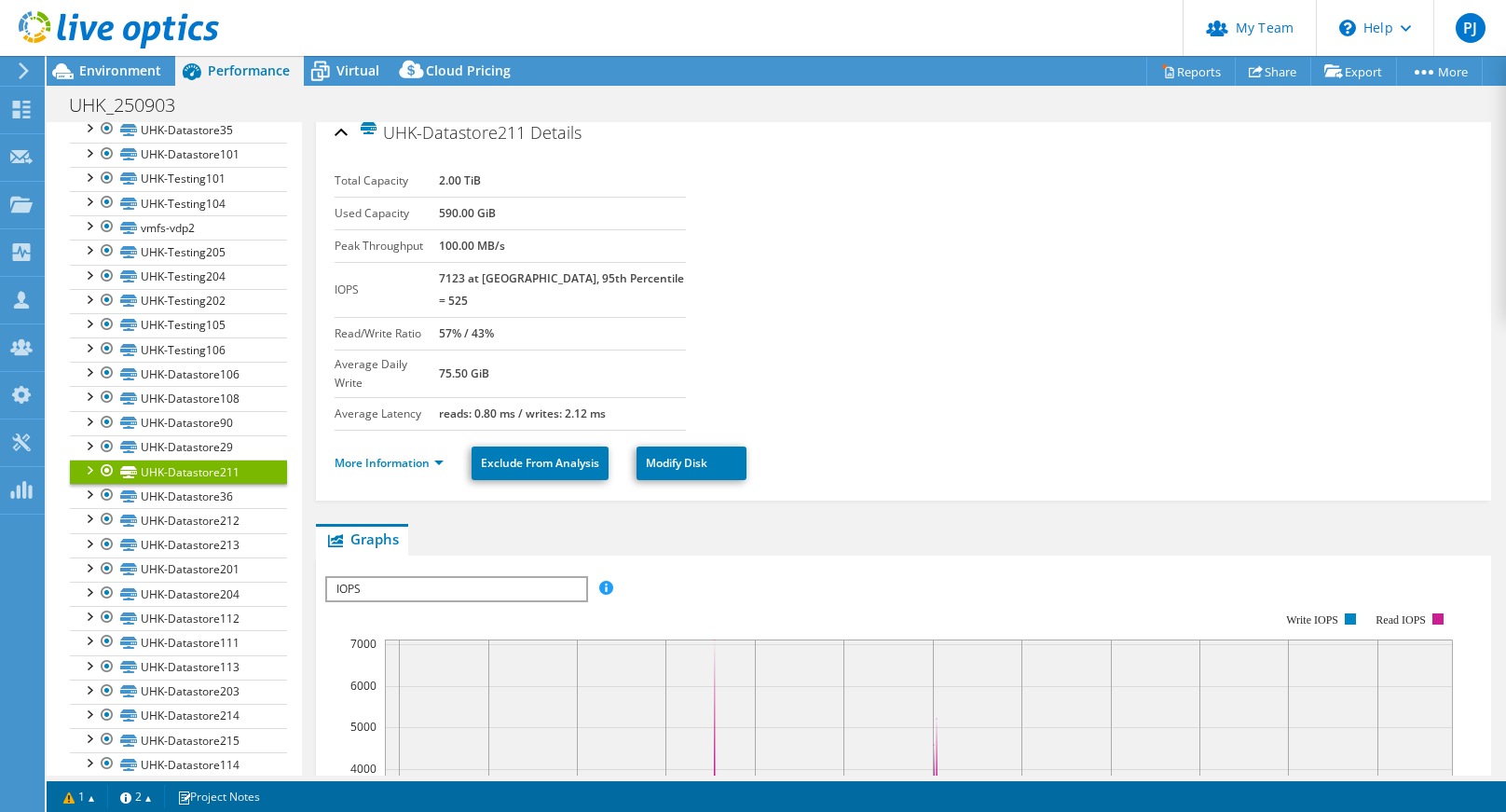
scroll to position [0, 0]
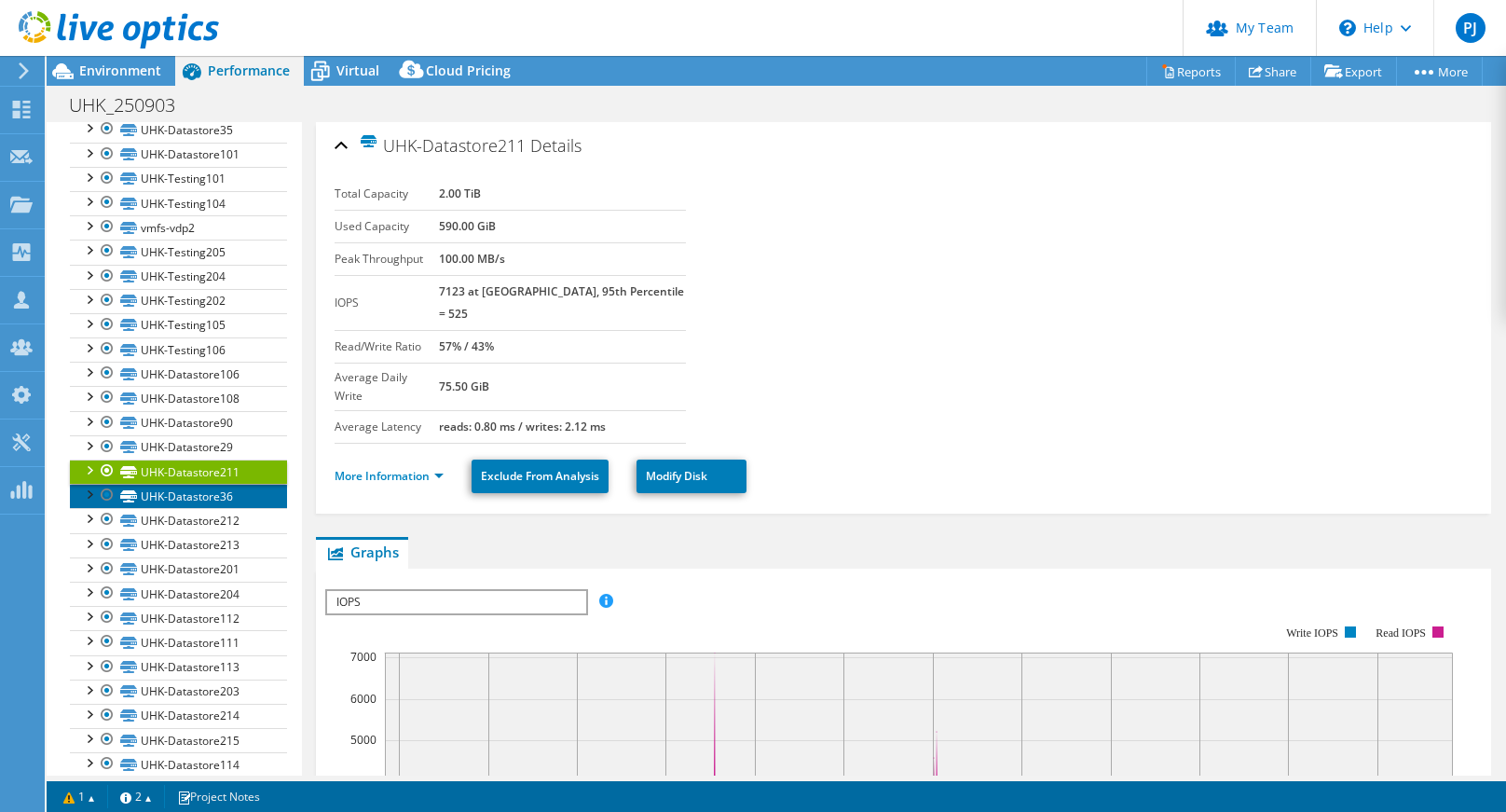
click at [212, 499] on link "UHK-Datastore36" at bounding box center [179, 495] width 217 height 24
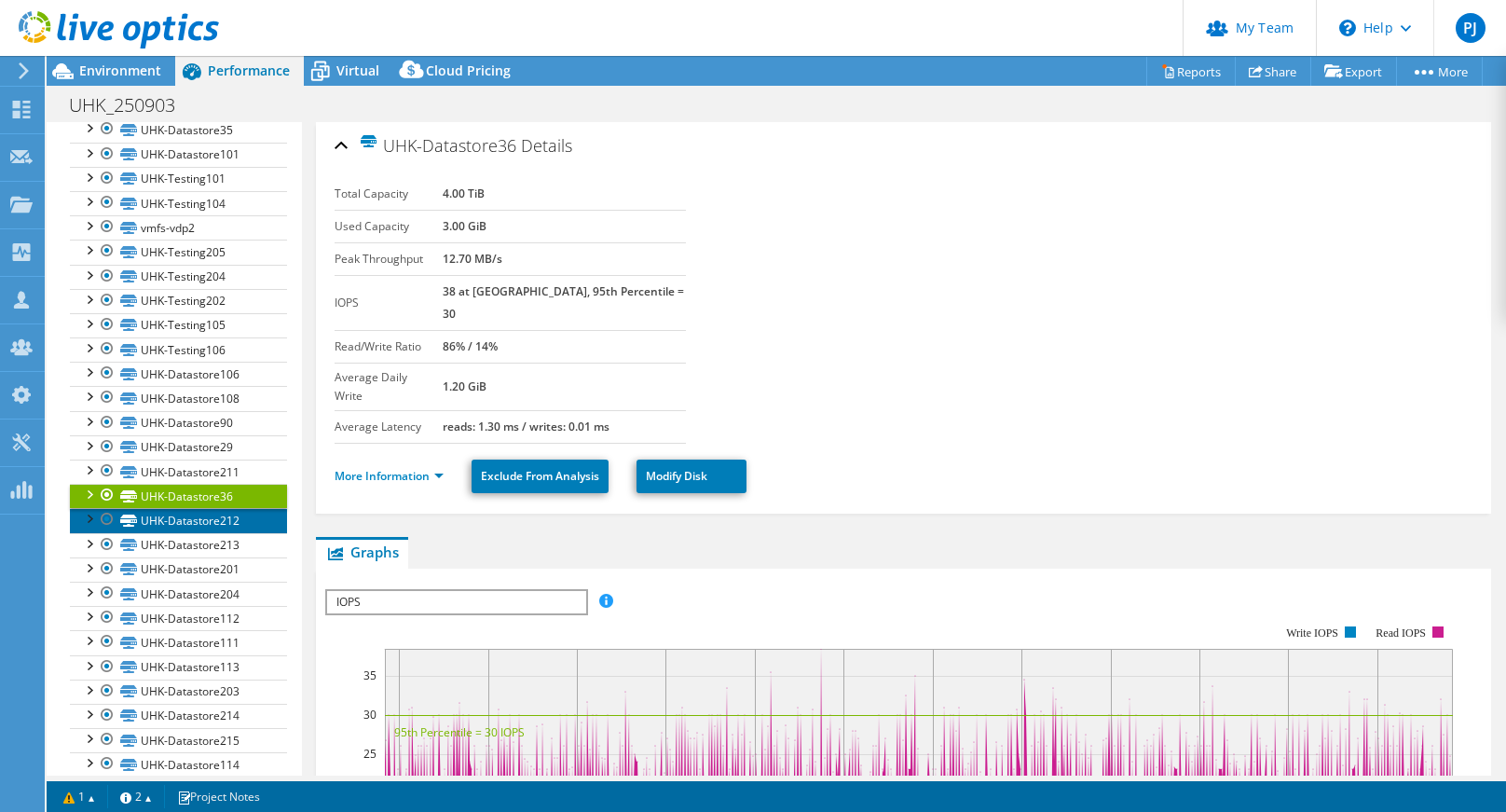
click at [208, 527] on link "UHK-Datastore212" at bounding box center [179, 520] width 217 height 24
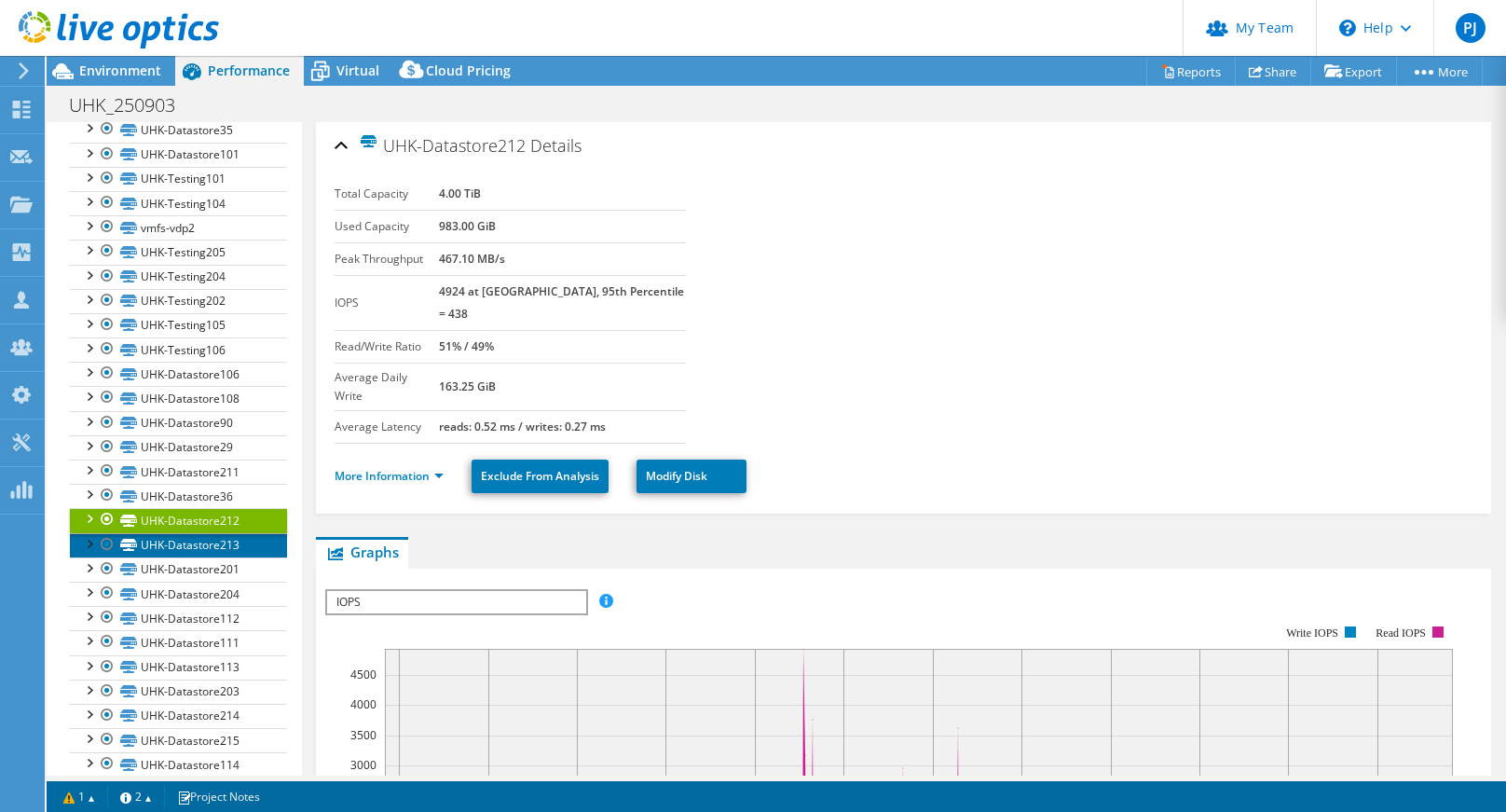
click at [232, 537] on link "UHK-Datastore213" at bounding box center [179, 545] width 217 height 24
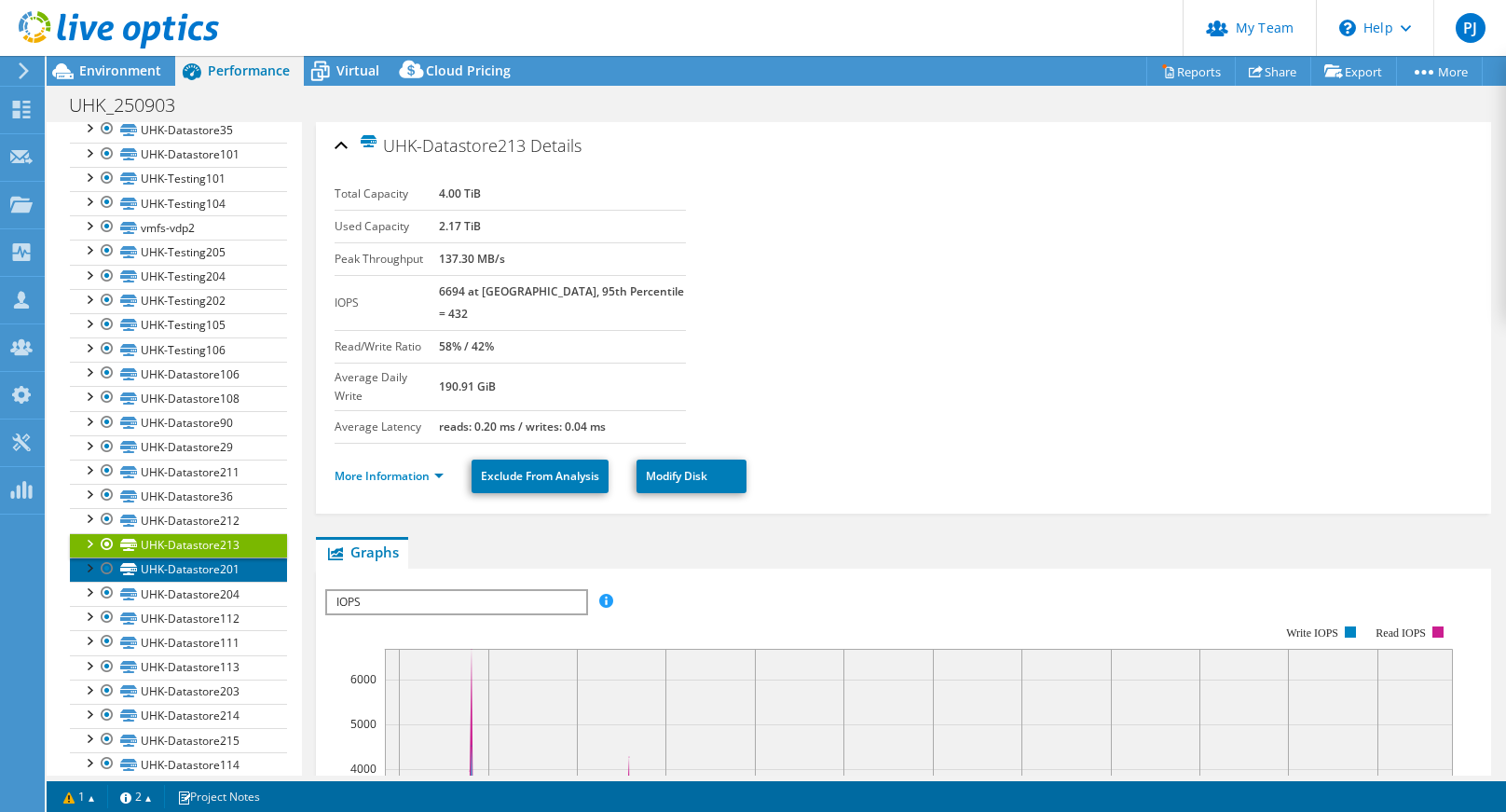
click at [226, 576] on link "UHK-Datastore201" at bounding box center [179, 569] width 217 height 24
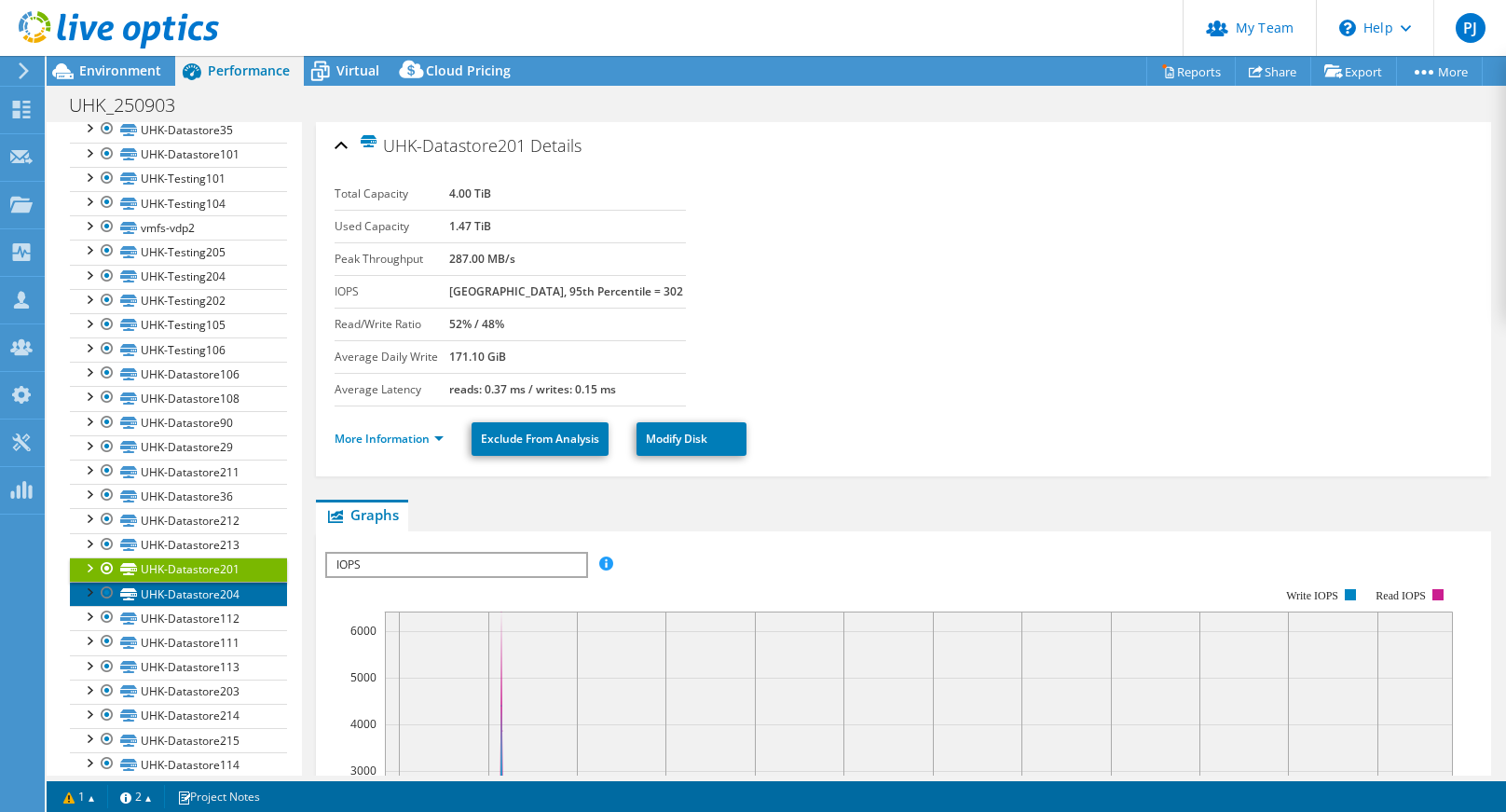
click at [232, 582] on link "UHK-Datastore204" at bounding box center [179, 593] width 217 height 24
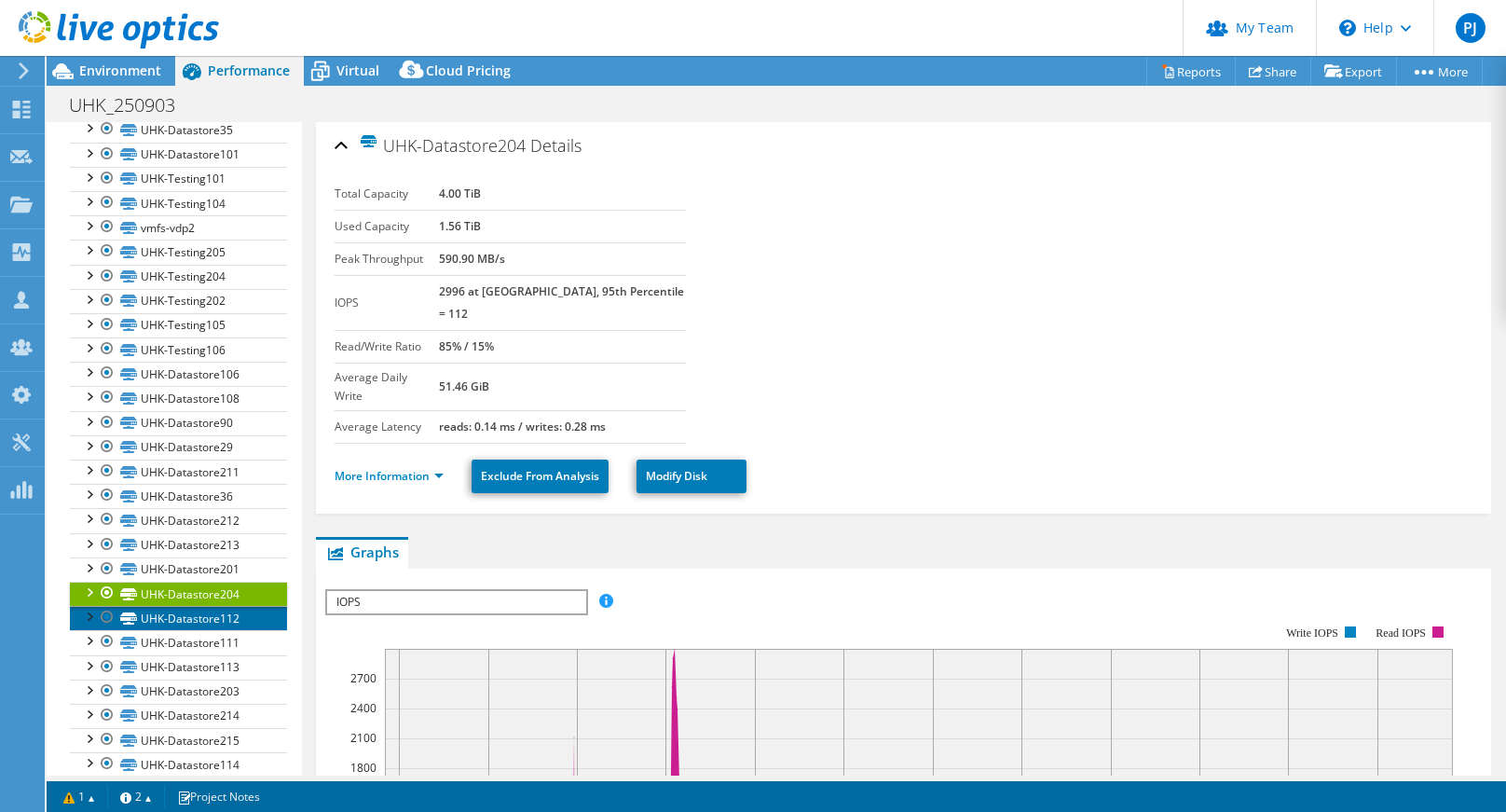
click at [207, 615] on link "UHK-Datastore112" at bounding box center [179, 618] width 217 height 24
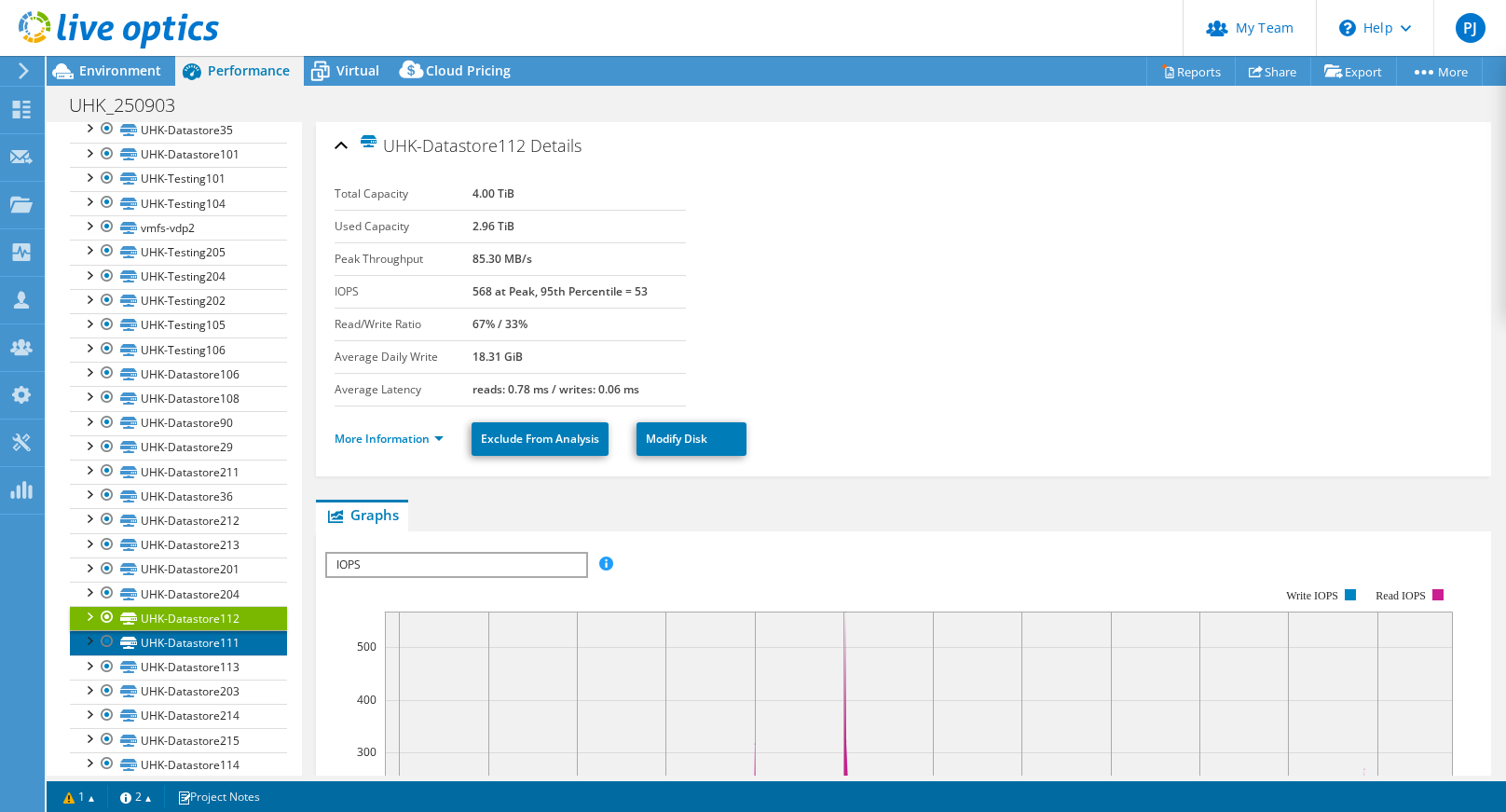
click at [206, 640] on link "UHK-Datastore111" at bounding box center [179, 642] width 217 height 24
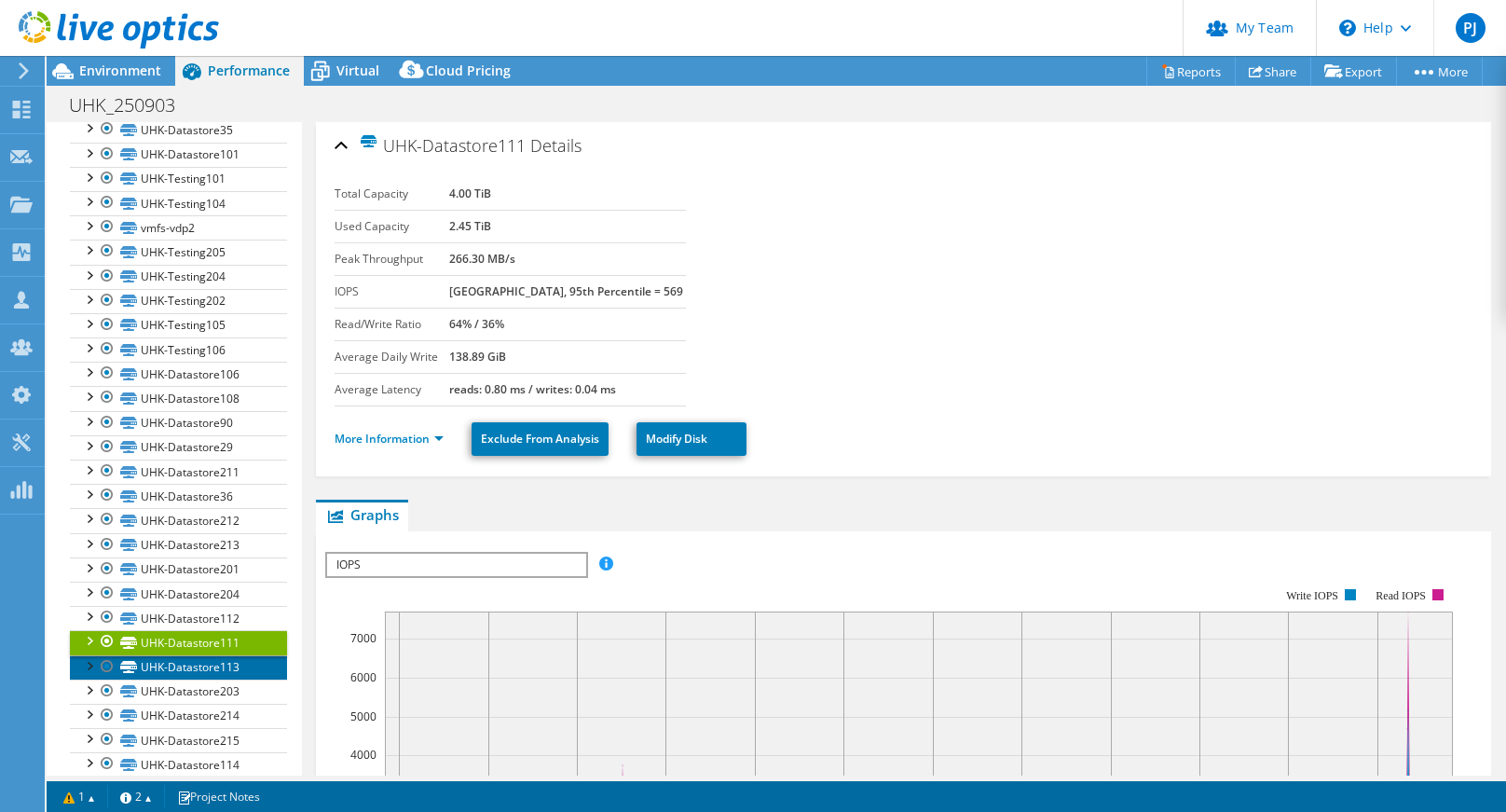
click at [217, 665] on link "UHK-Datastore113" at bounding box center [179, 667] width 217 height 24
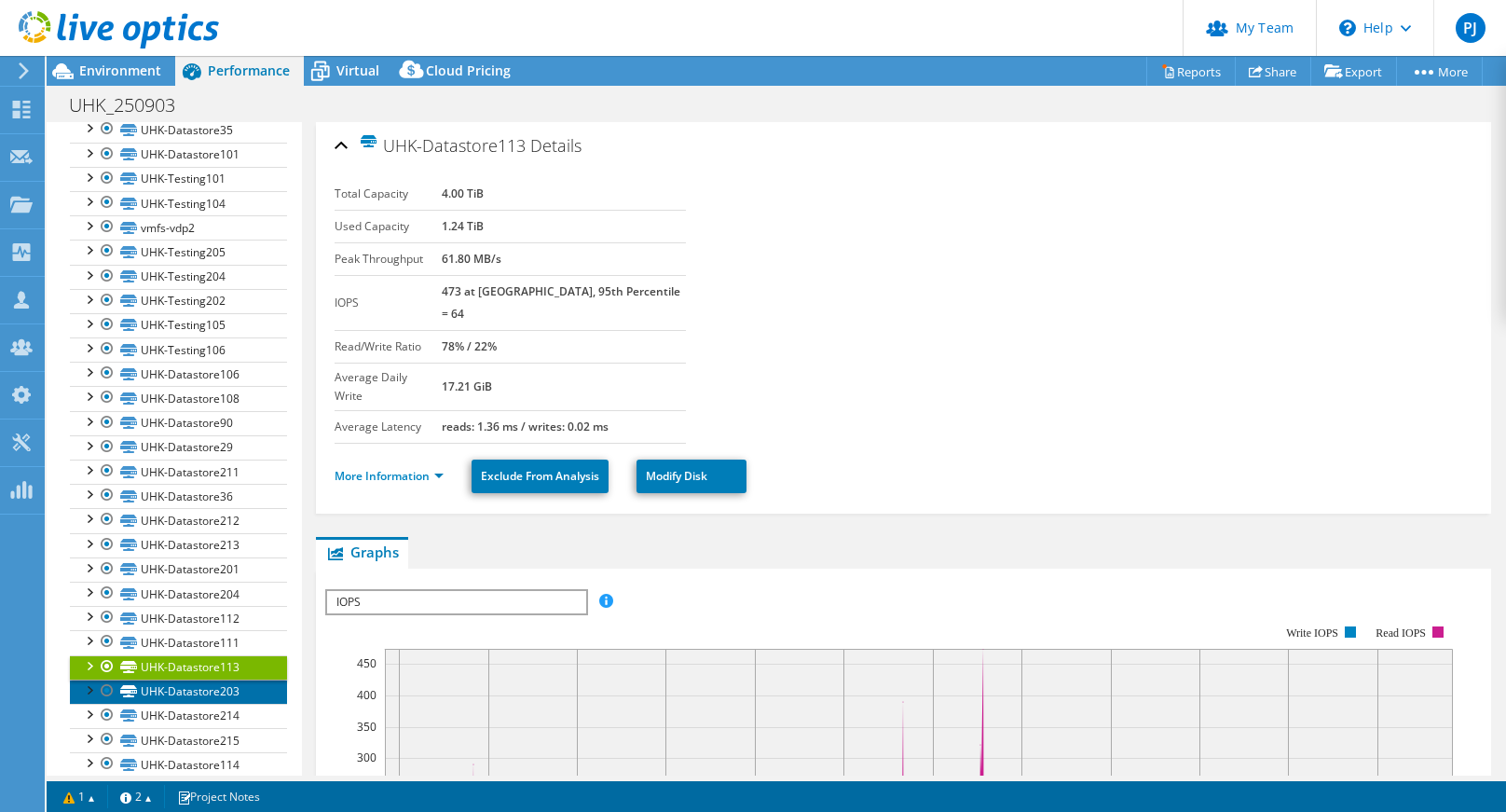
click at [220, 697] on link "UHK-Datastore203" at bounding box center [179, 691] width 217 height 24
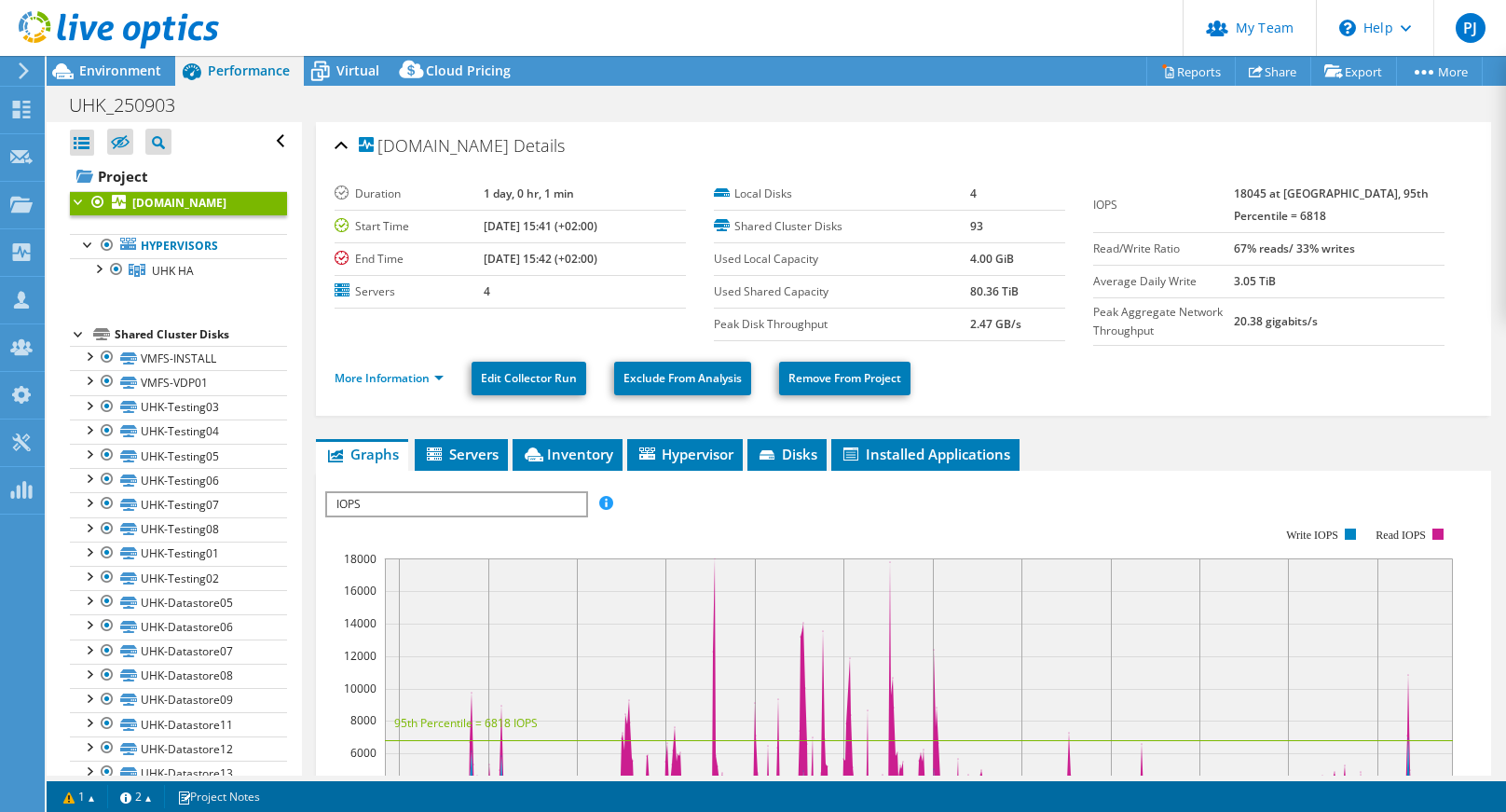
select select "USD"
click at [1174, 73] on link "Reports" at bounding box center [1190, 71] width 89 height 29
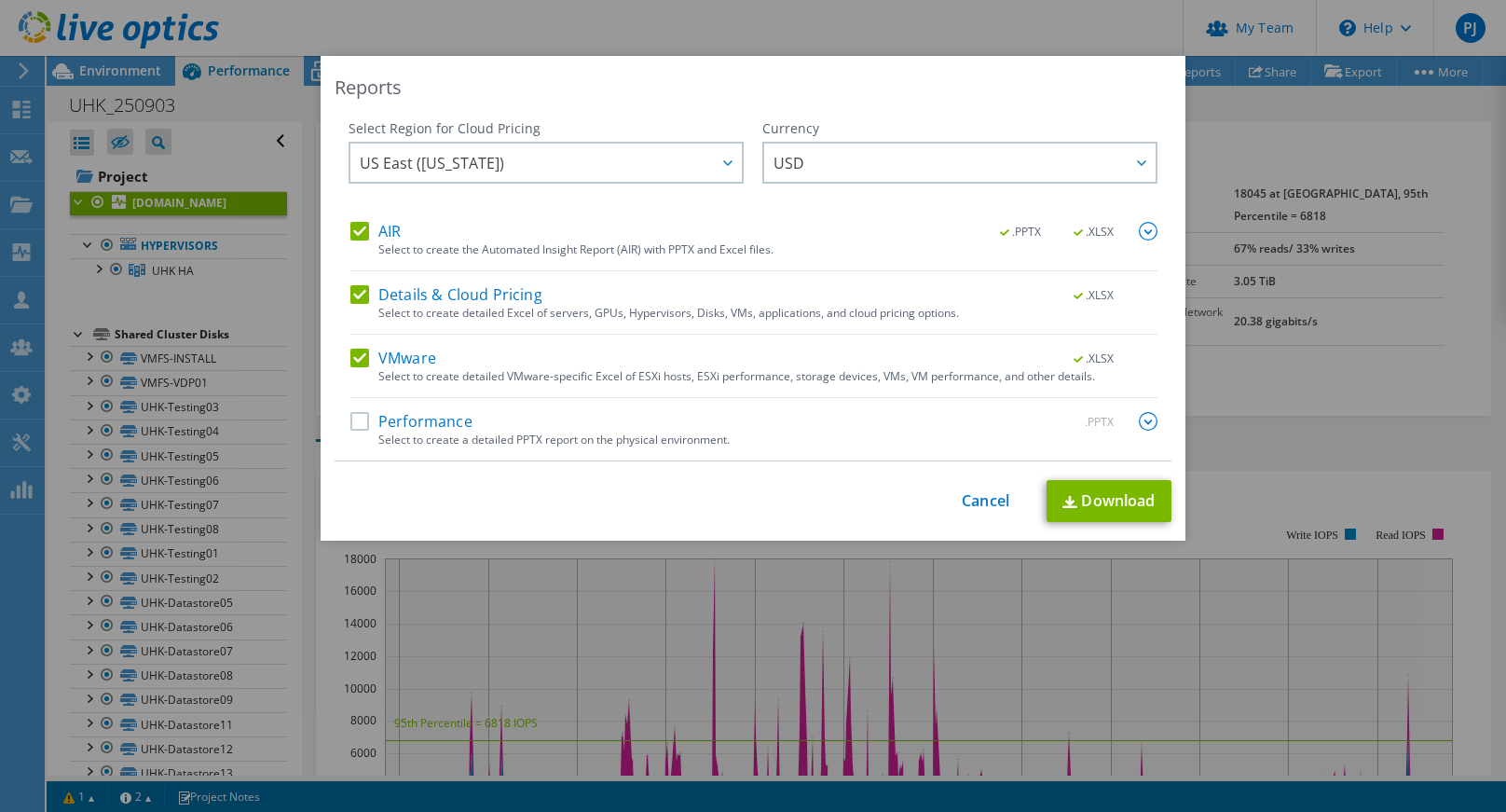
click at [355, 421] on label "Performance" at bounding box center [411, 420] width 122 height 18
click at [0, 0] on input "Performance" at bounding box center [0, 0] width 0 height 0
click at [1147, 424] on img at bounding box center [1148, 420] width 18 height 18
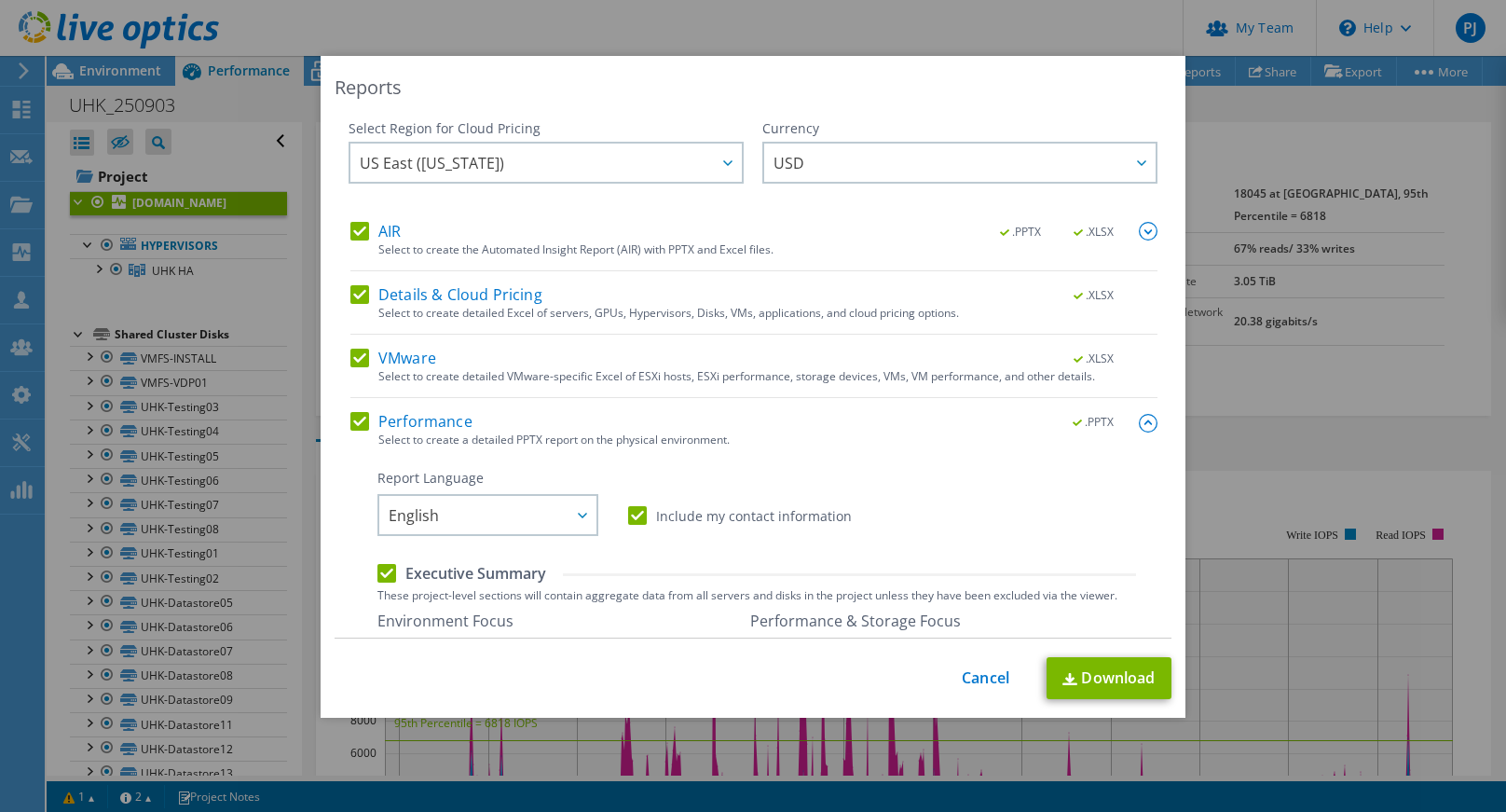
click at [1139, 419] on img at bounding box center [1148, 422] width 18 height 18
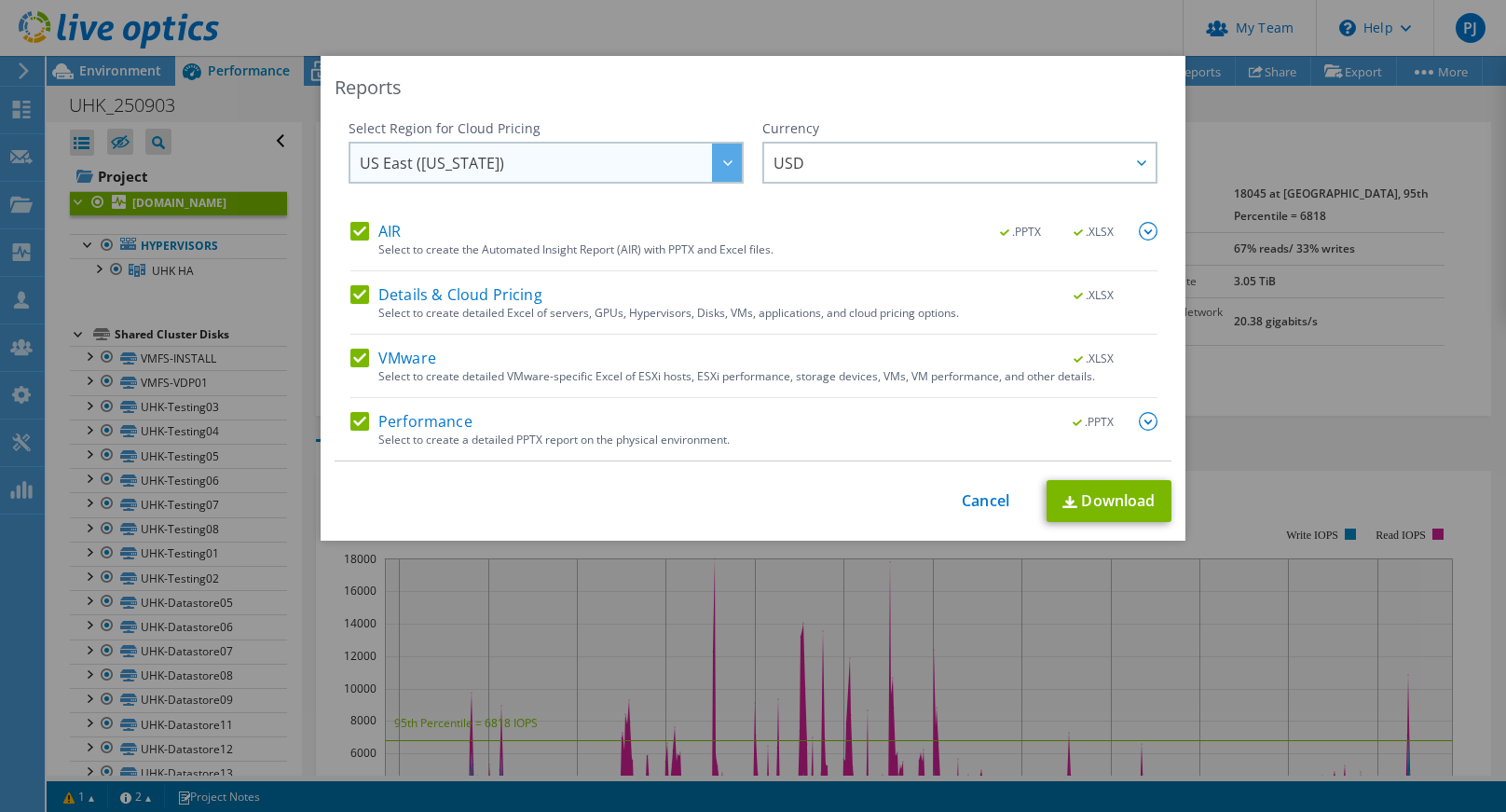
click at [676, 159] on span "US East ([US_STATE])" at bounding box center [550, 163] width 382 height 38
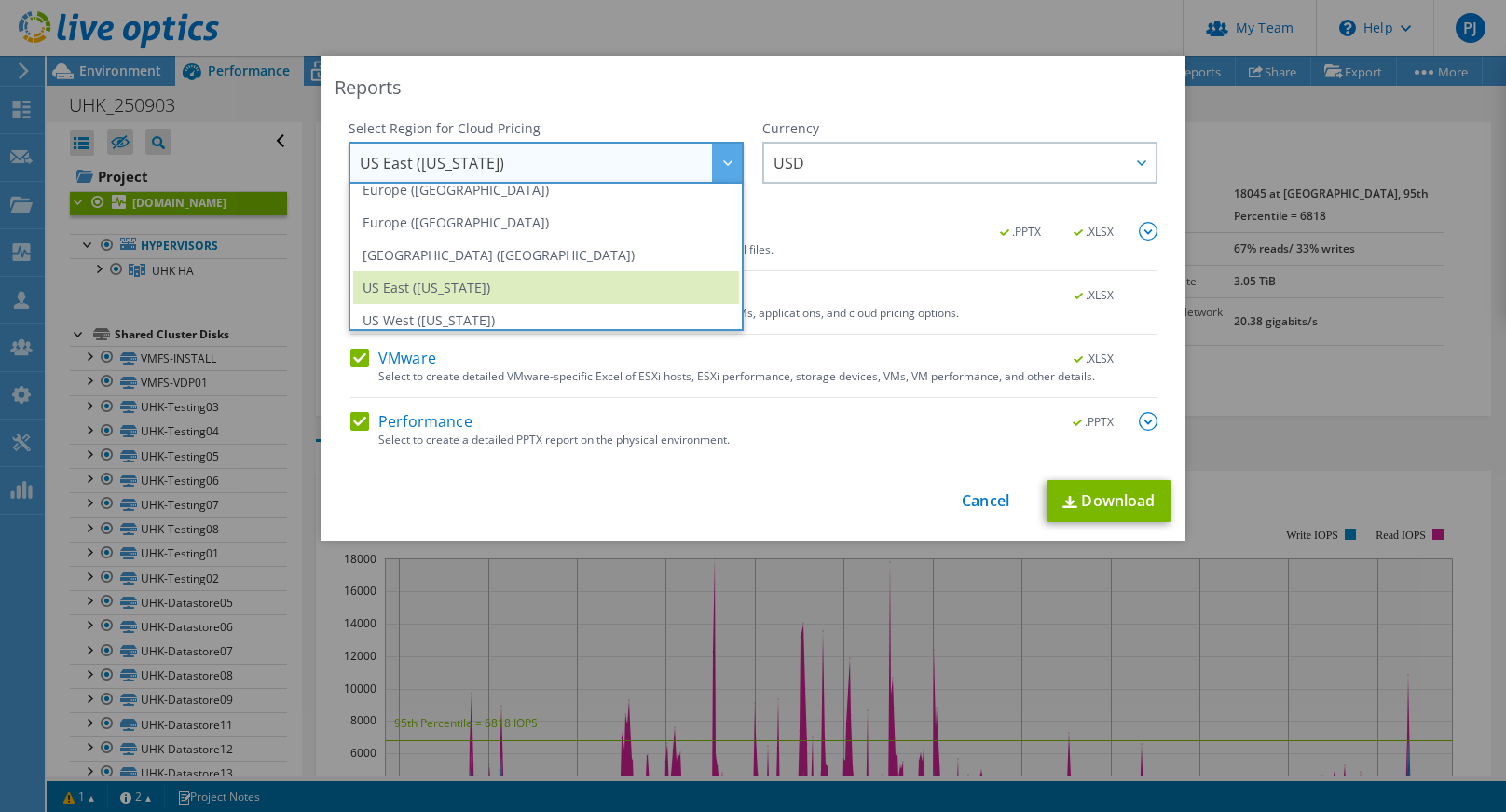
scroll to position [252, 0]
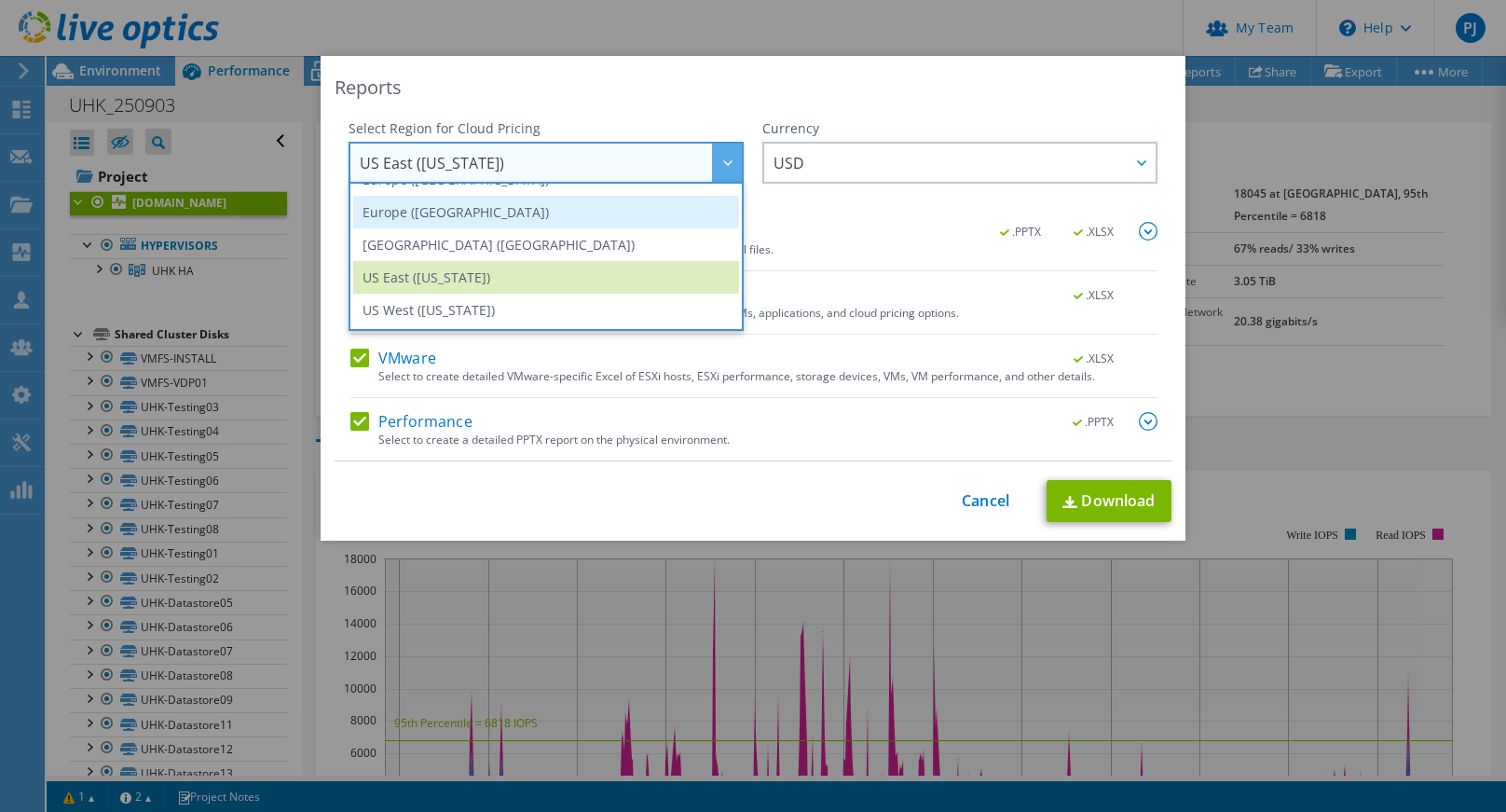
click at [594, 208] on li "Europe ([GEOGRAPHIC_DATA])" at bounding box center [546, 212] width 386 height 33
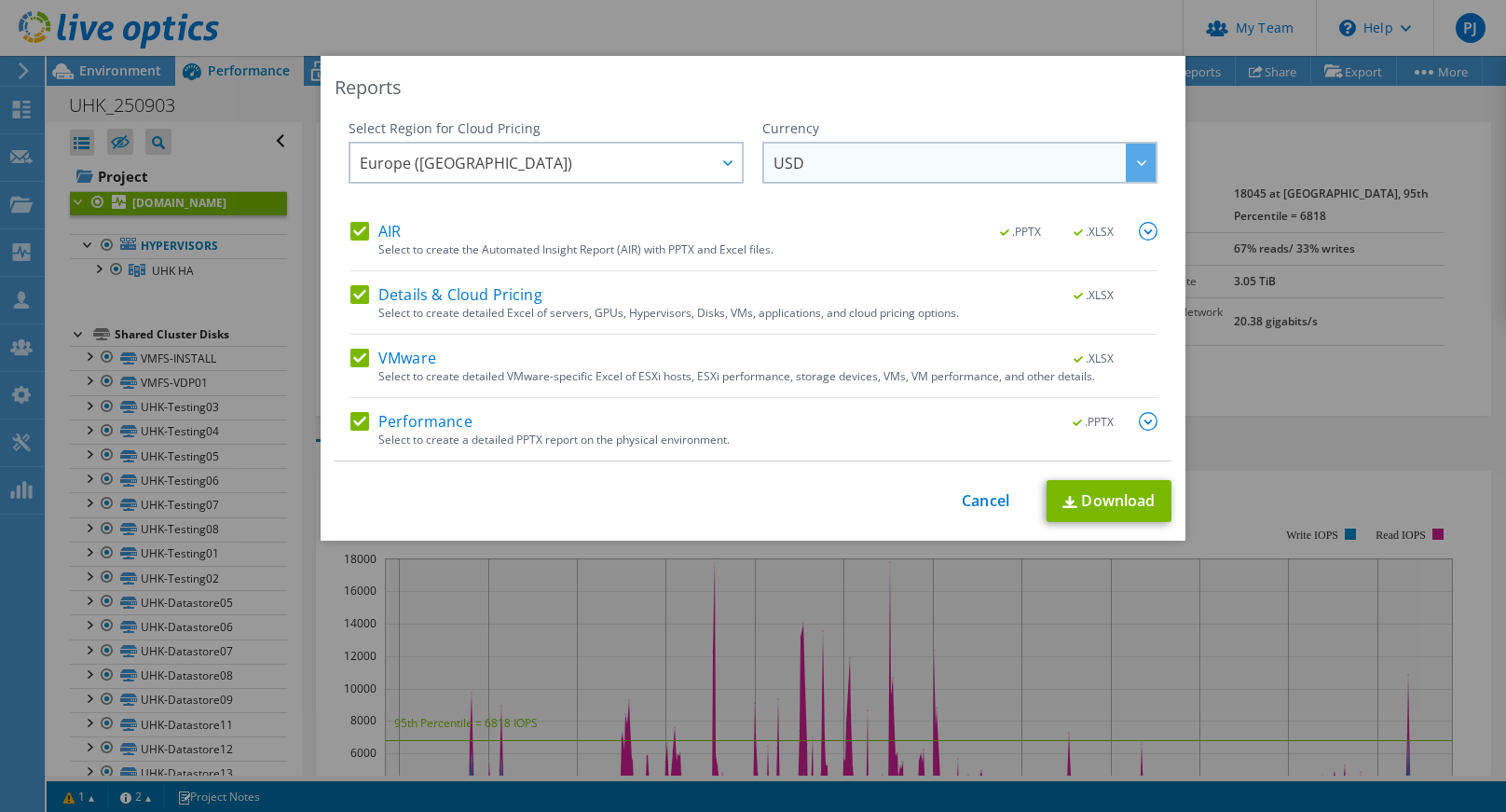
click at [929, 156] on span "USD" at bounding box center [964, 163] width 382 height 38
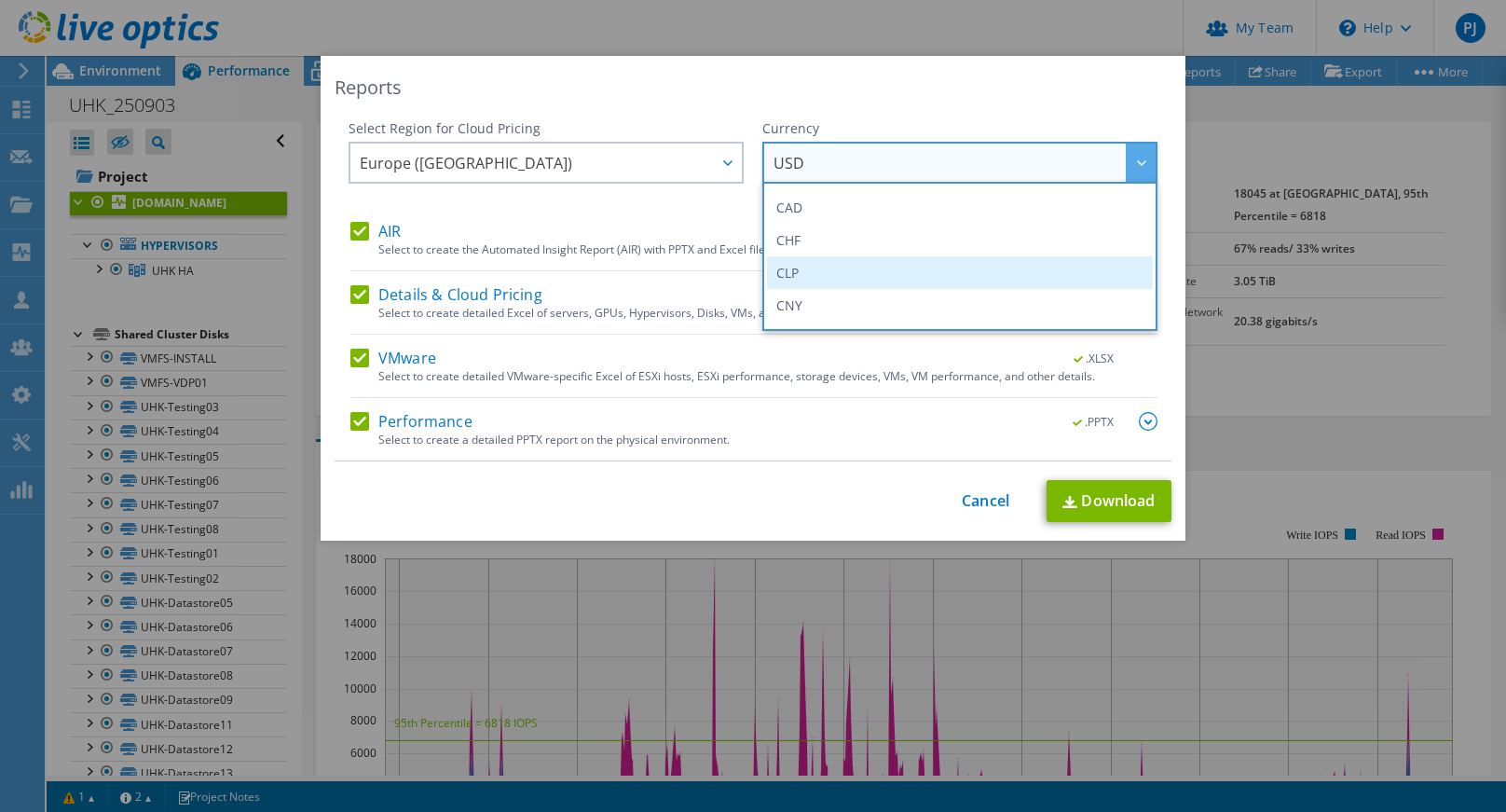
scroll to position [187, 0]
click at [847, 273] on li "EUR" at bounding box center [959, 277] width 386 height 33
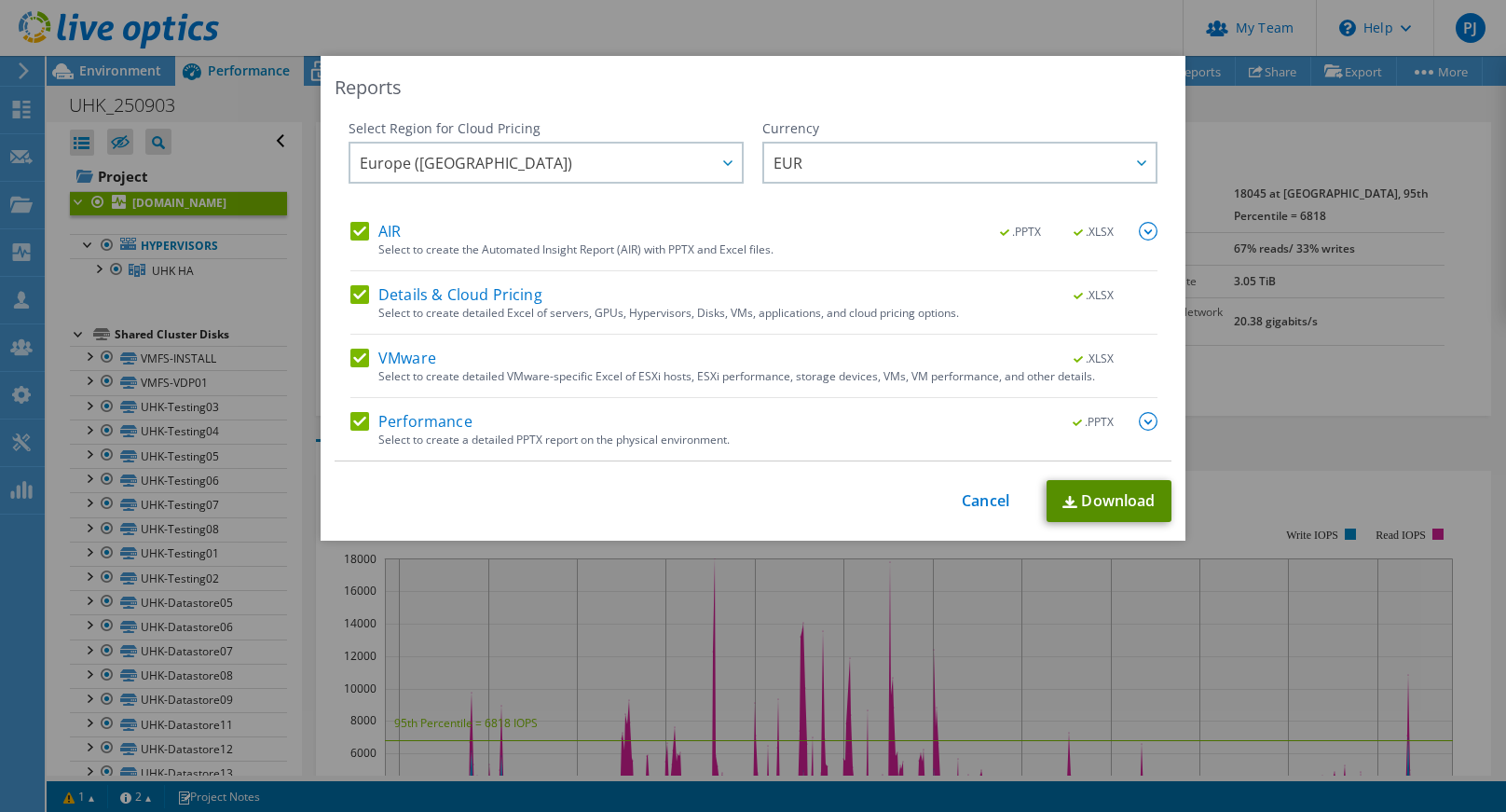
click at [1116, 508] on link "Download" at bounding box center [1110, 501] width 125 height 42
click at [985, 503] on link "Cancel" at bounding box center [985, 500] width 47 height 17
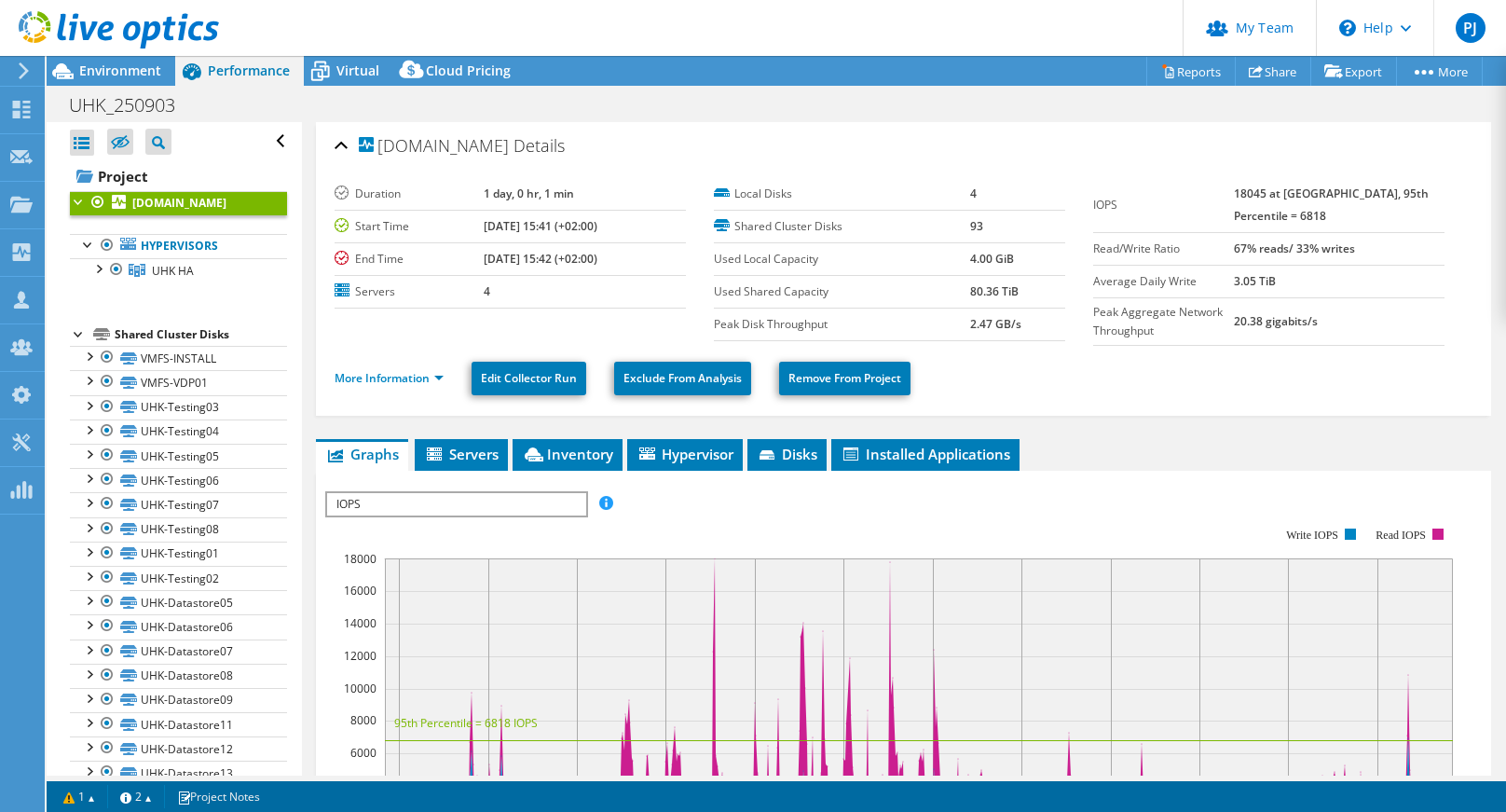
drag, startPoint x: 1010, startPoint y: 293, endPoint x: 958, endPoint y: 292, distance: 52.0
click at [958, 292] on tr "Used Shared Capacity 80.36 TiB" at bounding box center [889, 292] width 351 height 33
click at [127, 203] on link "[DOMAIN_NAME]" at bounding box center [179, 203] width 217 height 24
click at [98, 67] on span "Environment" at bounding box center [119, 70] width 82 height 17
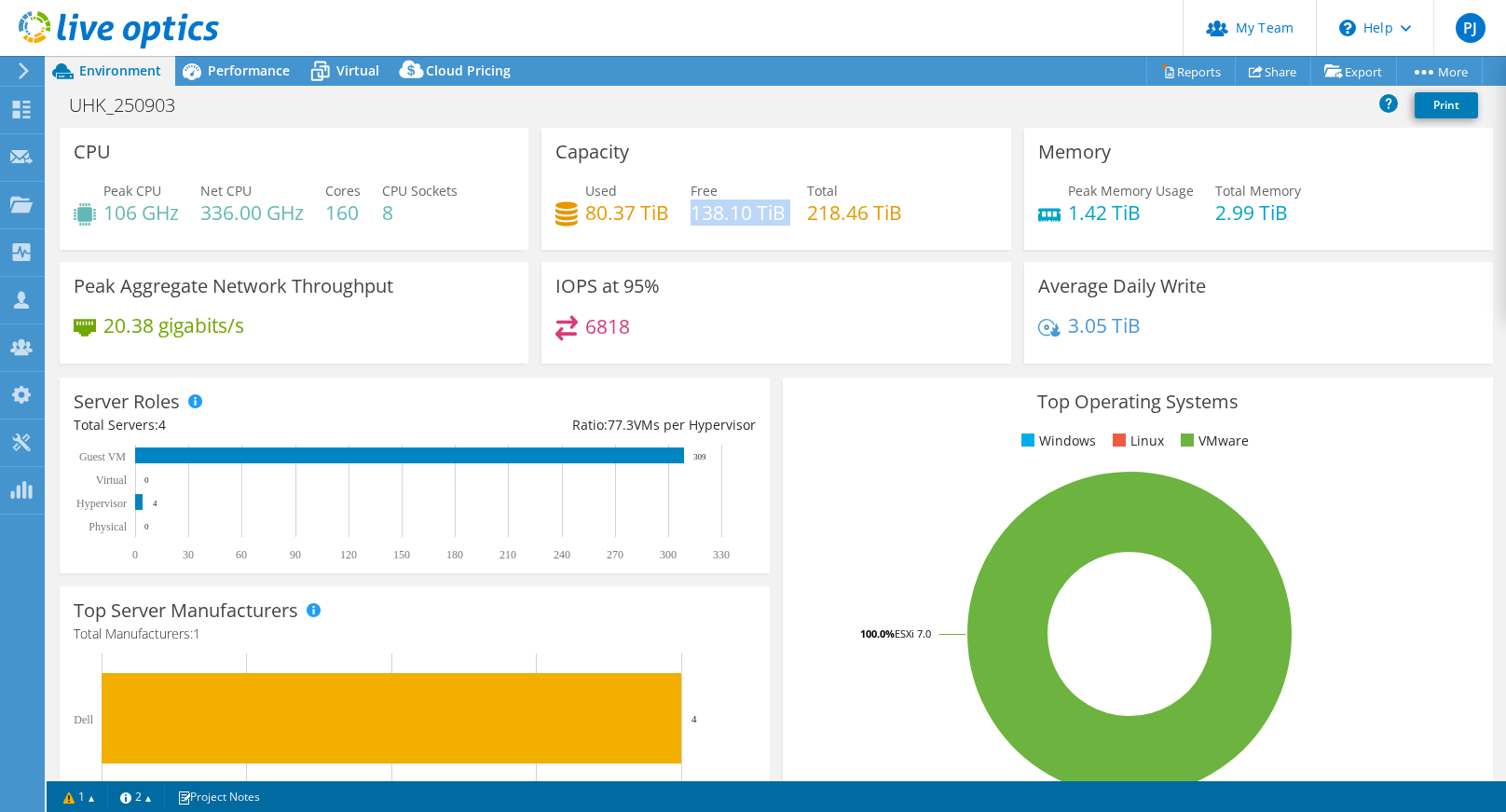
drag, startPoint x: 686, startPoint y: 212, endPoint x: 783, endPoint y: 210, distance: 97.0
click at [783, 210] on div "Used 80.37 TiB Free 138.10 TiB Total 218.46 TiB" at bounding box center [776, 211] width 441 height 61
click at [813, 223] on h4 "218.46 TiB" at bounding box center [855, 212] width 95 height 20
drag, startPoint x: 805, startPoint y: 211, endPoint x: 893, endPoint y: 210, distance: 88.0
click at [893, 210] on h4 "218.46 TiB" at bounding box center [855, 212] width 95 height 20
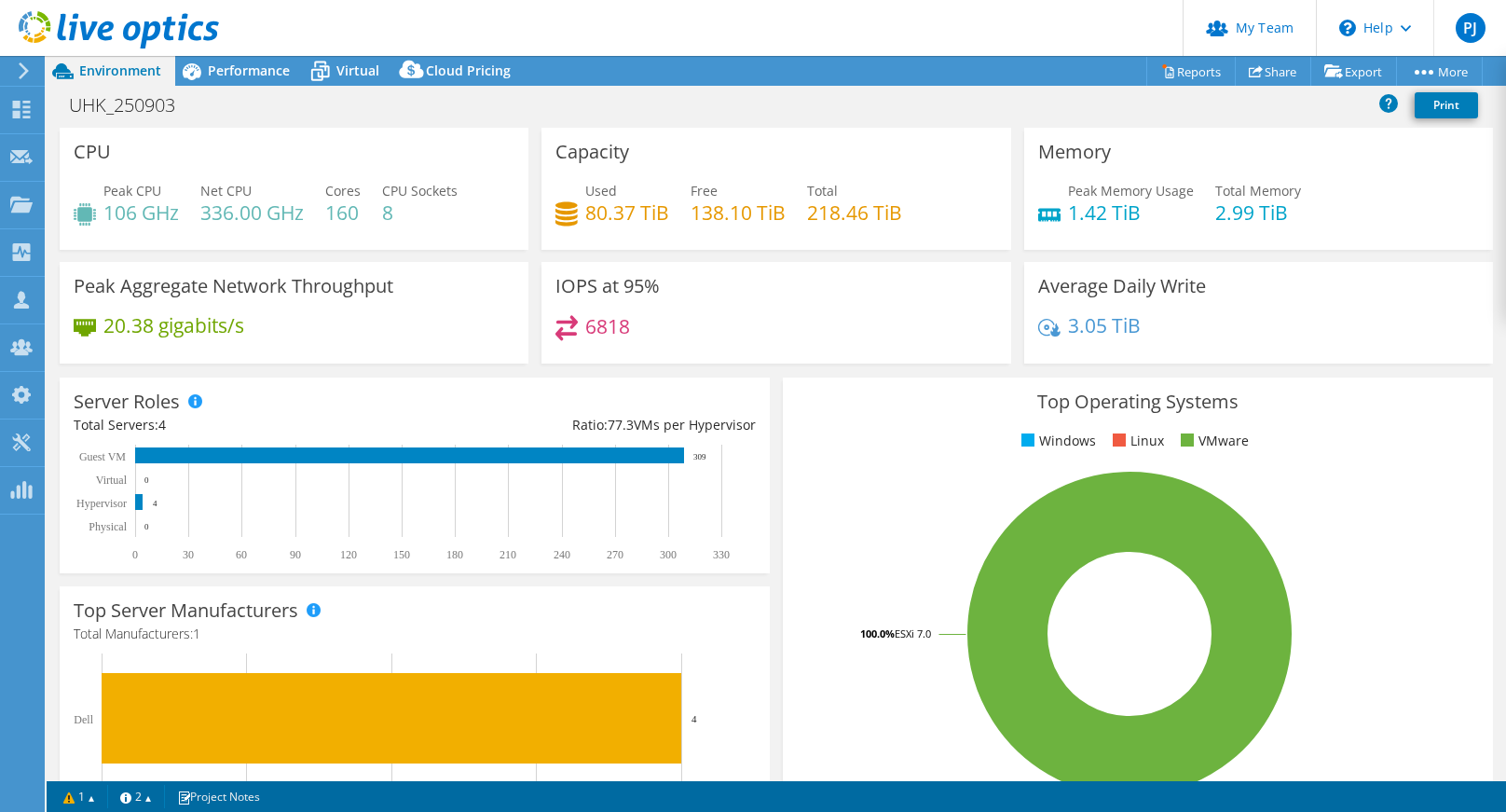
click at [669, 325] on div "6818" at bounding box center [776, 335] width 441 height 40
click at [204, 74] on icon at bounding box center [191, 71] width 33 height 33
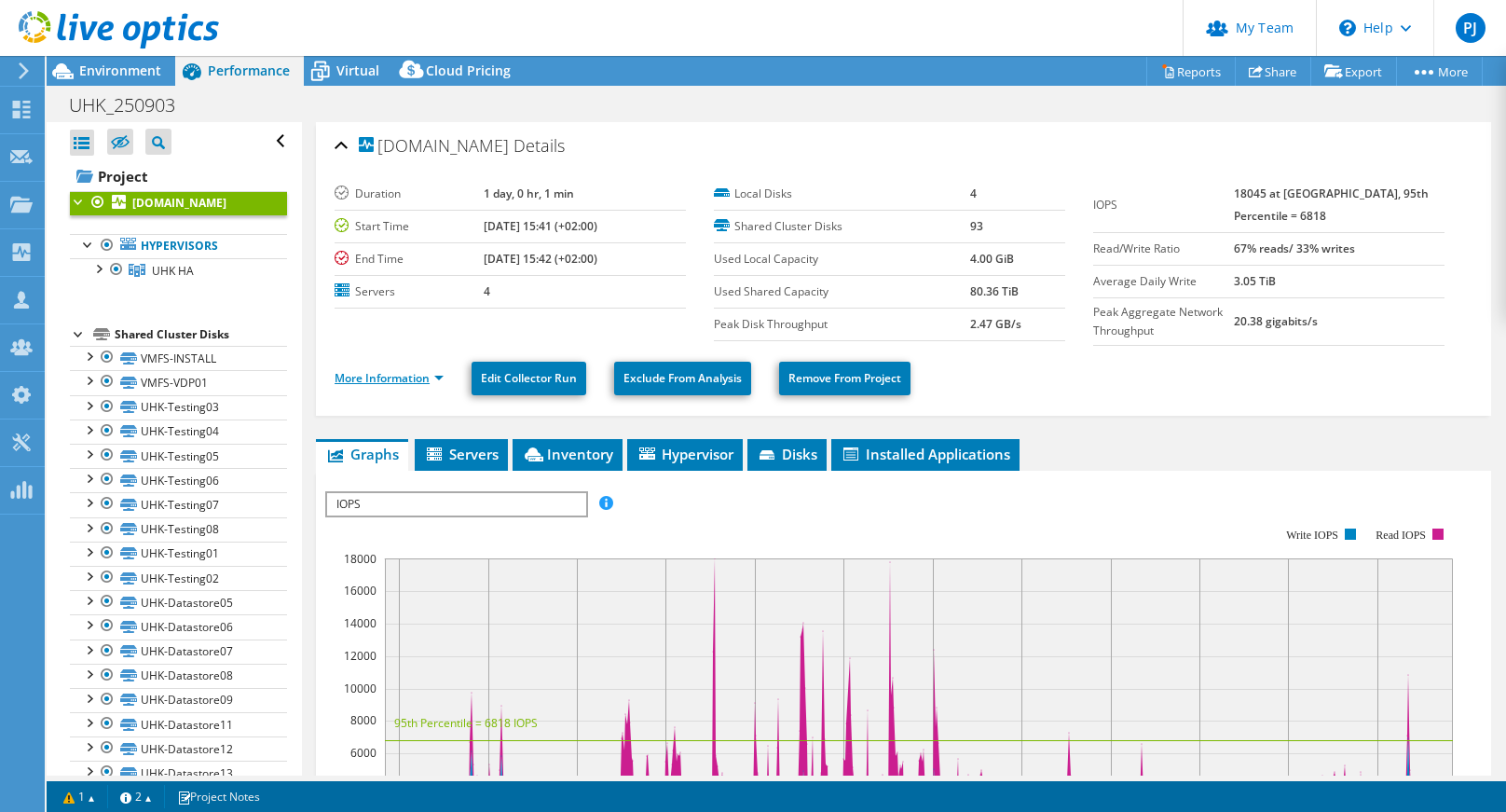
click at [374, 383] on link "More Information" at bounding box center [389, 378] width 109 height 15
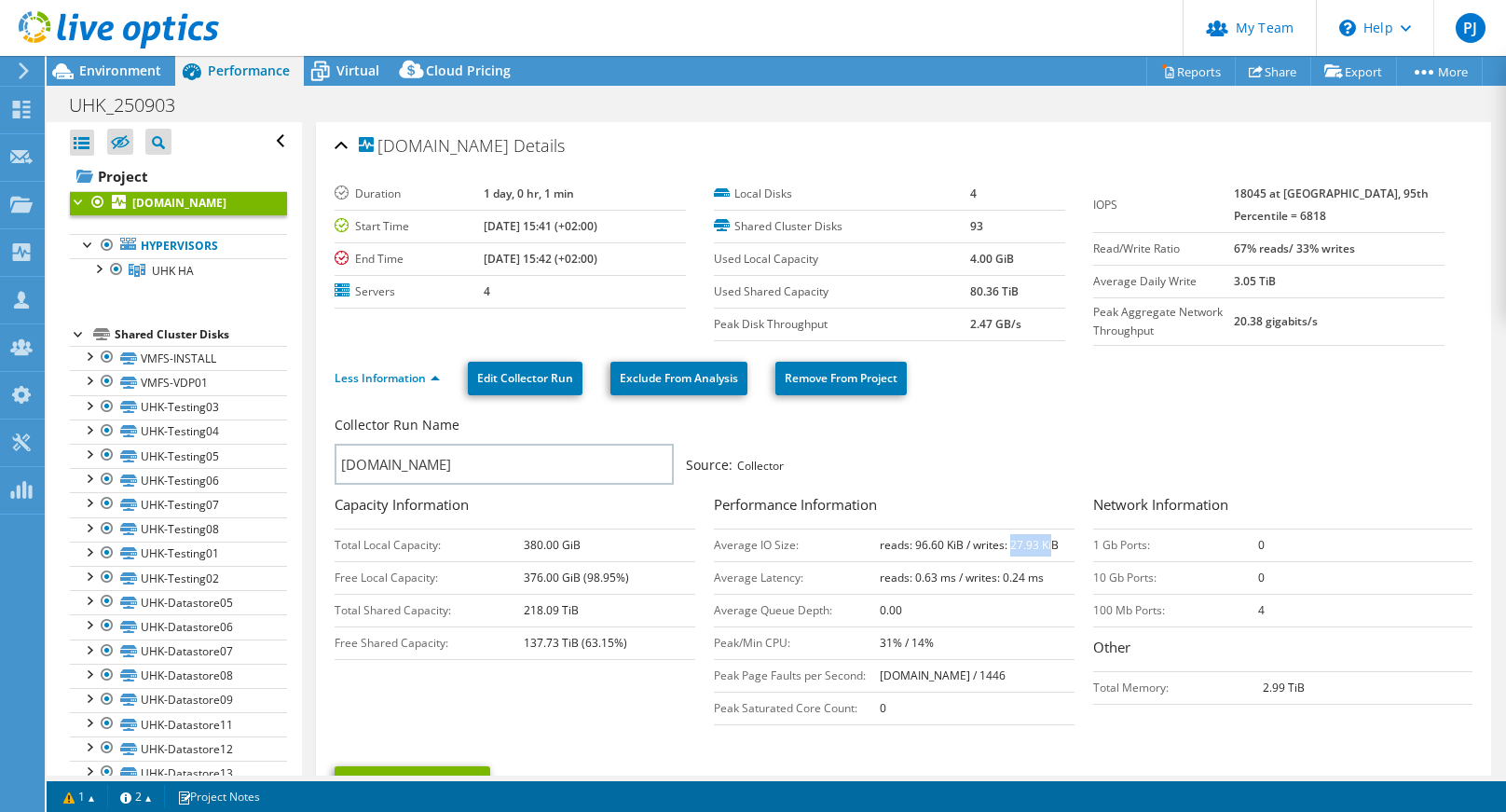
drag, startPoint x: 1007, startPoint y: 549, endPoint x: 1048, endPoint y: 547, distance: 41.0
click at [1048, 547] on b "reads: 96.60 KiB / writes: 27.93 KiB" at bounding box center [969, 545] width 179 height 15
click at [1071, 629] on div "Performance Information Average IO Size: reads: 96.60 KiB / writes: 27.93 KiB A…" at bounding box center [904, 609] width 379 height 231
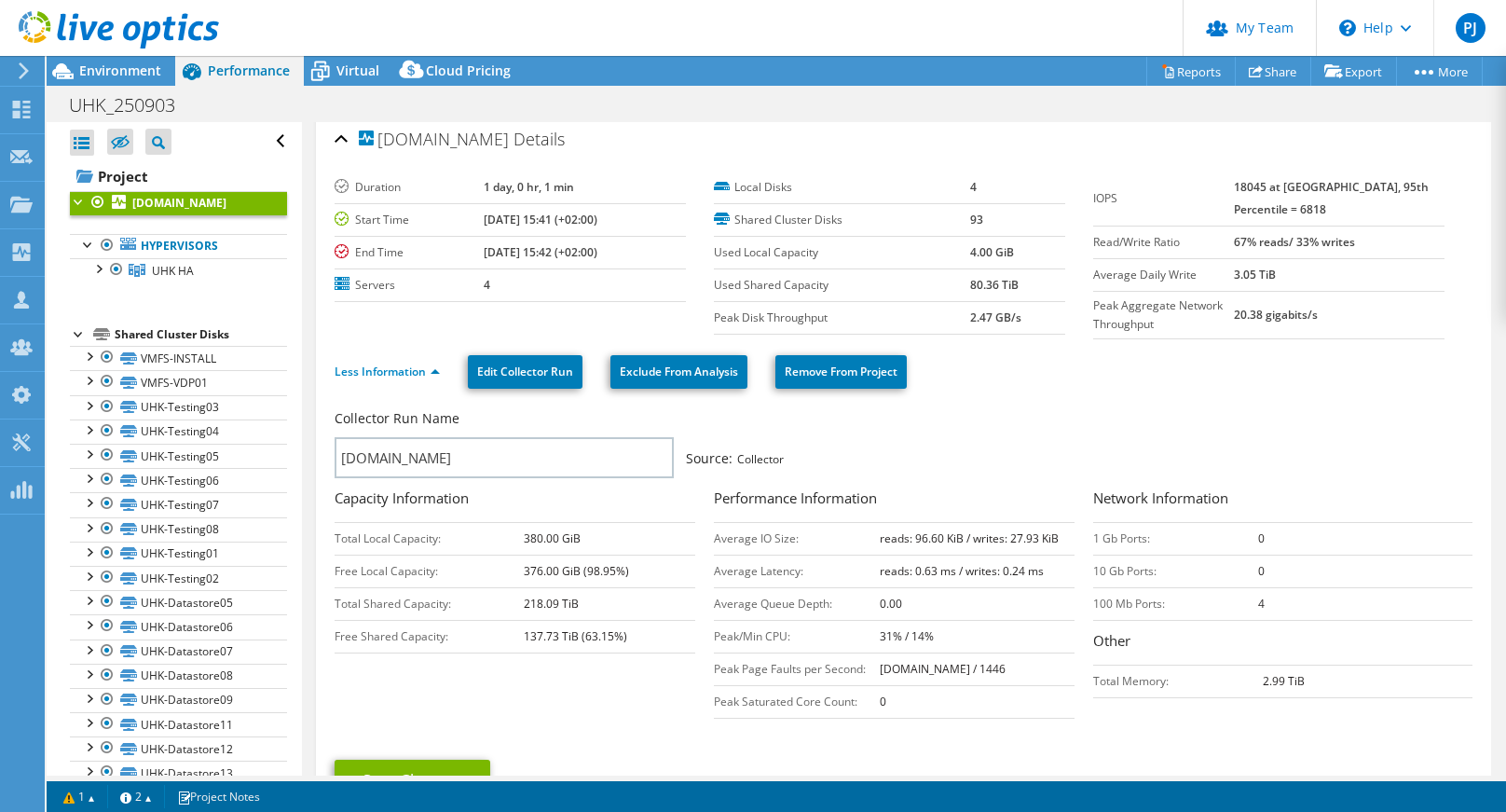
scroll to position [0, 0]
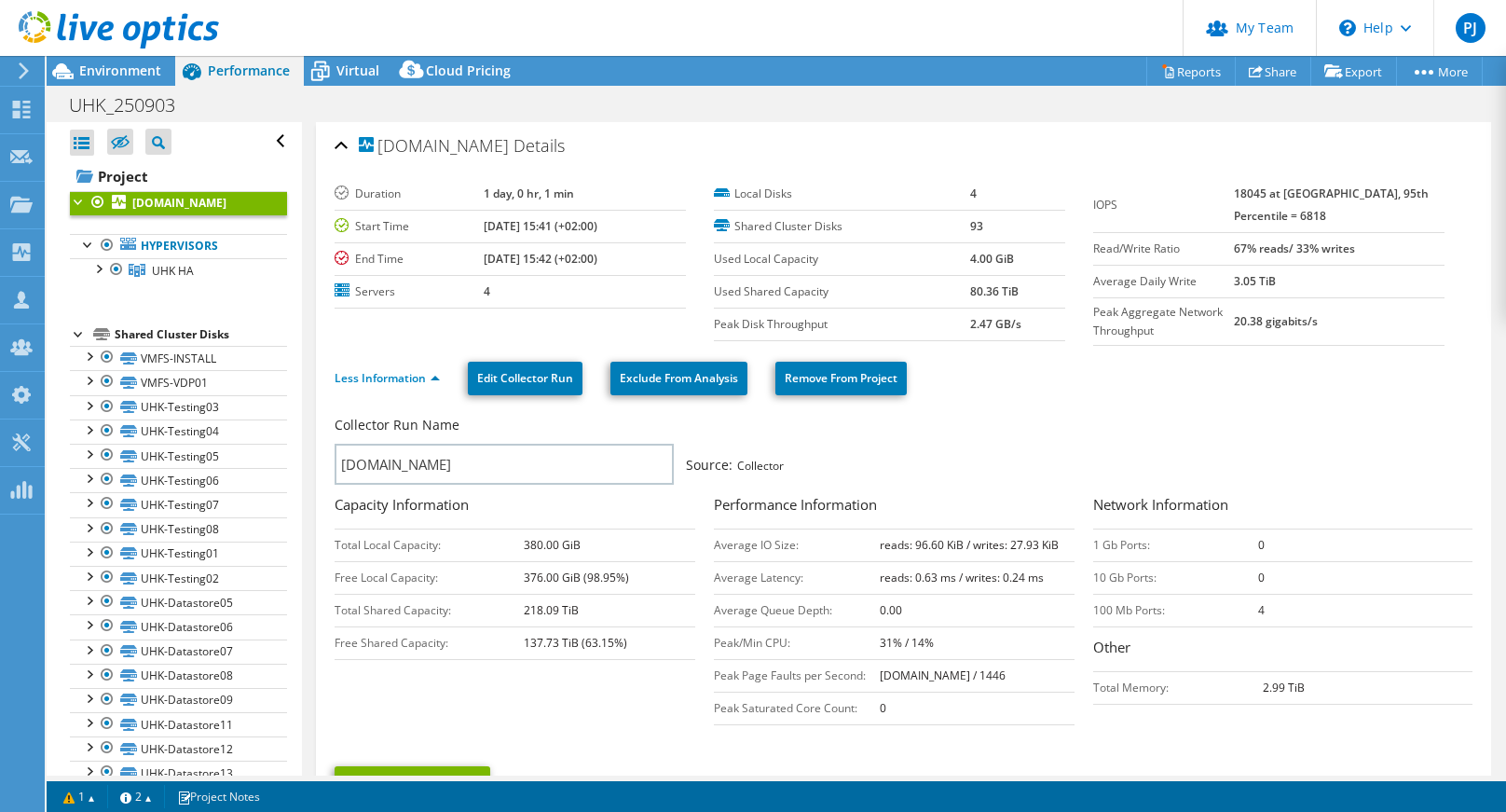
drag, startPoint x: 996, startPoint y: 294, endPoint x: 948, endPoint y: 292, distance: 48.0
click at [948, 292] on tr "Used Shared Capacity 80.36 TiB" at bounding box center [889, 292] width 351 height 33
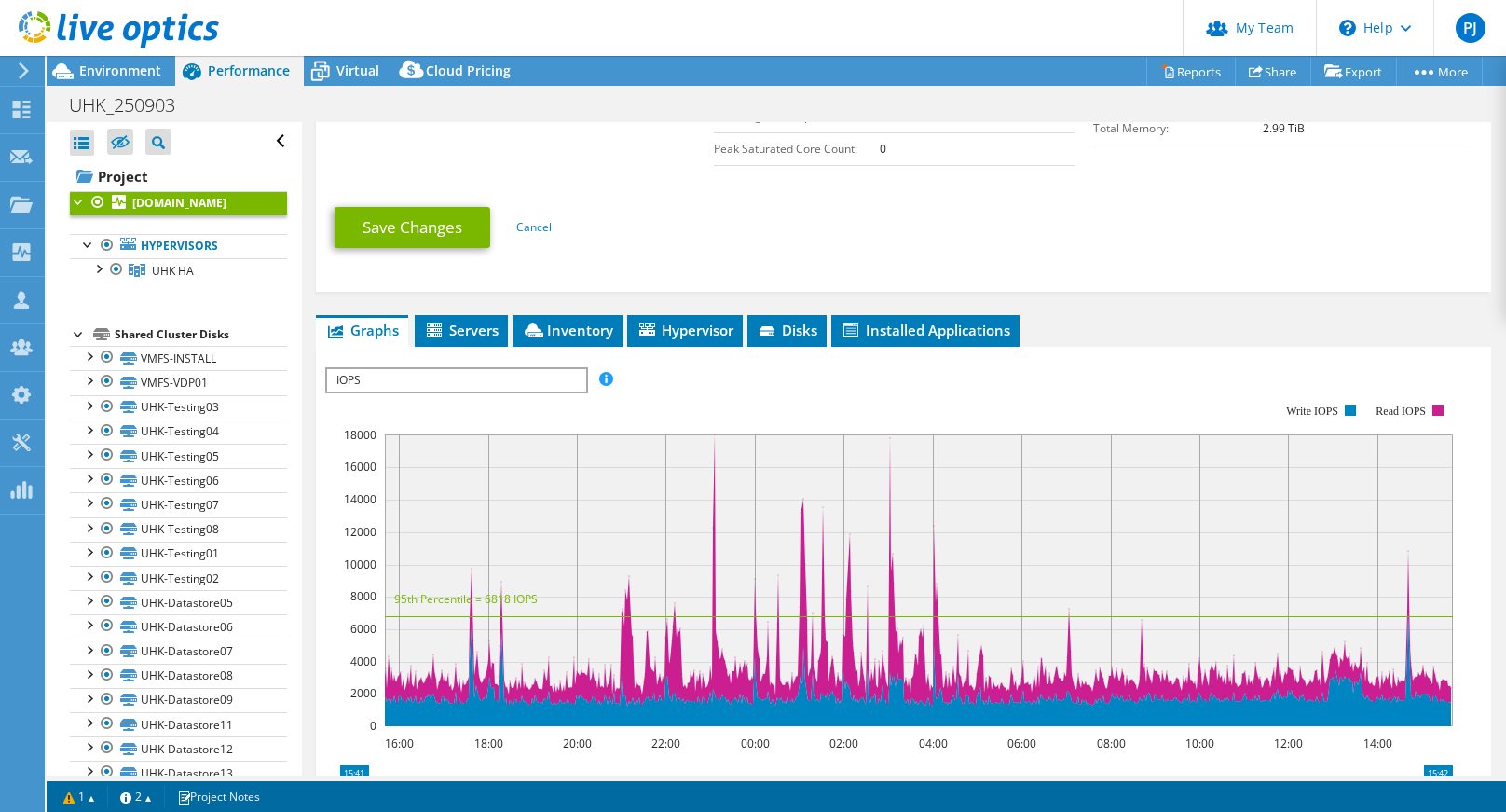
scroll to position [652, 0]
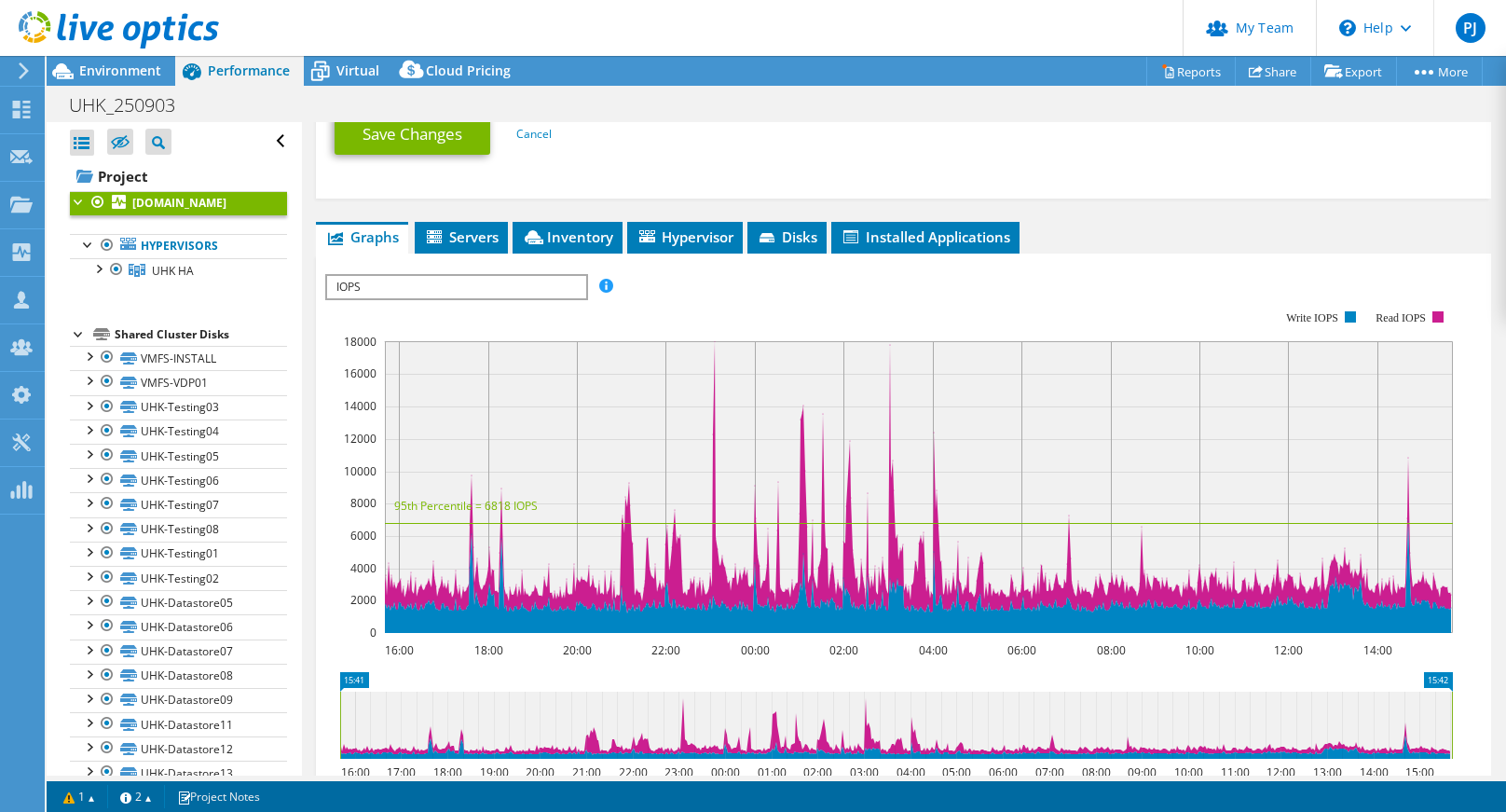
click at [567, 288] on span "IOPS" at bounding box center [456, 287] width 258 height 22
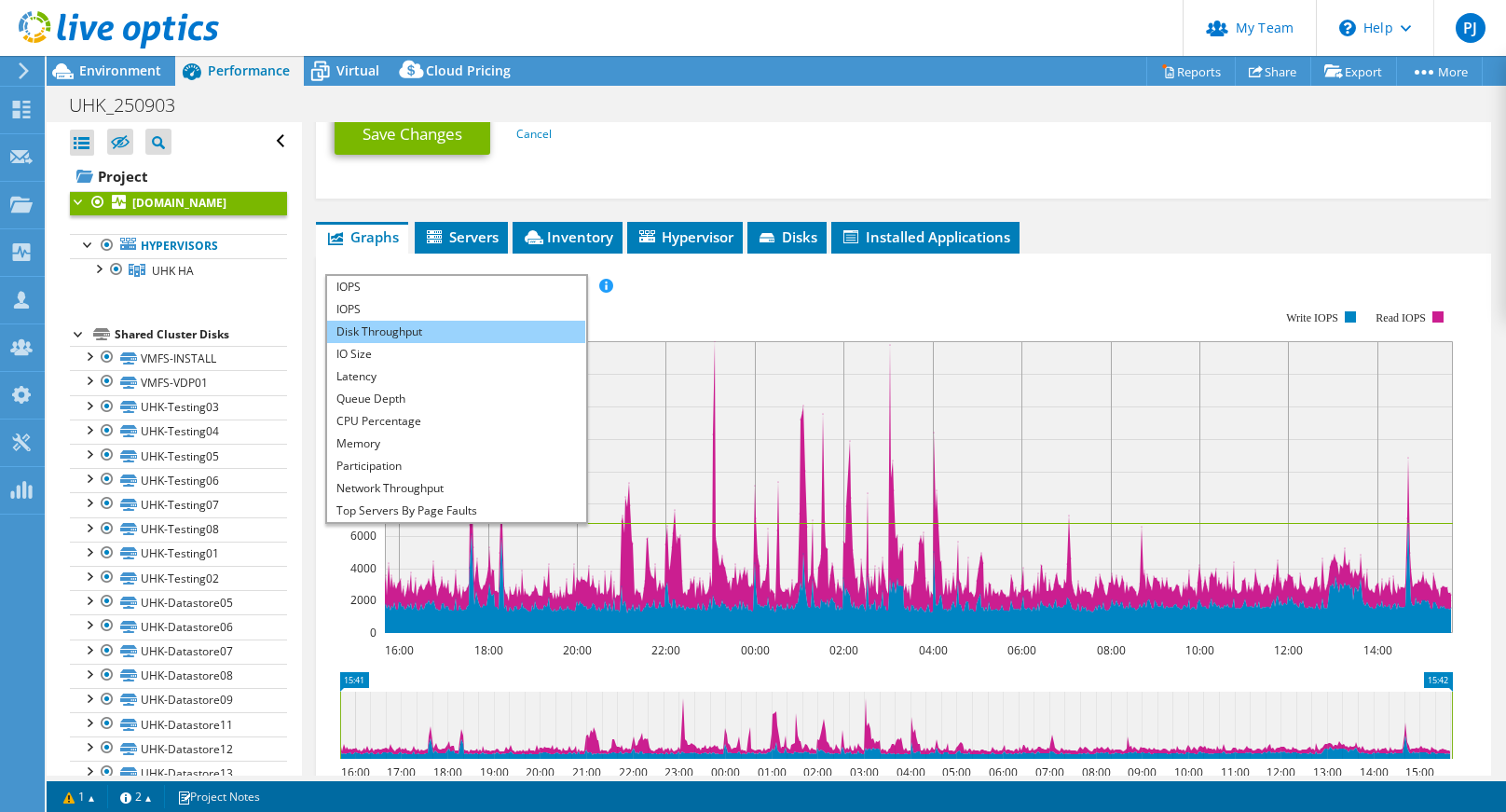
click at [509, 341] on li "Disk Throughput" at bounding box center [456, 331] width 258 height 22
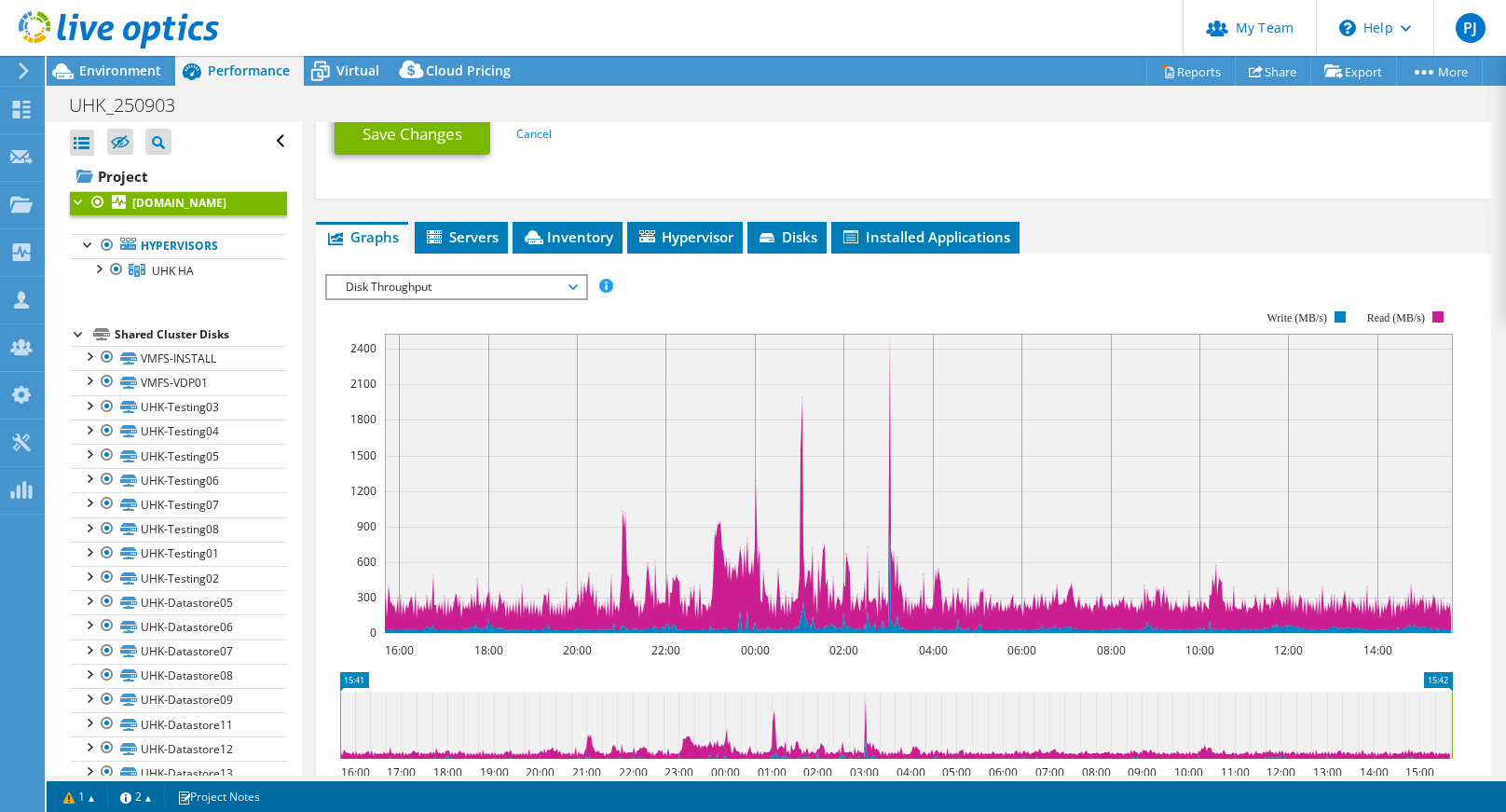
click at [551, 285] on span "Disk Throughput" at bounding box center [456, 287] width 240 height 22
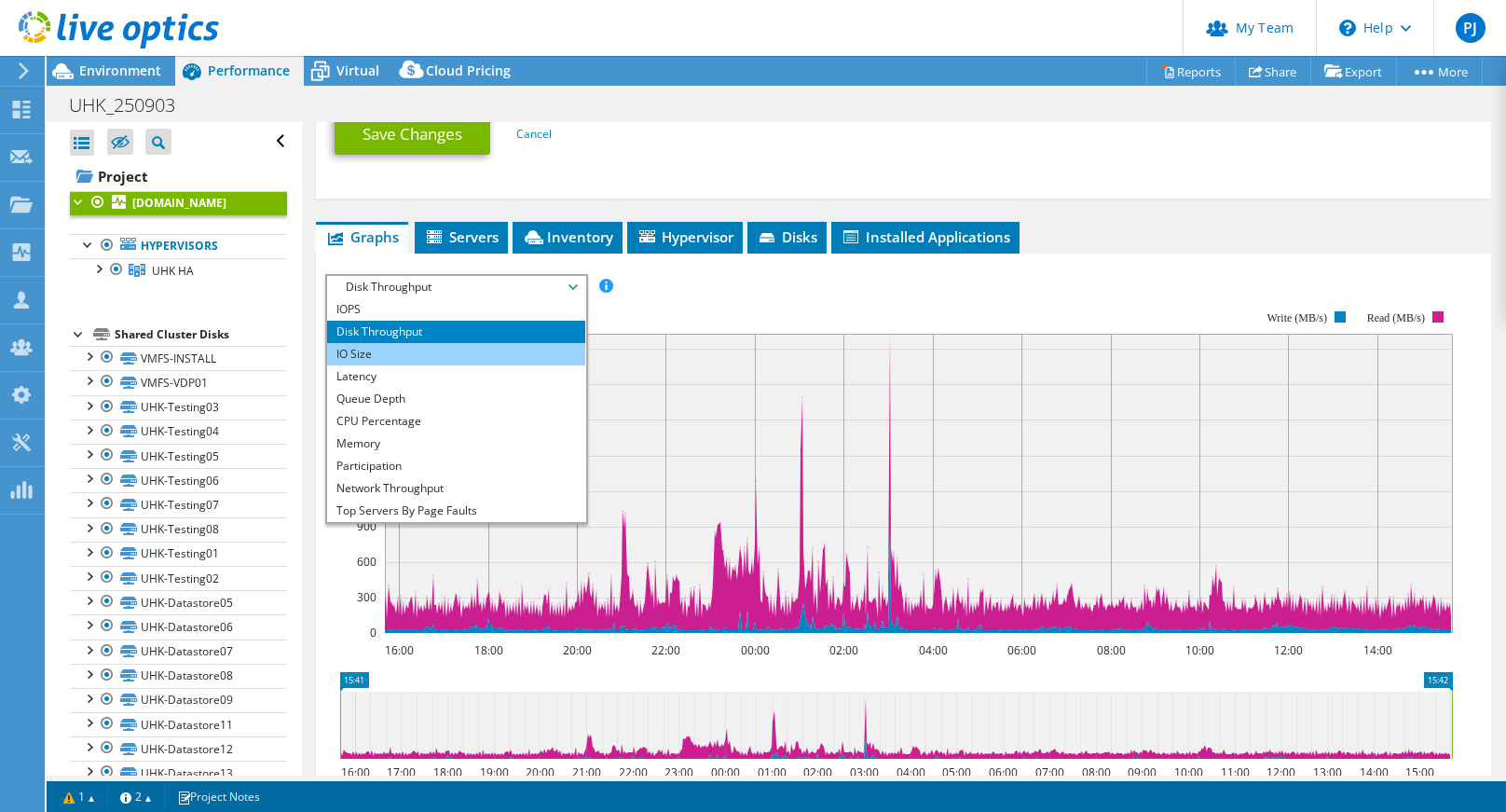
click at [487, 348] on li "IO Size" at bounding box center [456, 353] width 258 height 22
